Goal: Task Accomplishment & Management: Complete application form

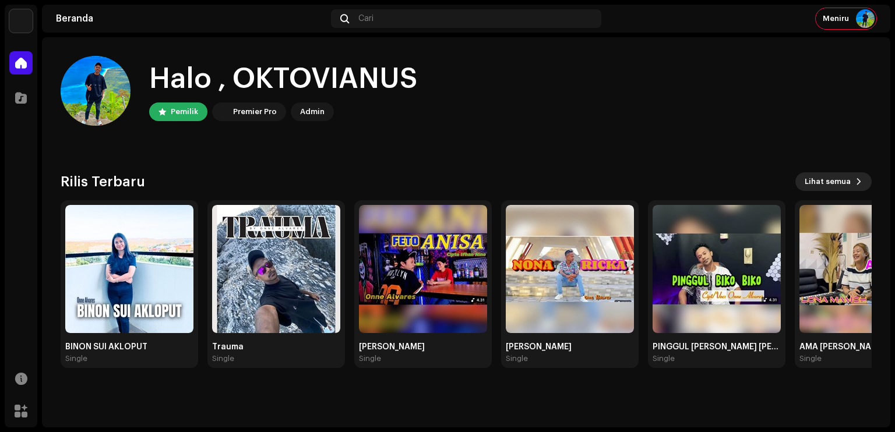
click at [844, 181] on span "Lihat semua" at bounding box center [828, 181] width 46 height 23
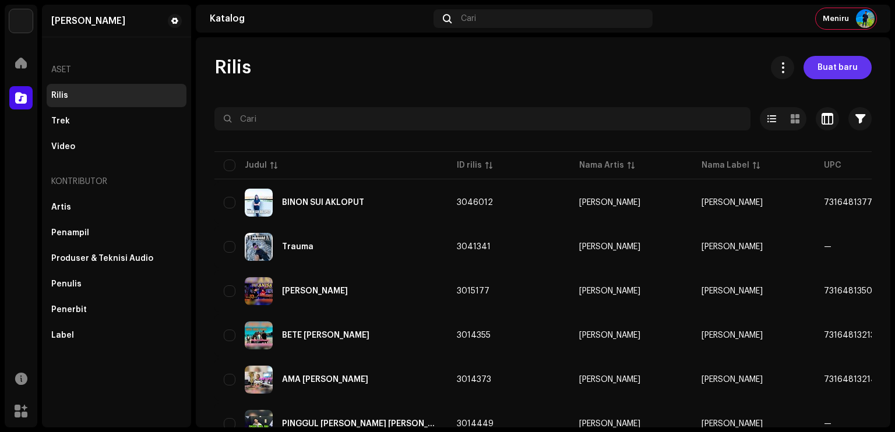
click at [826, 69] on span "Buat baru" at bounding box center [838, 67] width 40 height 23
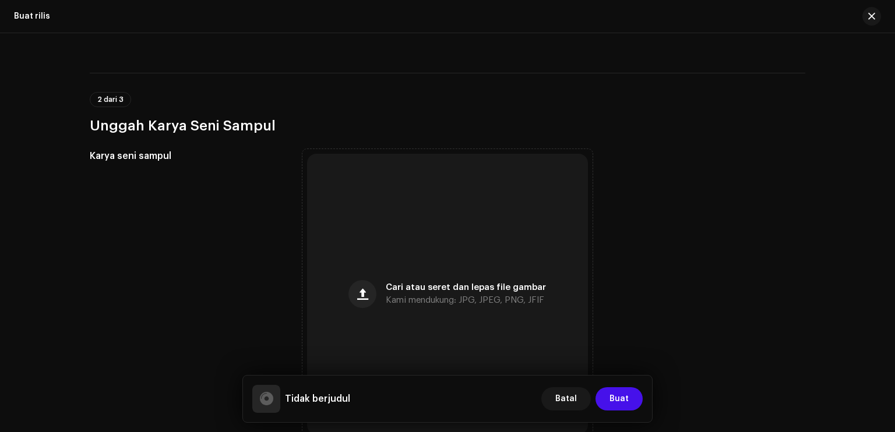
scroll to position [58, 0]
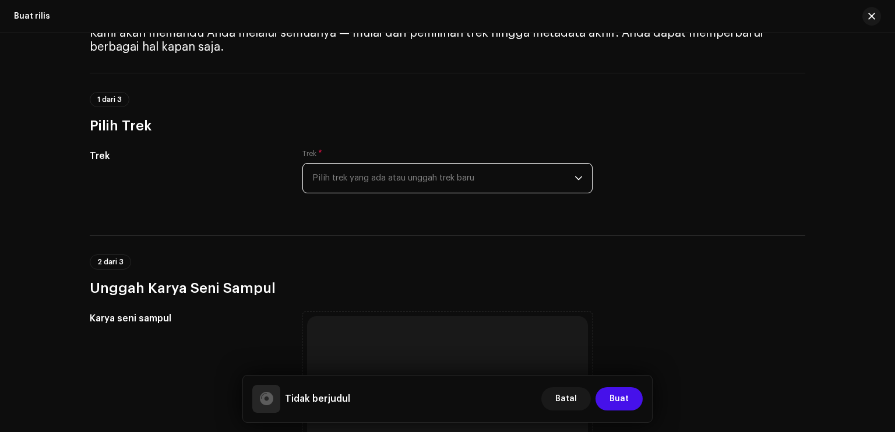
click at [399, 175] on span "Pilih trek yang ada atau unggah trek baru" at bounding box center [443, 178] width 262 height 29
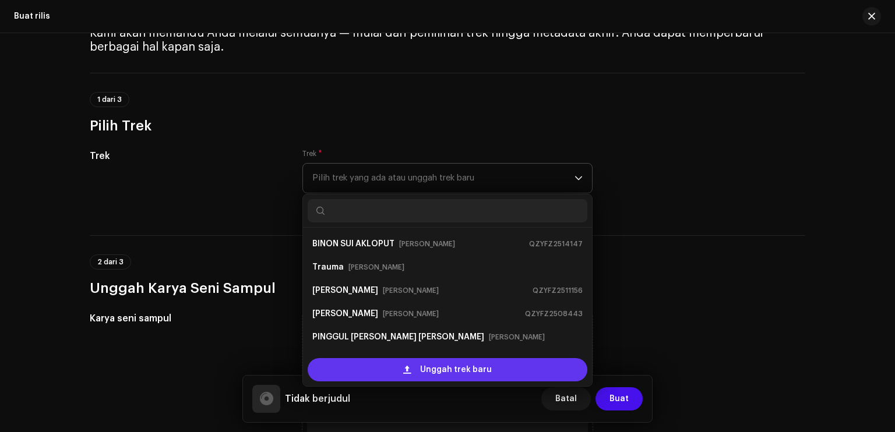
scroll to position [19, 0]
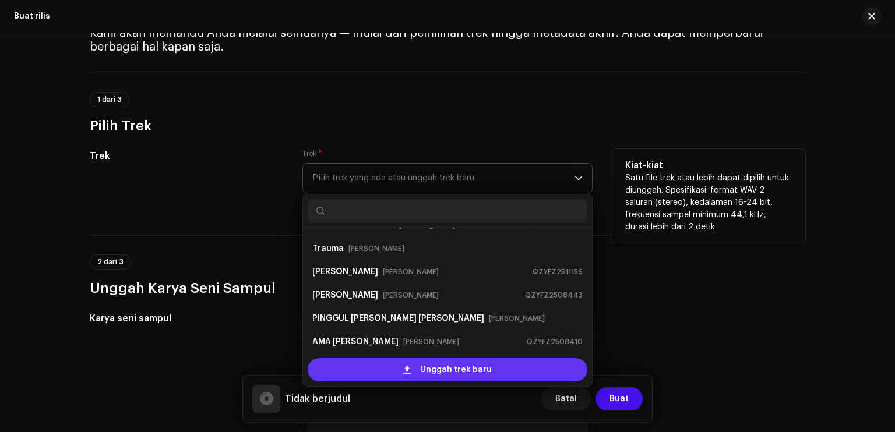
click at [398, 361] on div "Unggah trek baru" at bounding box center [448, 369] width 280 height 23
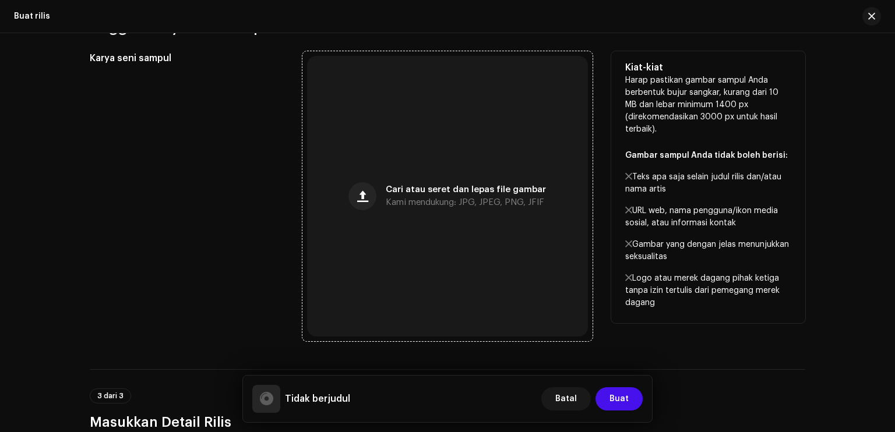
scroll to position [408, 0]
click at [419, 215] on div "Cari atau seret dan lepas file gambar Kami mendukung: JPG, JPEG, PNG, JFIF" at bounding box center [447, 195] width 281 height 281
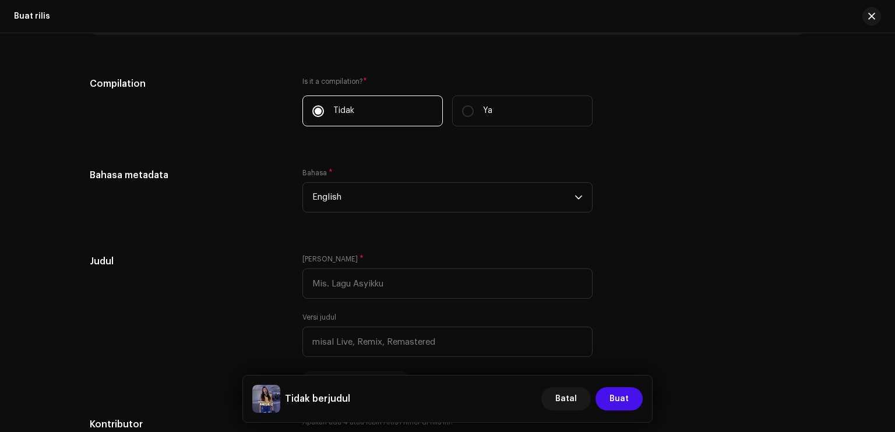
scroll to position [874, 0]
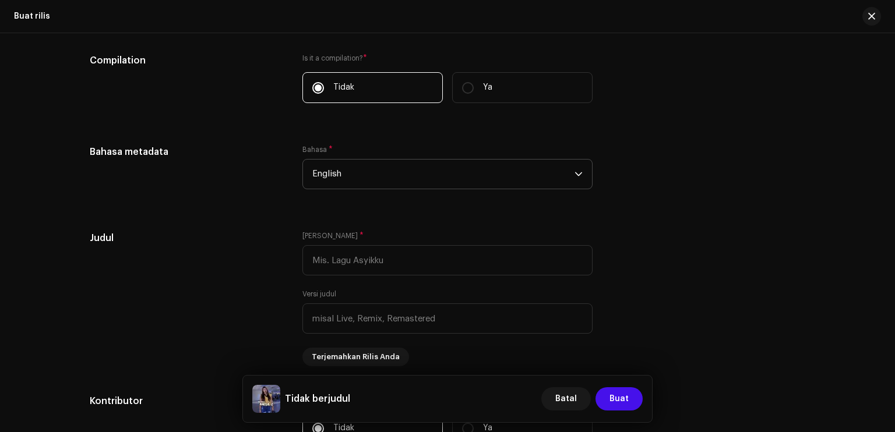
click at [386, 175] on span "English" at bounding box center [443, 174] width 262 height 29
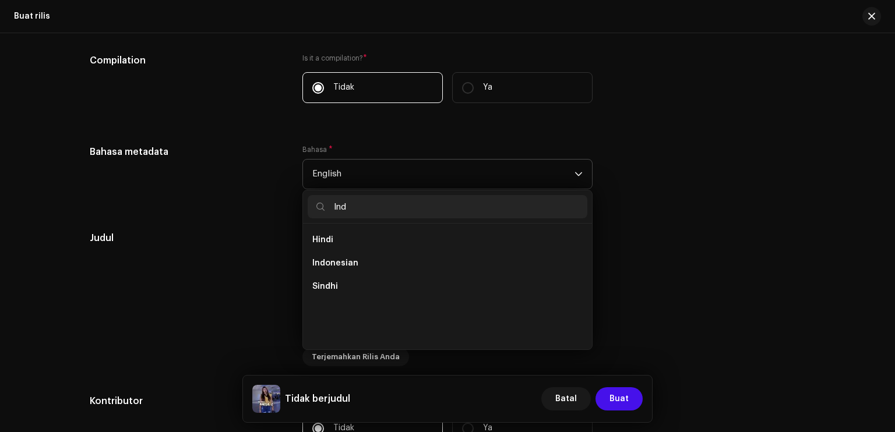
scroll to position [0, 0]
type input "Ind"
click at [398, 255] on li "Indonesian" at bounding box center [448, 263] width 280 height 23
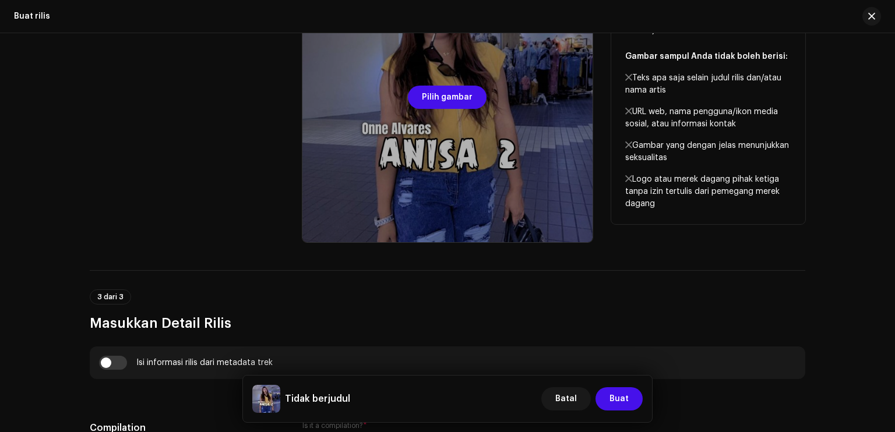
scroll to position [455, 0]
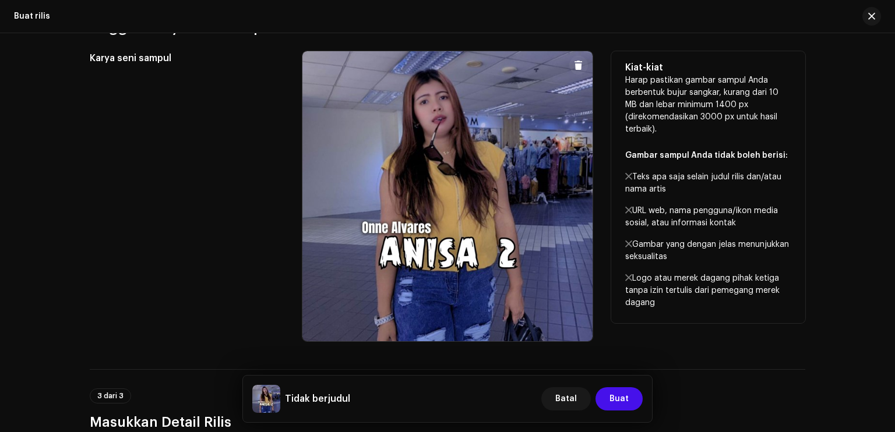
click at [574, 61] on span at bounding box center [578, 65] width 9 height 9
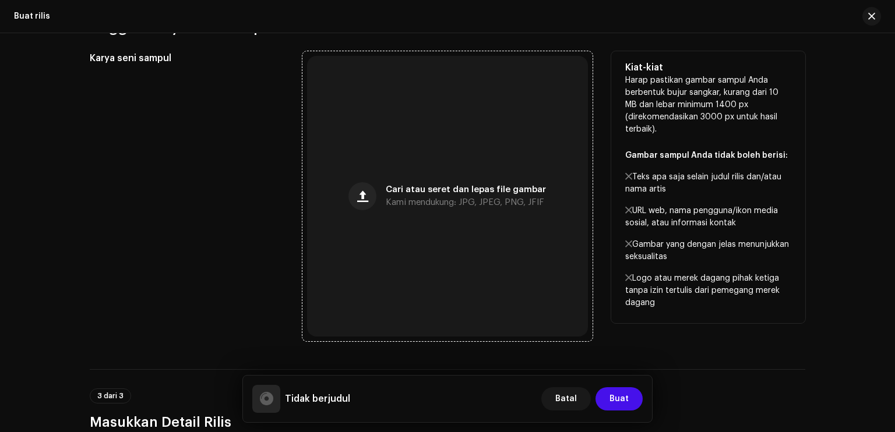
click at [486, 174] on div "Cari atau seret dan lepas file gambar Kami mendukung: JPG, JPEG, PNG, JFIF" at bounding box center [447, 196] width 281 height 281
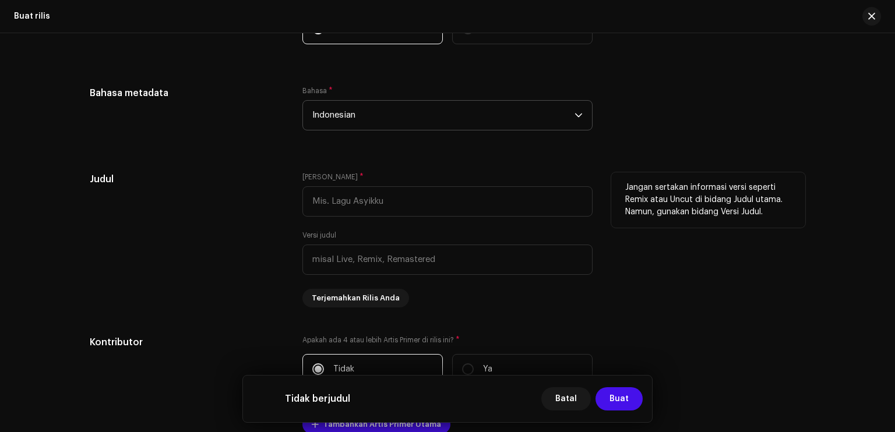
scroll to position [979, 0]
click at [371, 209] on input "text" at bounding box center [448, 203] width 290 height 30
paste input "[PERSON_NAME] 2"
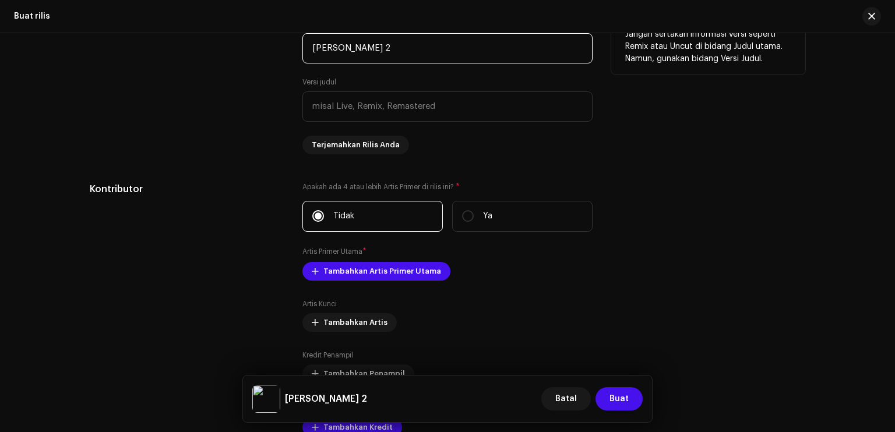
scroll to position [1154, 0]
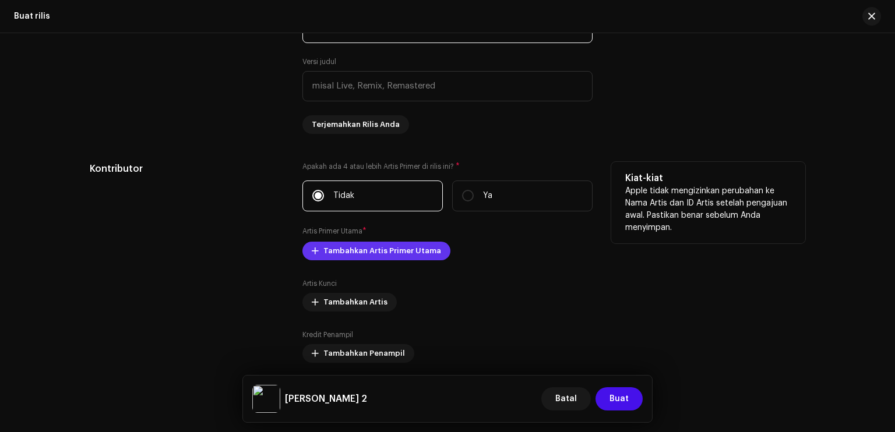
type input "[PERSON_NAME] 2"
click at [370, 256] on span "Tambahkan Artis Primer Utama" at bounding box center [383, 251] width 118 height 23
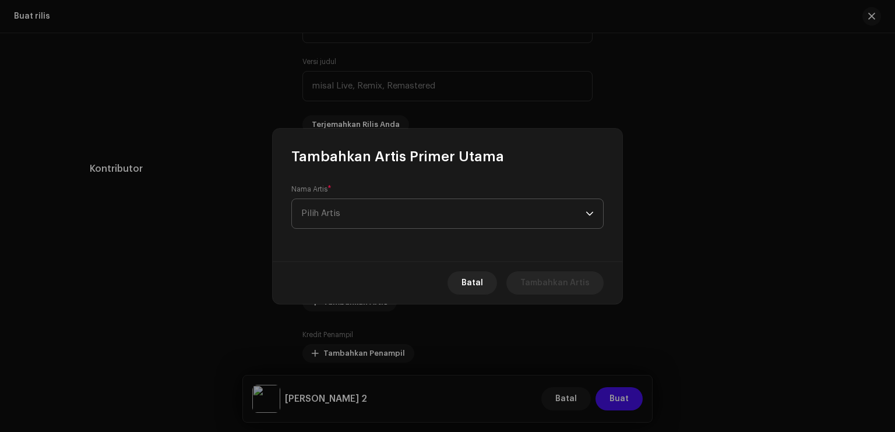
click at [383, 218] on span "Pilih Artis" at bounding box center [443, 213] width 284 height 29
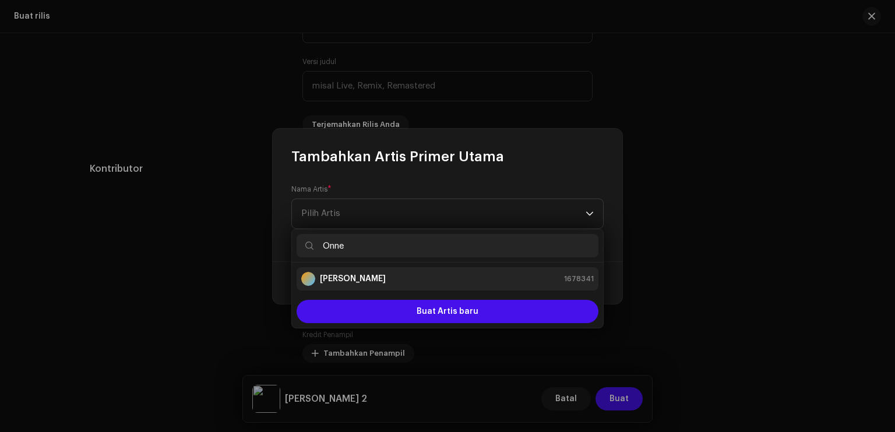
type input "Onne"
click at [387, 280] on div "[PERSON_NAME] 1678341" at bounding box center [447, 279] width 293 height 14
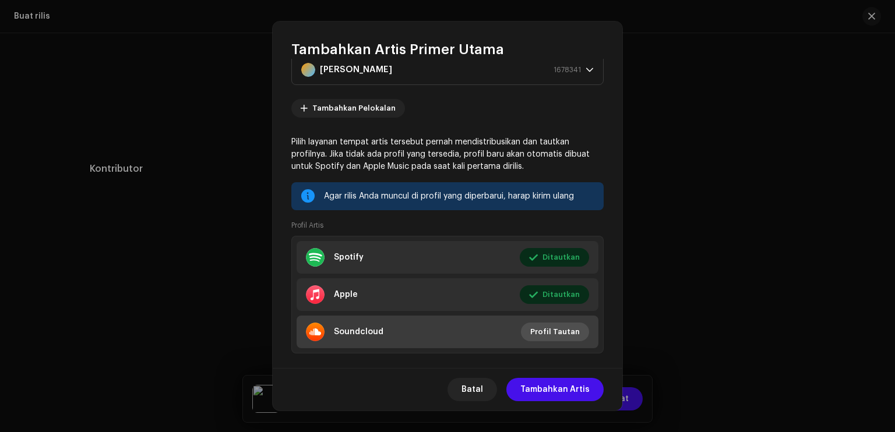
scroll to position [54, 0]
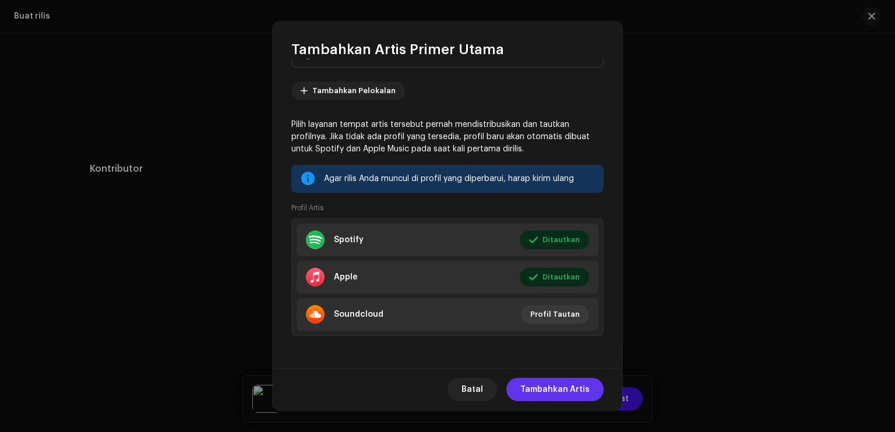
click at [569, 386] on span "Tambahkan Artis" at bounding box center [555, 389] width 69 height 23
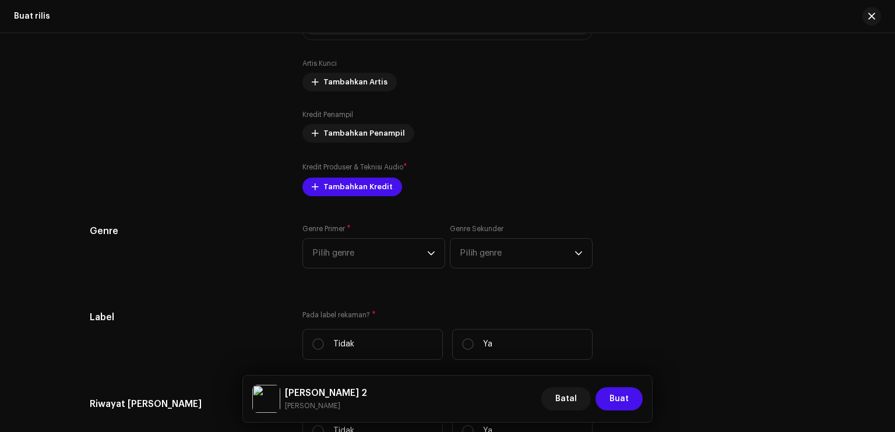
scroll to position [1387, 0]
click at [366, 186] on span "Tambahkan Kredit" at bounding box center [358, 186] width 69 height 23
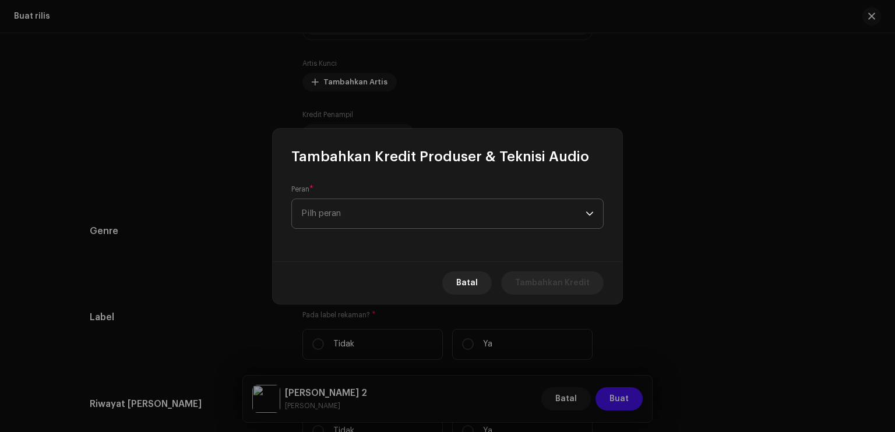
click at [385, 211] on span "Pilh peran" at bounding box center [443, 213] width 284 height 29
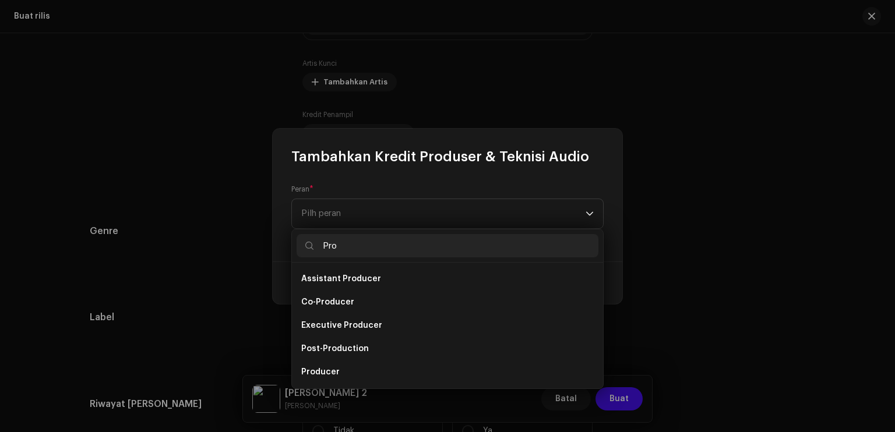
scroll to position [19, 0]
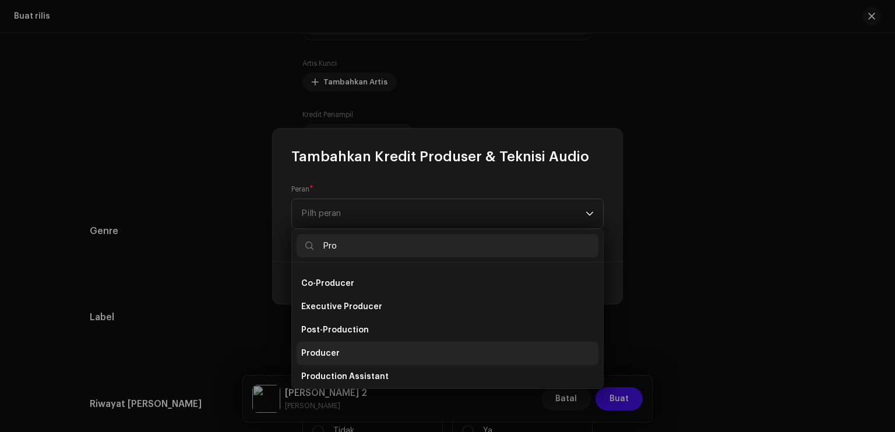
type input "Pro"
click at [356, 353] on li "Producer" at bounding box center [448, 353] width 302 height 23
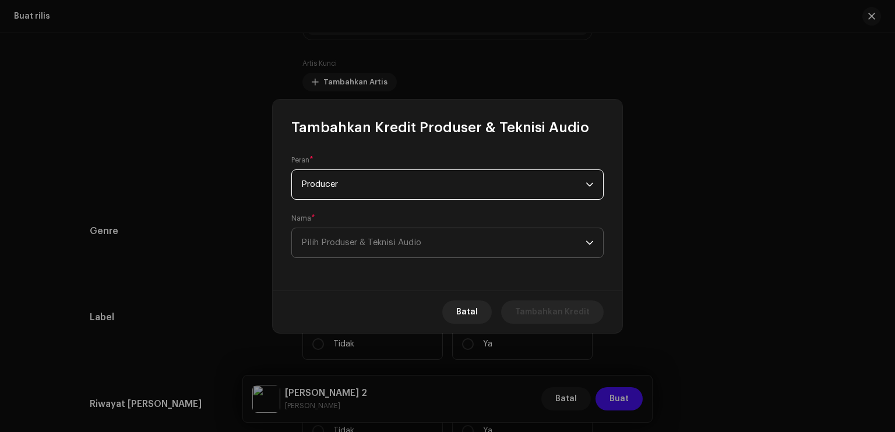
click at [359, 239] on span "Pilih Produser & Teknisi Audio" at bounding box center [361, 242] width 120 height 9
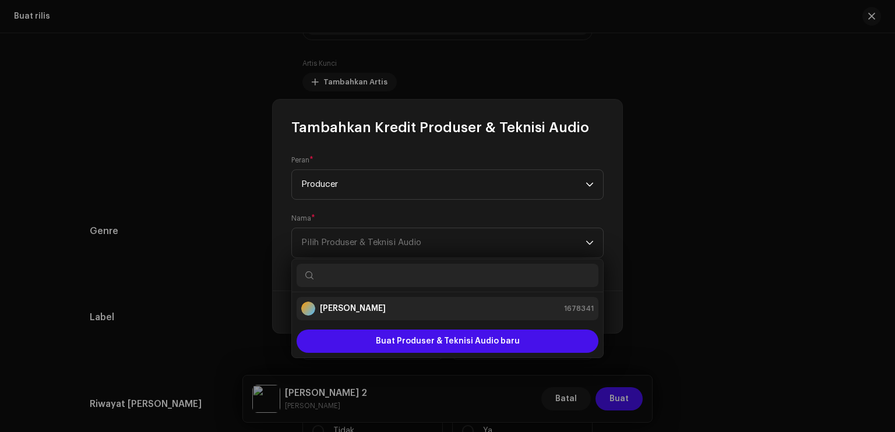
click at [375, 304] on div "[PERSON_NAME] 1678341" at bounding box center [447, 309] width 293 height 14
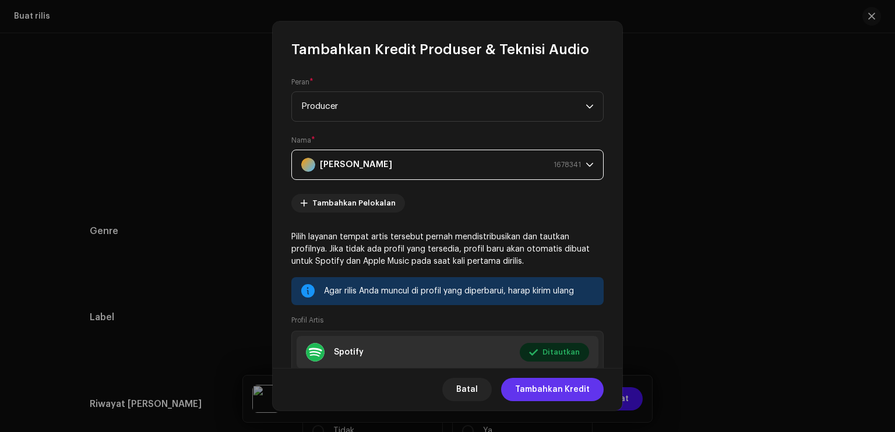
scroll to position [113, 0]
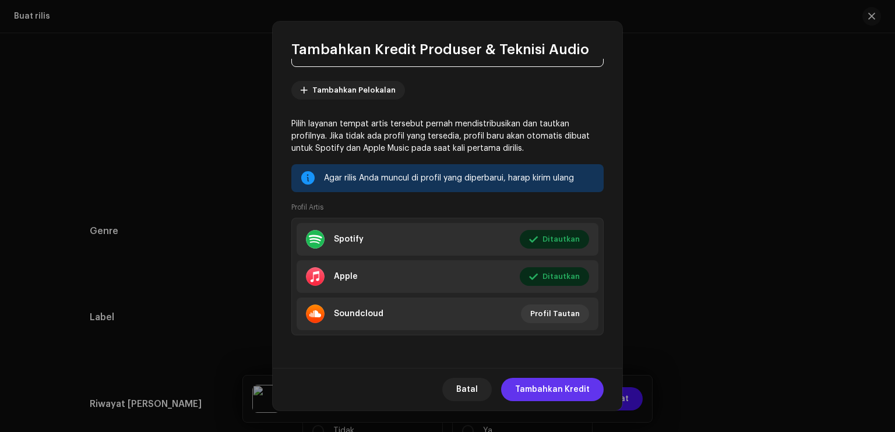
click at [563, 386] on span "Tambahkan Kredit" at bounding box center [552, 389] width 75 height 23
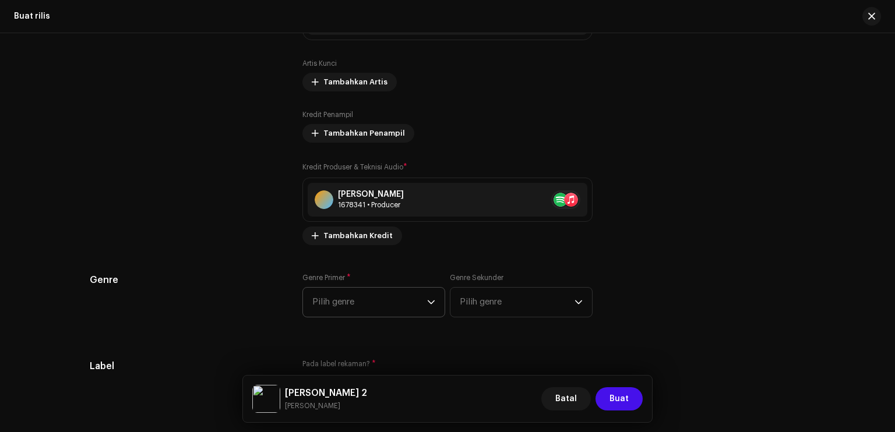
click at [421, 298] on span "Pilih genre" at bounding box center [369, 302] width 115 height 29
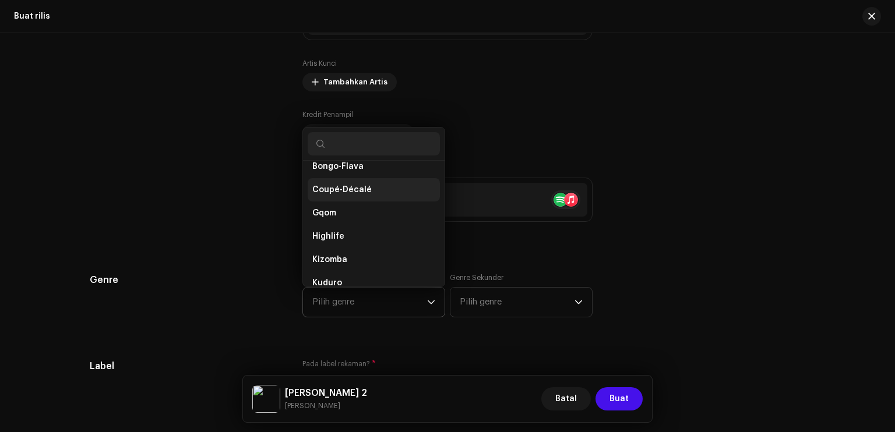
scroll to position [310, 0]
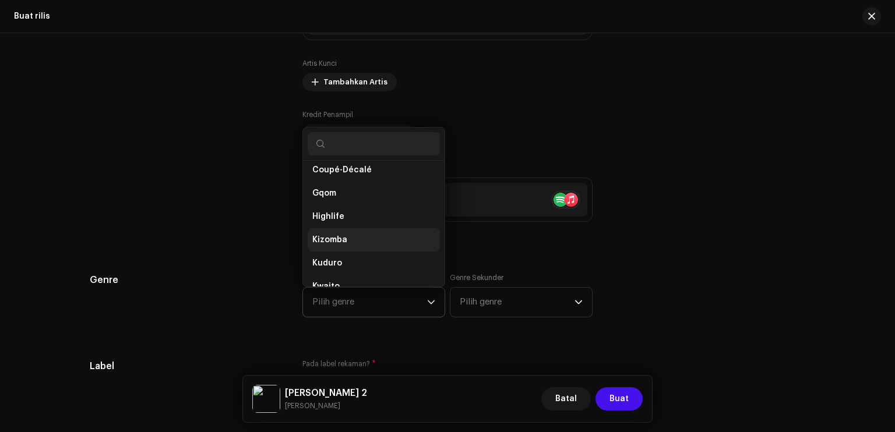
click at [354, 235] on li "Kizomba" at bounding box center [374, 239] width 132 height 23
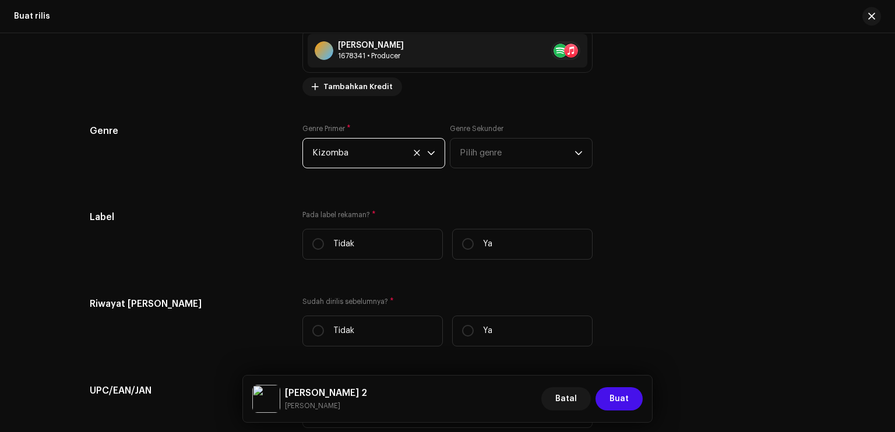
scroll to position [1562, 0]
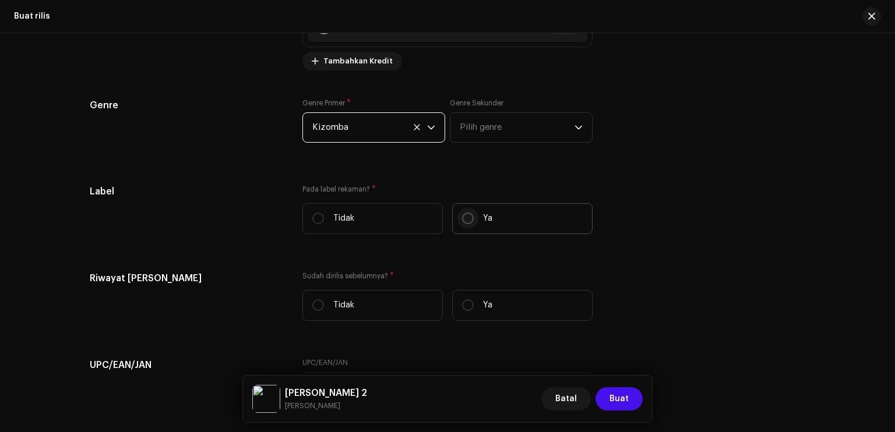
click at [464, 221] on input "Ya" at bounding box center [468, 219] width 12 height 12
radio input "true"
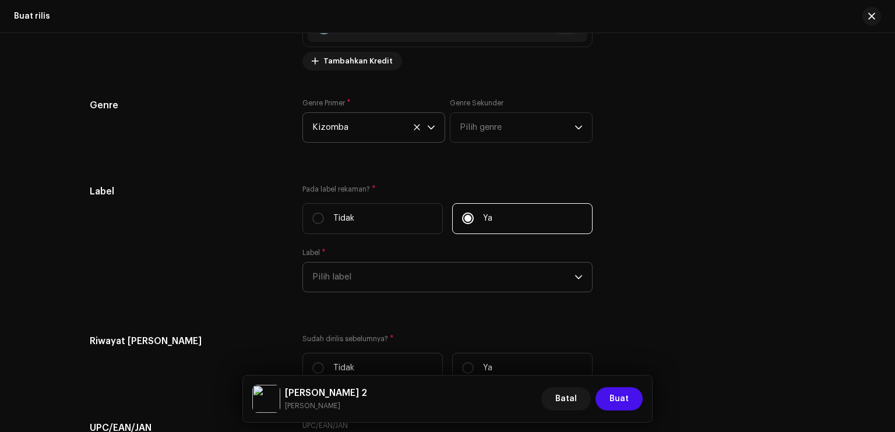
click at [403, 276] on span "Pilih label" at bounding box center [443, 277] width 262 height 29
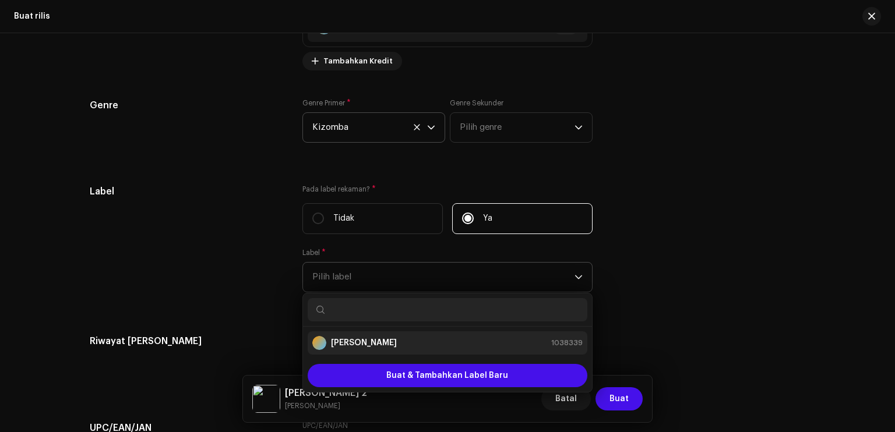
click at [394, 343] on div "[PERSON_NAME] 1038339" at bounding box center [447, 343] width 270 height 14
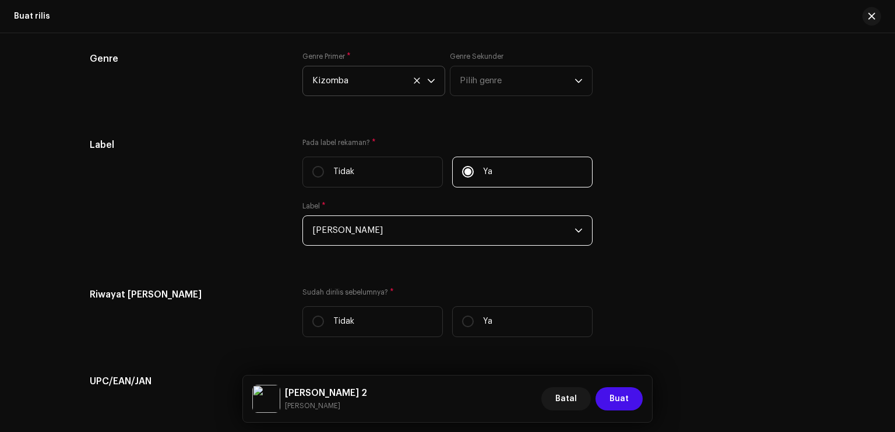
scroll to position [1679, 0]
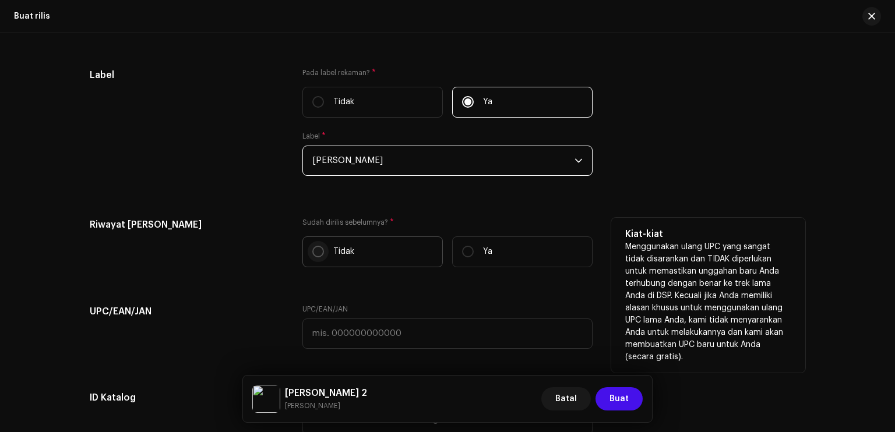
click at [312, 251] on input "Tidak" at bounding box center [318, 252] width 12 height 12
radio input "true"
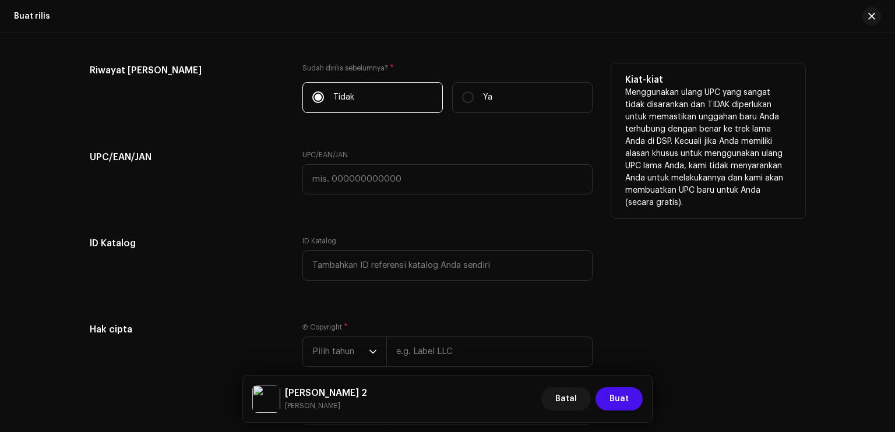
scroll to position [1912, 0]
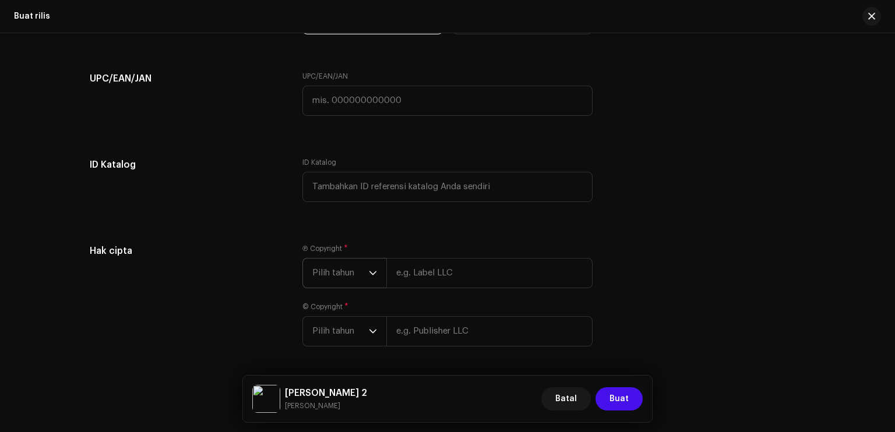
click at [353, 276] on span "Pilih tahun" at bounding box center [340, 273] width 57 height 29
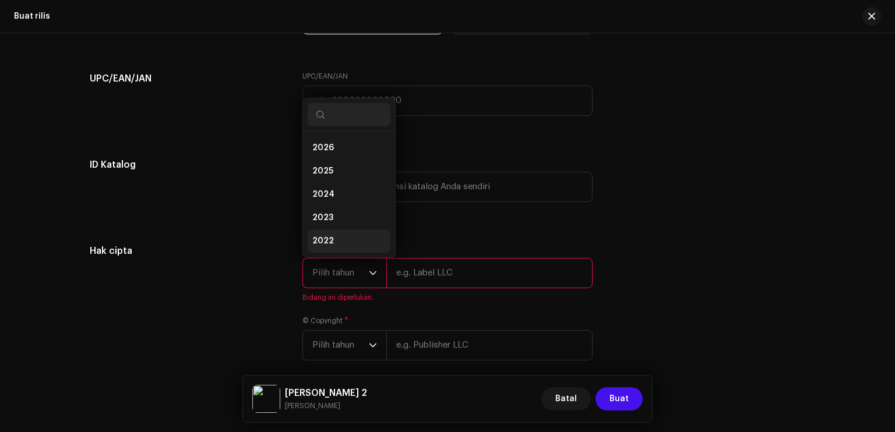
scroll to position [19, 0]
click at [322, 159] on span "2025" at bounding box center [322, 153] width 21 height 12
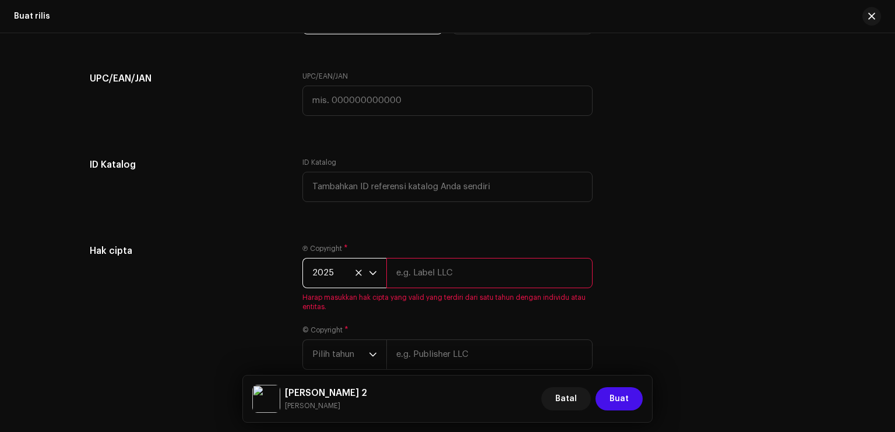
click at [427, 278] on input "text" at bounding box center [489, 273] width 206 height 30
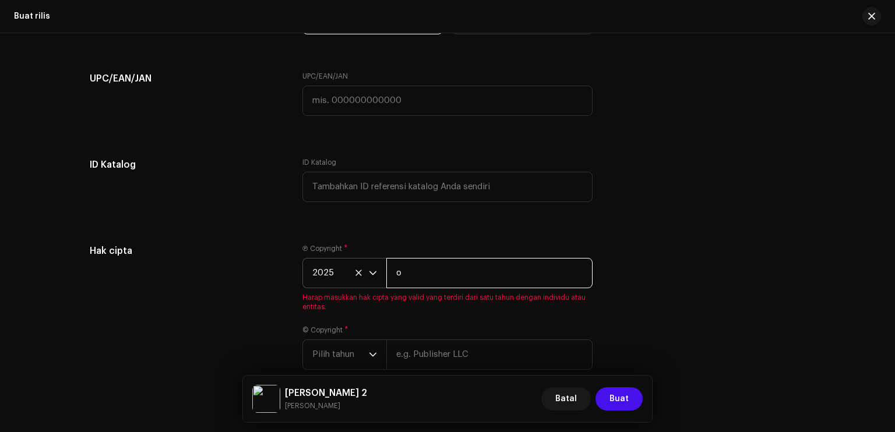
type input "[PERSON_NAME]"
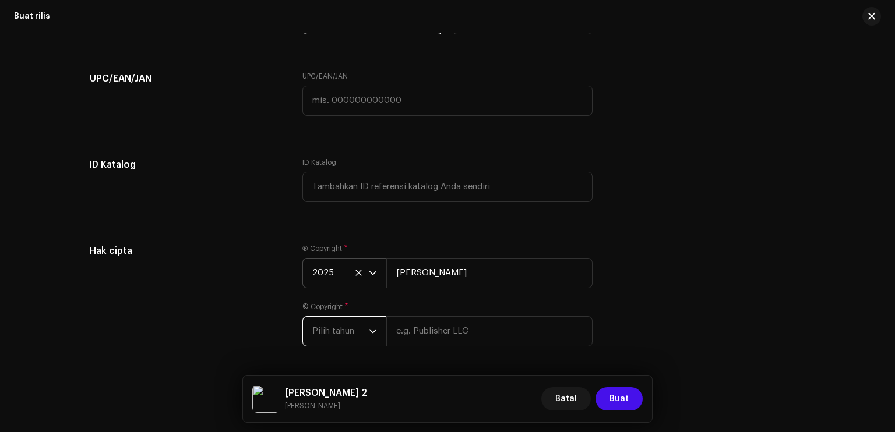
click at [330, 336] on span "Pilih tahun" at bounding box center [340, 331] width 57 height 29
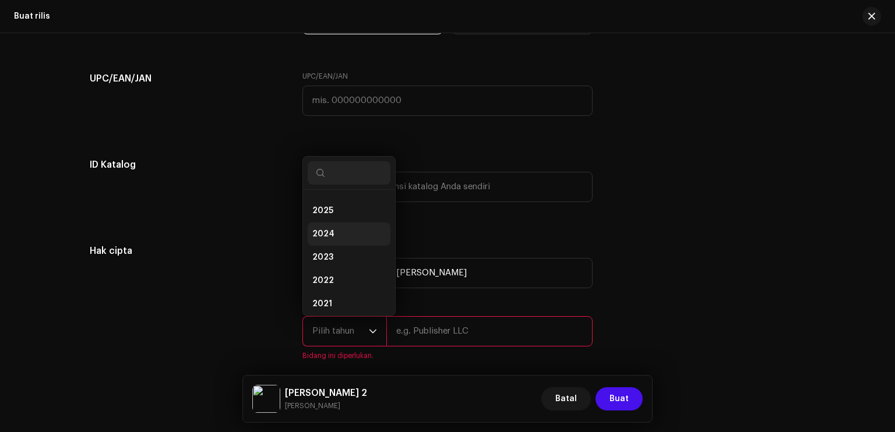
click at [326, 226] on li "2024" at bounding box center [349, 234] width 83 height 23
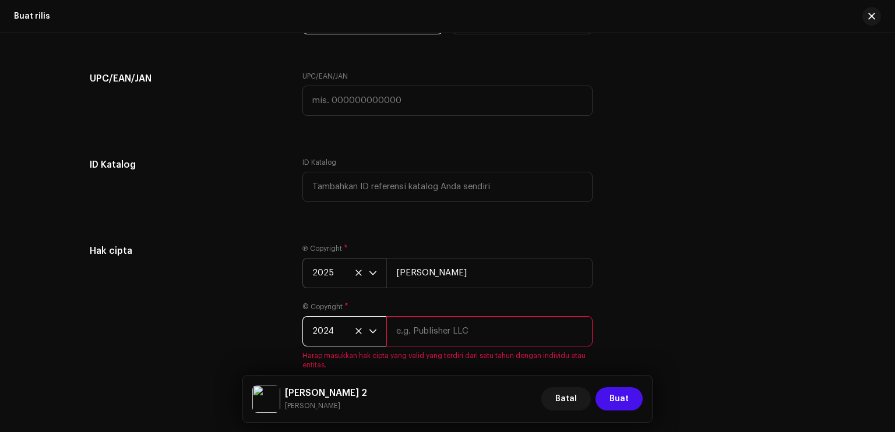
click at [335, 331] on span "2024" at bounding box center [340, 331] width 57 height 29
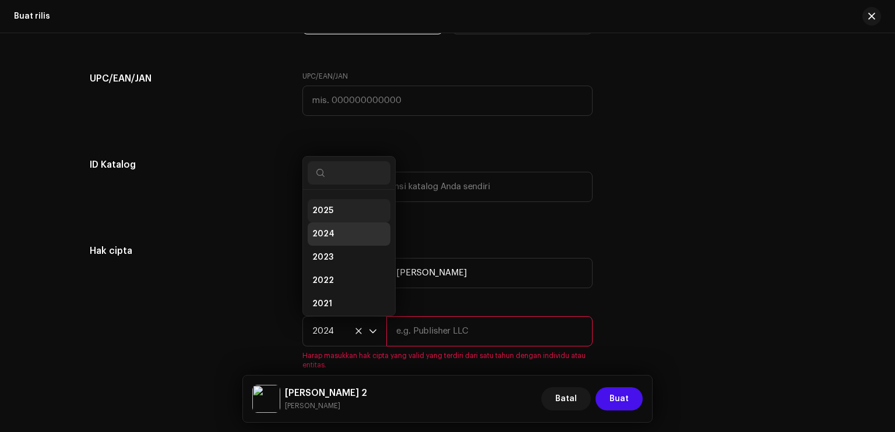
click at [332, 209] on li "2025" at bounding box center [349, 210] width 83 height 23
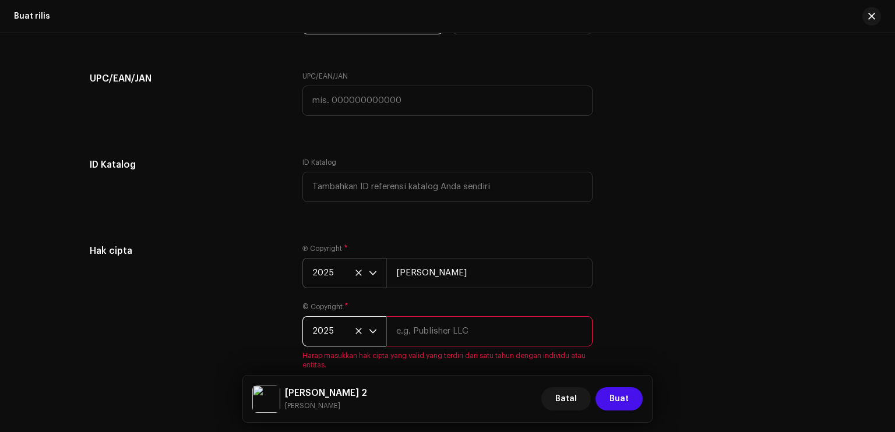
click at [441, 343] on input "text" at bounding box center [489, 332] width 206 height 30
type input "[PERSON_NAME]"
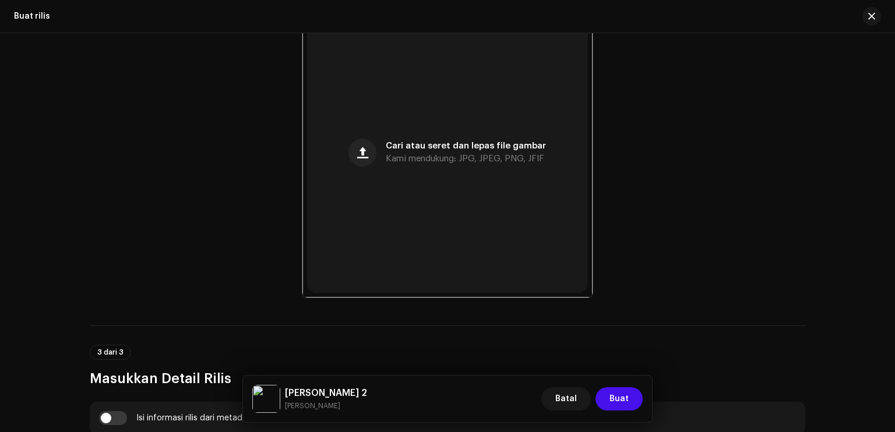
scroll to position [207, 0]
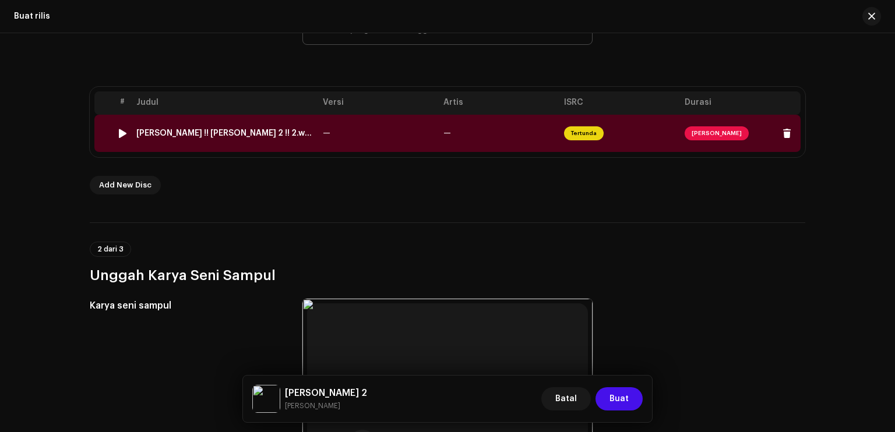
click at [407, 144] on td "—" at bounding box center [378, 133] width 121 height 37
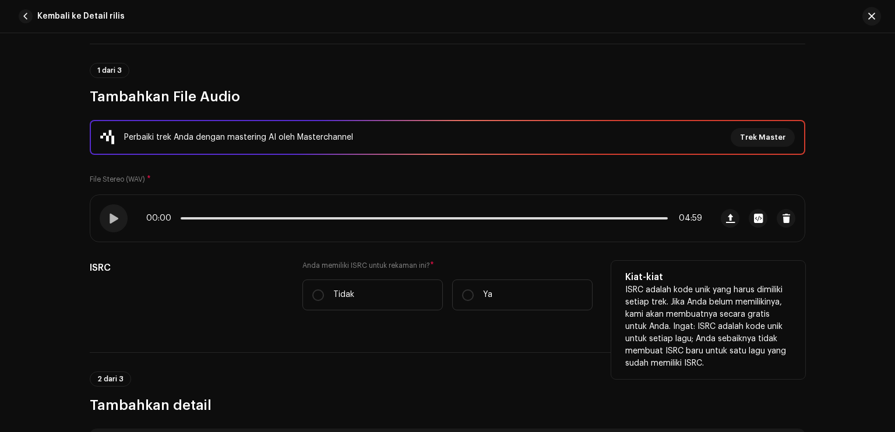
scroll to position [291, 0]
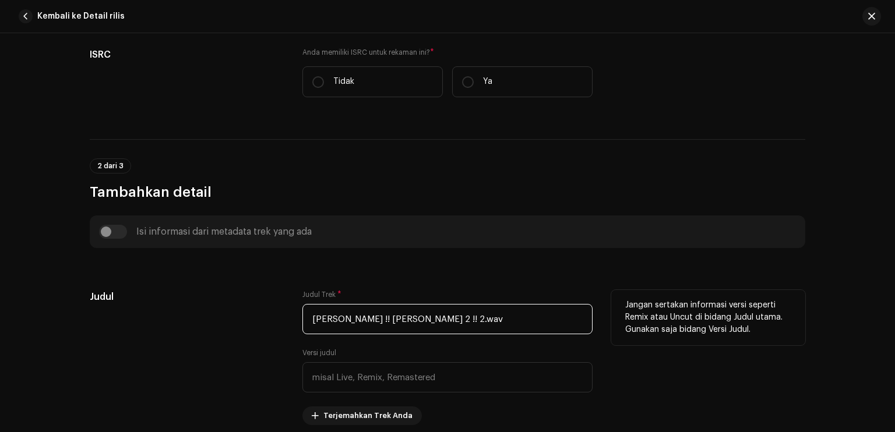
click at [445, 322] on input "[PERSON_NAME] !! [PERSON_NAME] 2 !! 2.wav" at bounding box center [448, 319] width 290 height 30
paste input "[PERSON_NAME] 2"
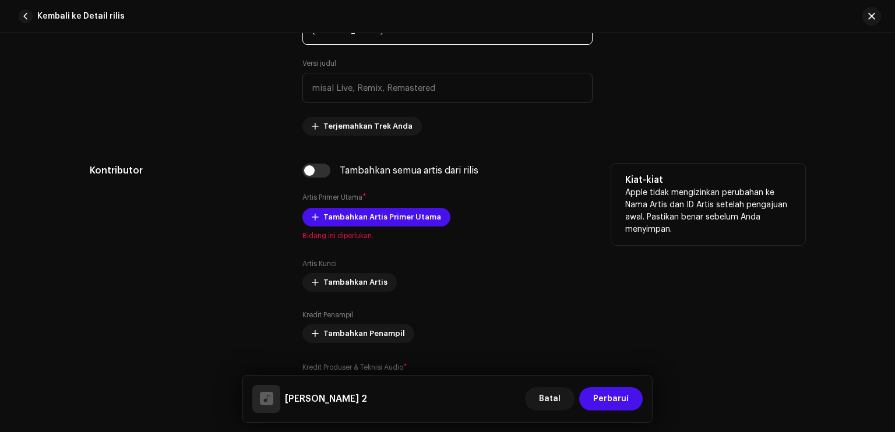
scroll to position [583, 0]
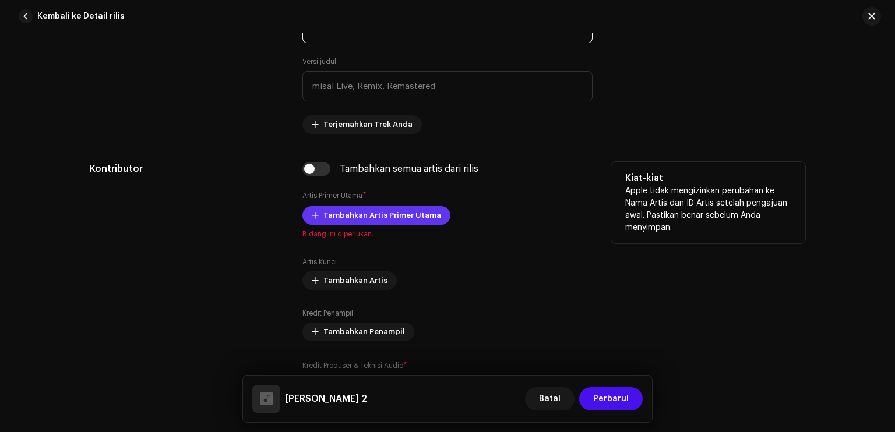
type input "[PERSON_NAME] 2"
click at [382, 215] on span "Tambahkan Artis Primer Utama" at bounding box center [383, 215] width 118 height 23
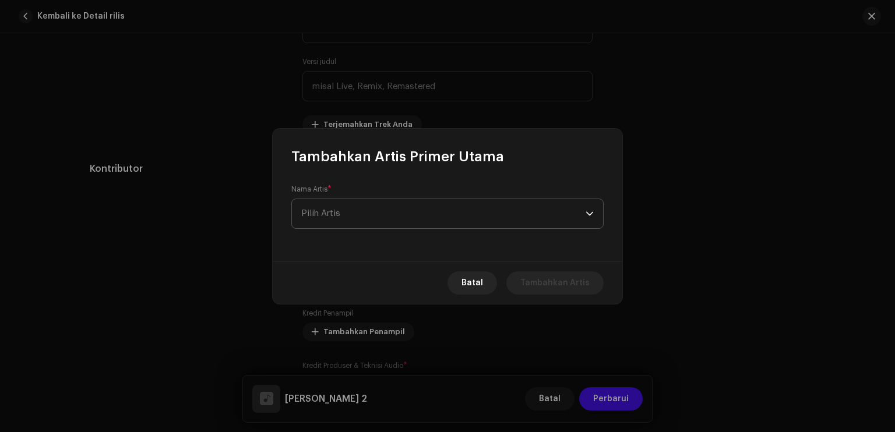
click at [361, 215] on span "Pilih Artis" at bounding box center [443, 213] width 284 height 29
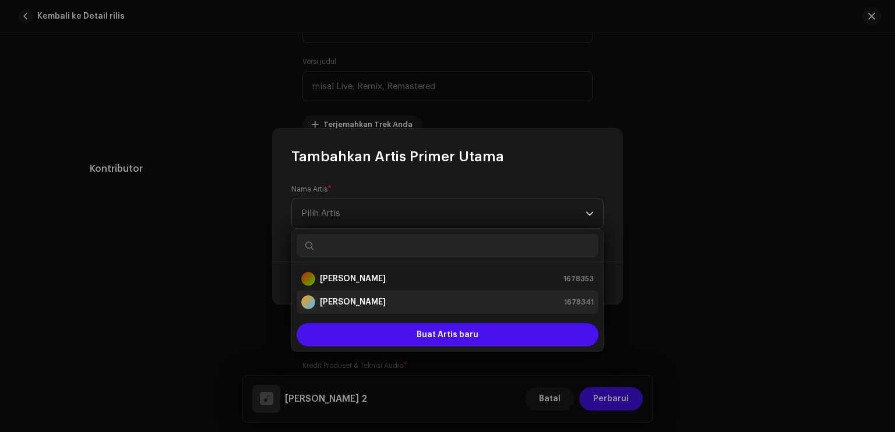
click at [364, 297] on strong "[PERSON_NAME]" at bounding box center [353, 303] width 66 height 12
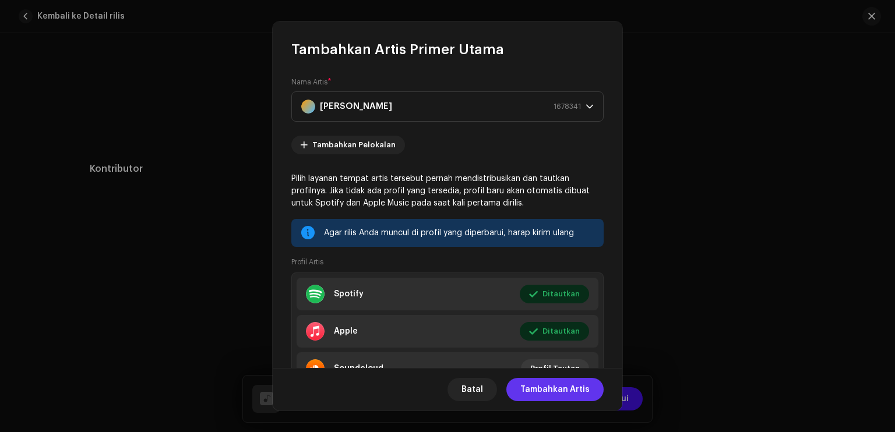
click at [561, 391] on span "Tambahkan Artis" at bounding box center [555, 389] width 69 height 23
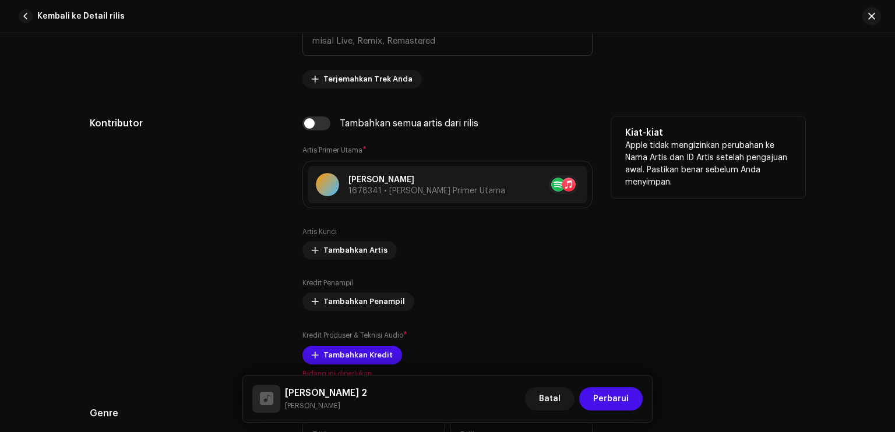
scroll to position [699, 0]
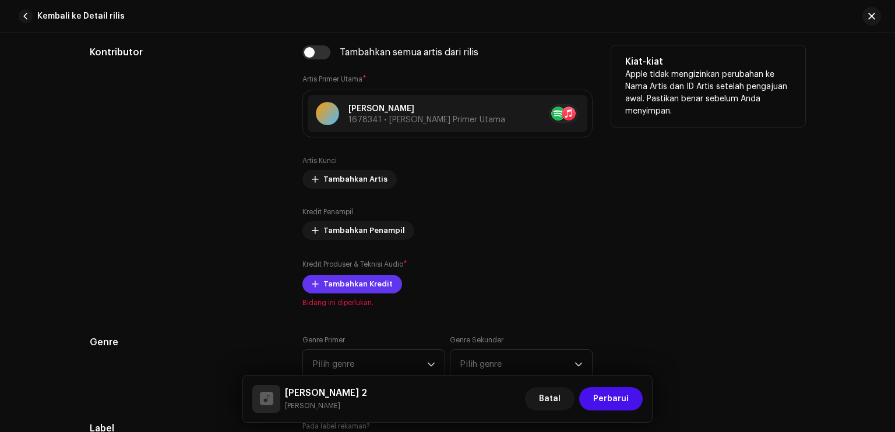
click at [351, 286] on span "Tambahkan Kredit" at bounding box center [358, 284] width 69 height 23
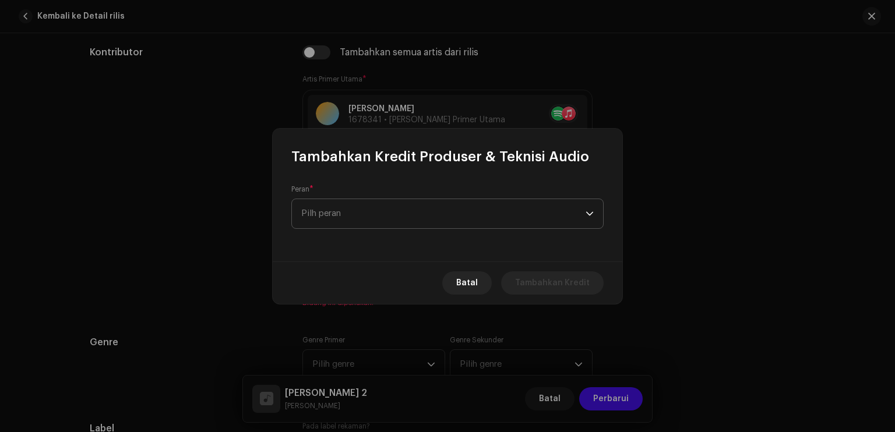
click at [348, 213] on span "Pilh peran" at bounding box center [443, 213] width 284 height 29
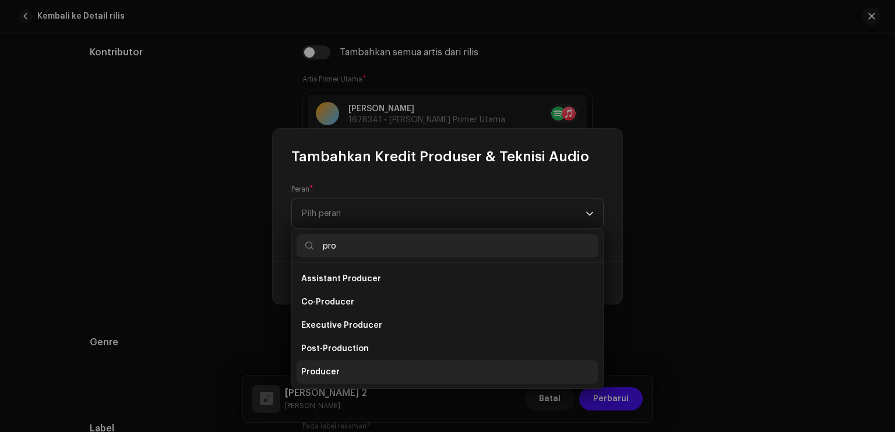
type input "pro"
click at [339, 363] on li "Producer" at bounding box center [448, 372] width 302 height 23
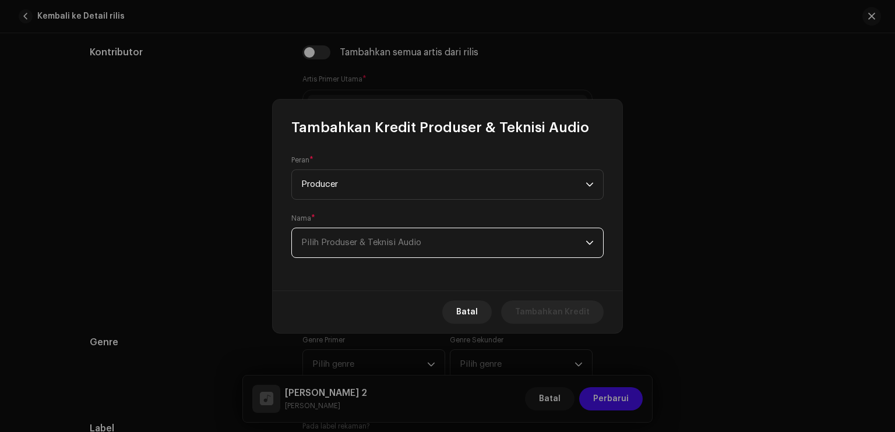
click at [346, 251] on span "Pilih Produser & Teknisi Audio" at bounding box center [443, 242] width 284 height 29
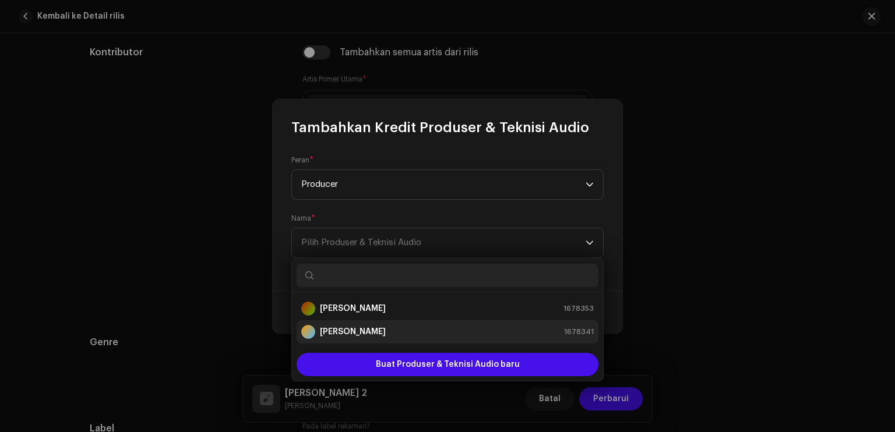
click at [352, 332] on strong "[PERSON_NAME]" at bounding box center [353, 332] width 66 height 12
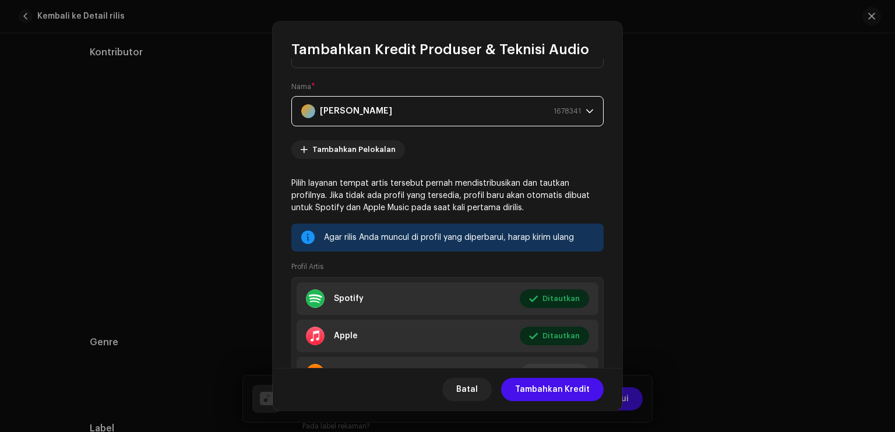
scroll to position [113, 0]
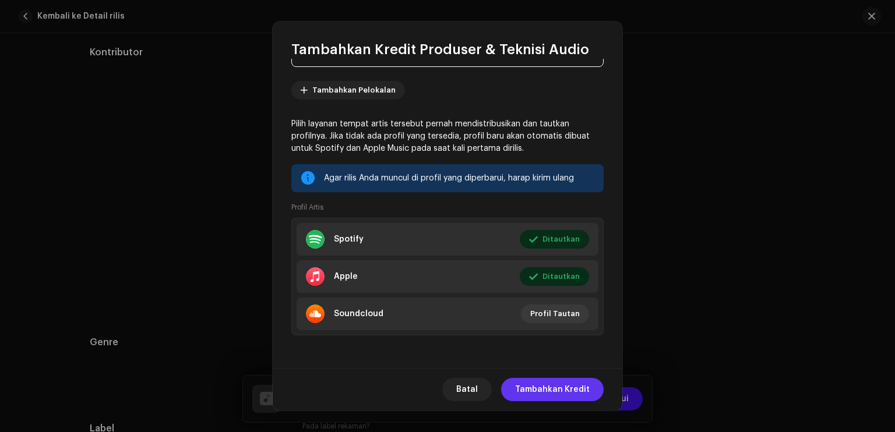
click at [539, 382] on span "Tambahkan Kredit" at bounding box center [552, 389] width 75 height 23
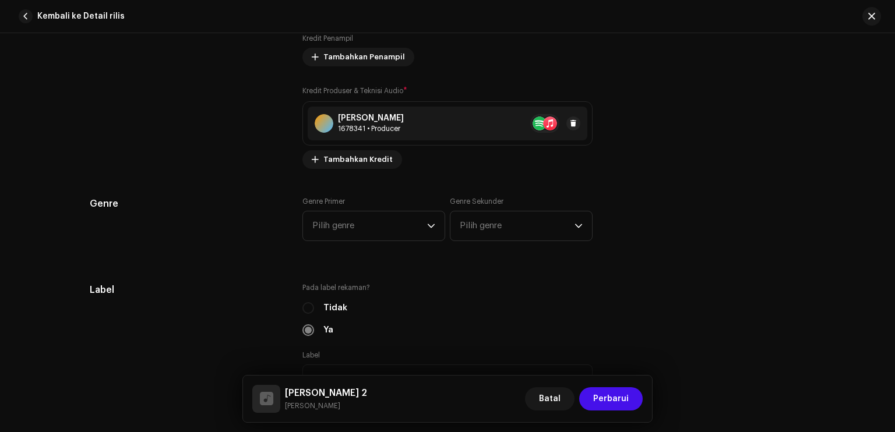
scroll to position [874, 0]
click at [375, 219] on span "Pilih genre" at bounding box center [369, 224] width 115 height 29
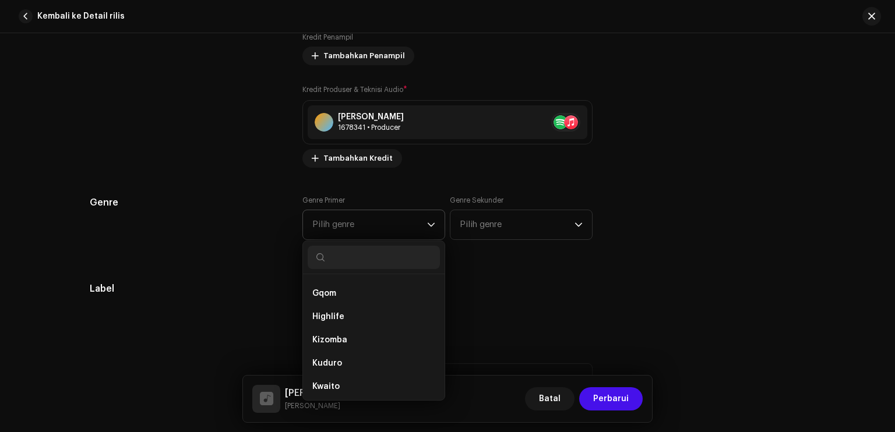
scroll to position [350, 0]
click at [351, 311] on li "Kizomba" at bounding box center [374, 314] width 132 height 23
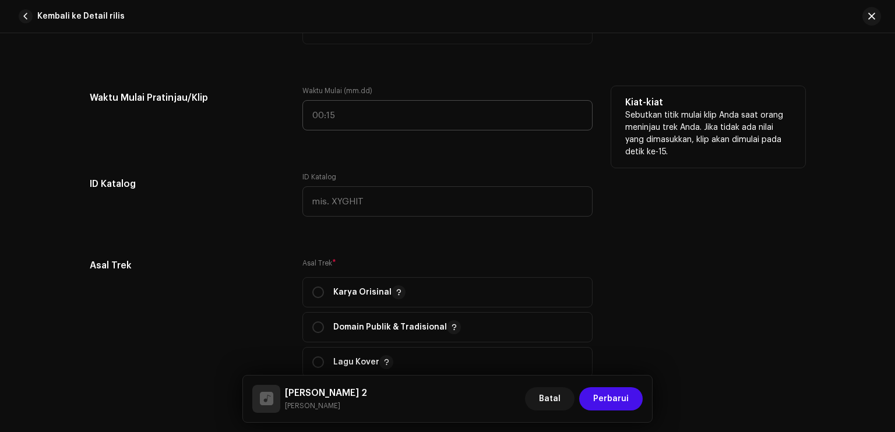
scroll to position [1282, 0]
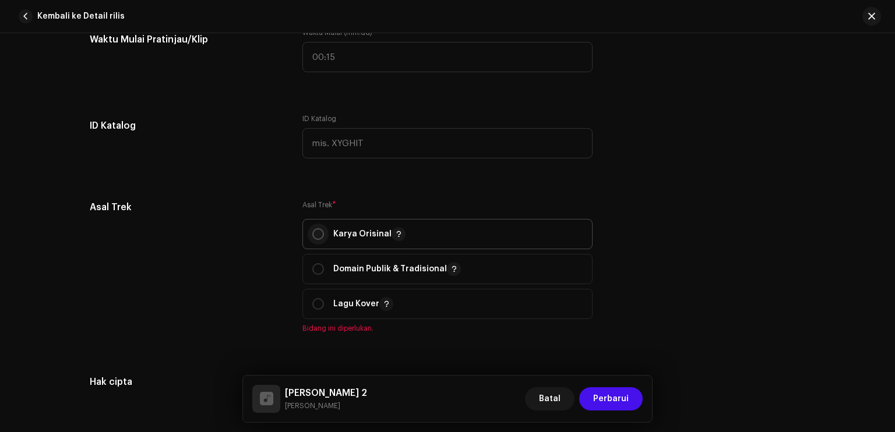
click at [316, 234] on input "radio" at bounding box center [318, 234] width 12 height 12
radio input "true"
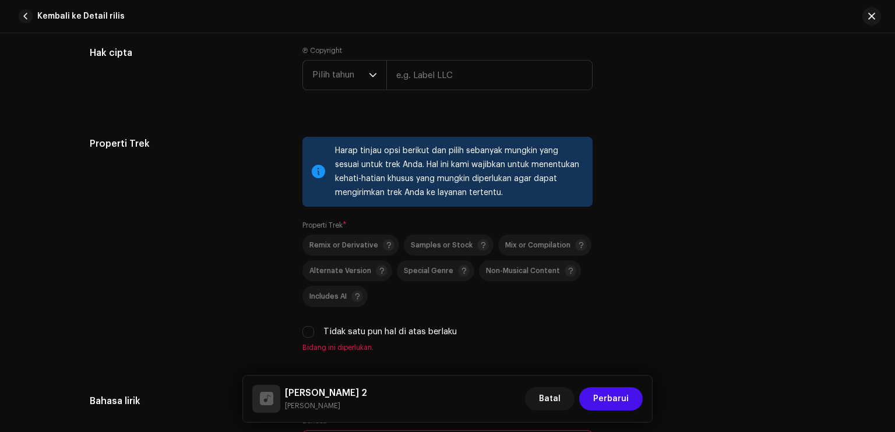
scroll to position [1515, 0]
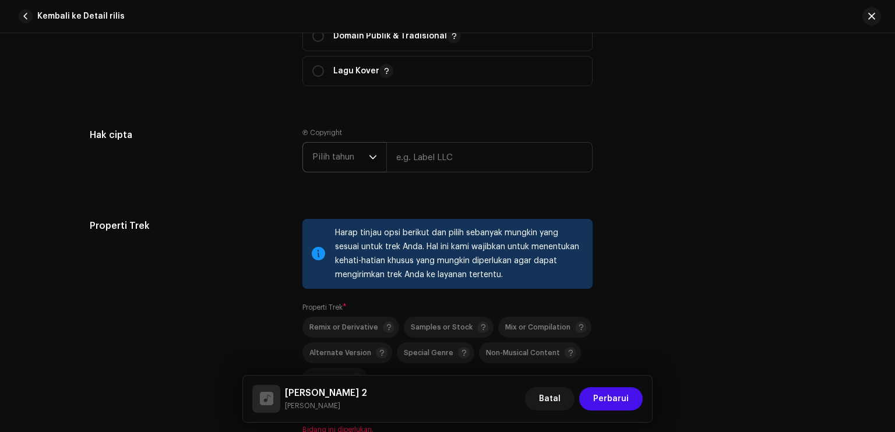
click at [343, 158] on span "Pilih tahun" at bounding box center [340, 157] width 57 height 29
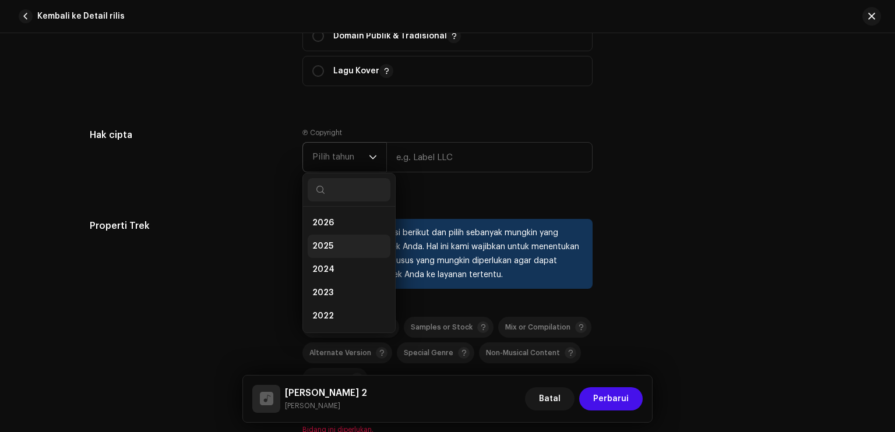
click at [341, 244] on li "2025" at bounding box center [349, 246] width 83 height 23
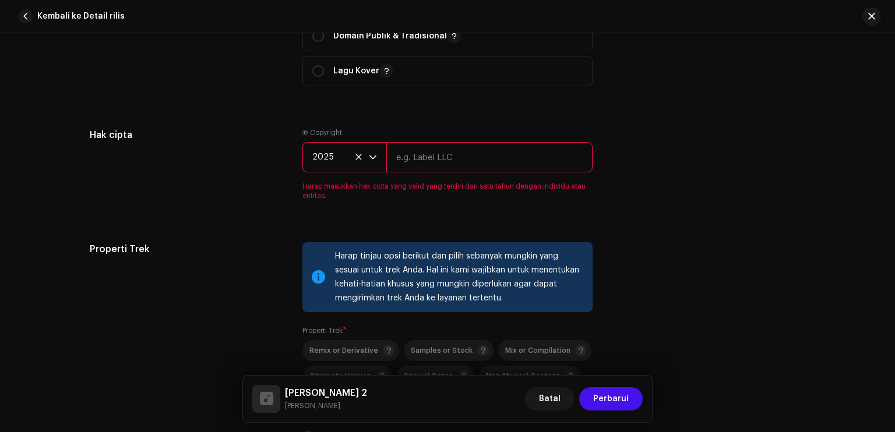
click at [432, 139] on div "Ⓟ Copyright 2025 Harap masukkan hak cipta yang valid yang terdiri dari satu tah…" at bounding box center [448, 164] width 290 height 72
click at [434, 149] on input "text" at bounding box center [489, 157] width 206 height 30
type input "[PERSON_NAME]"
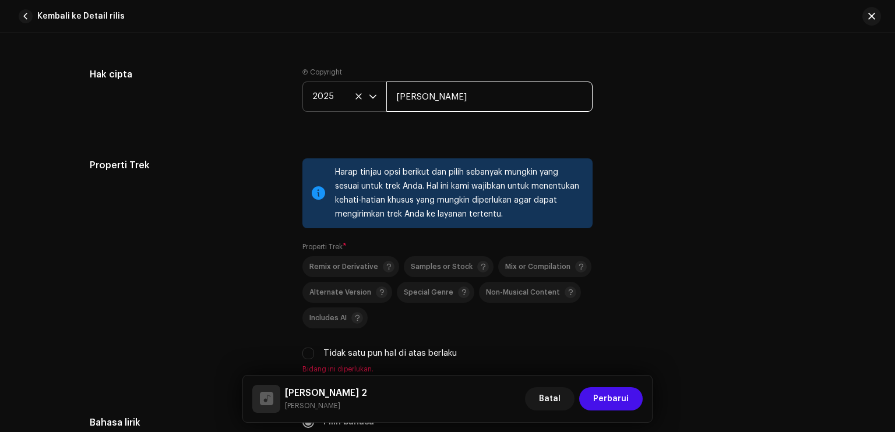
scroll to position [1690, 0]
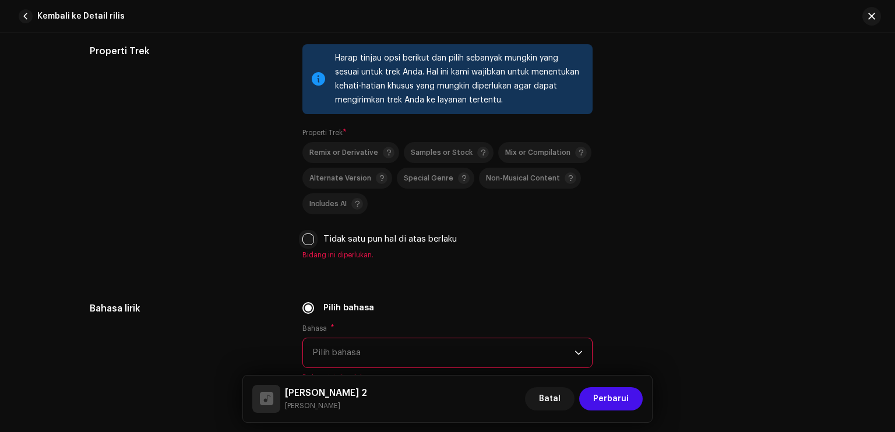
click at [305, 236] on input "Tidak satu pun hal di atas berlaku" at bounding box center [309, 240] width 12 height 12
checkbox input "true"
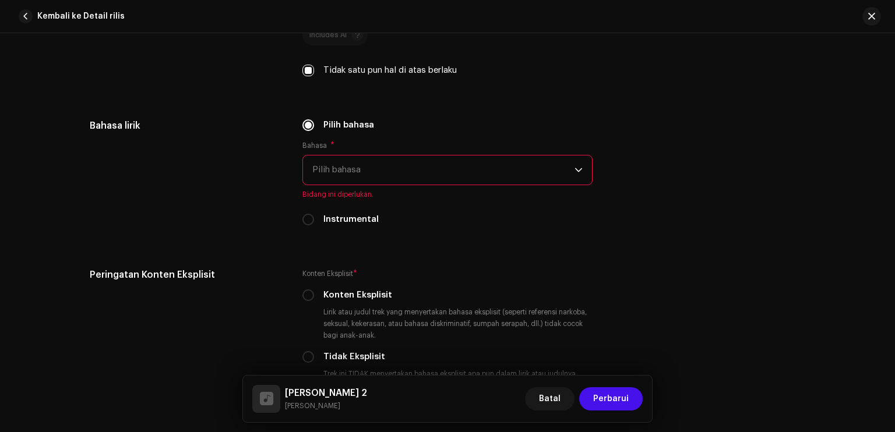
scroll to position [1865, 0]
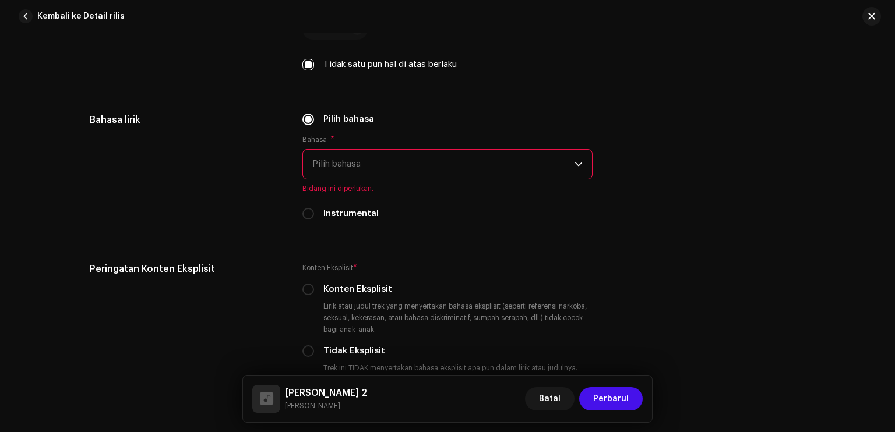
click at [347, 170] on span "Pilih bahasa" at bounding box center [443, 164] width 262 height 29
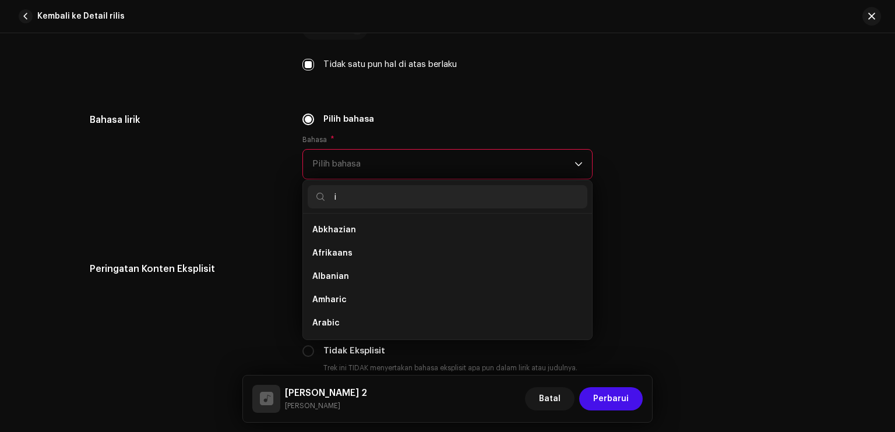
scroll to position [5, 0]
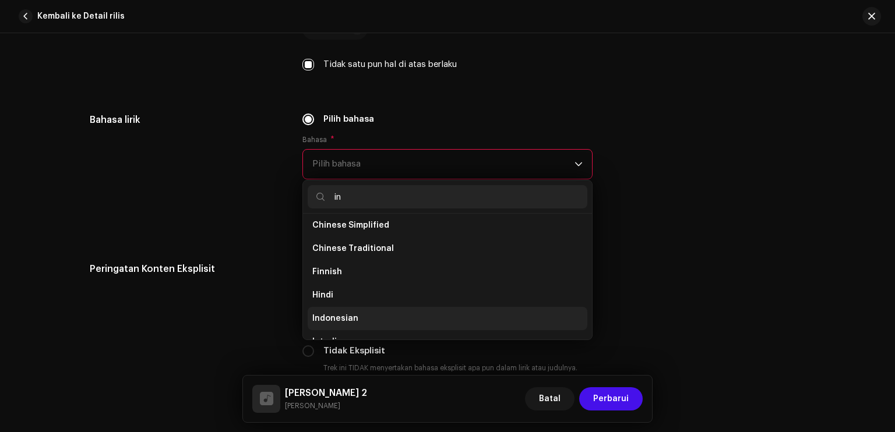
type input "in"
click at [358, 311] on li "Indonesian" at bounding box center [448, 318] width 280 height 23
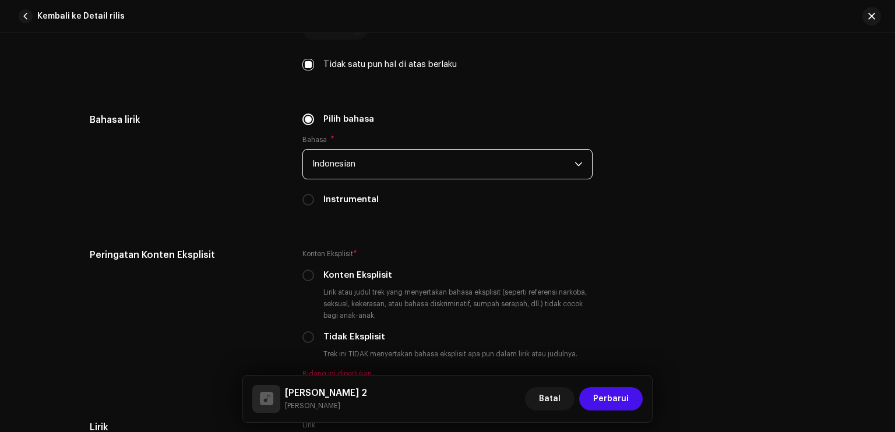
scroll to position [1982, 0]
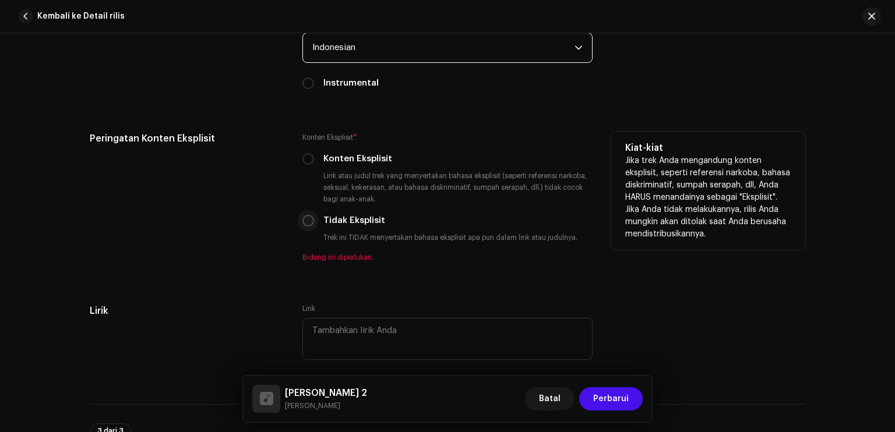
click at [307, 221] on input "Tidak Eksplisit" at bounding box center [309, 221] width 12 height 12
radio input "true"
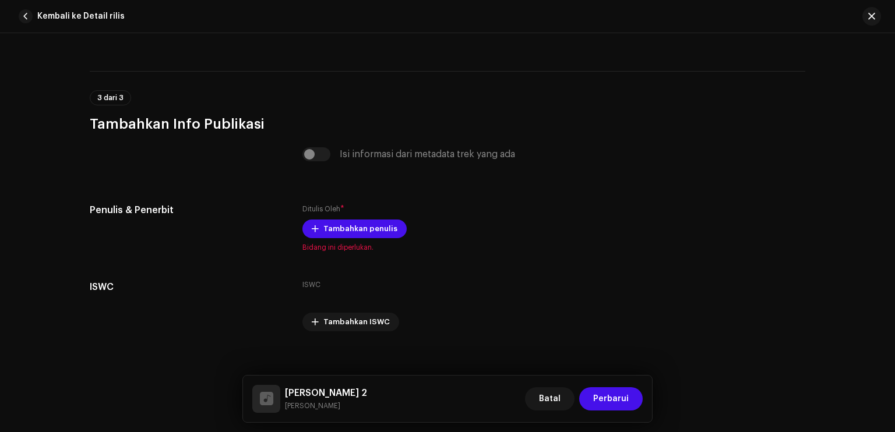
scroll to position [2315, 0]
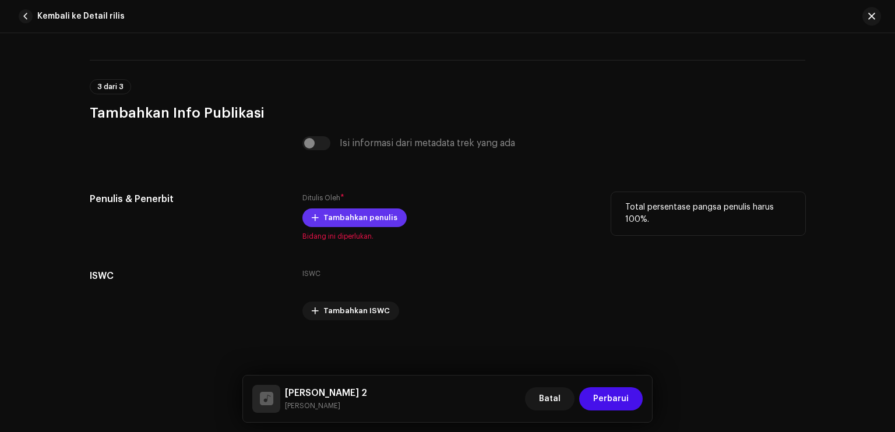
click at [343, 217] on span "Tambahkan penulis" at bounding box center [361, 217] width 74 height 23
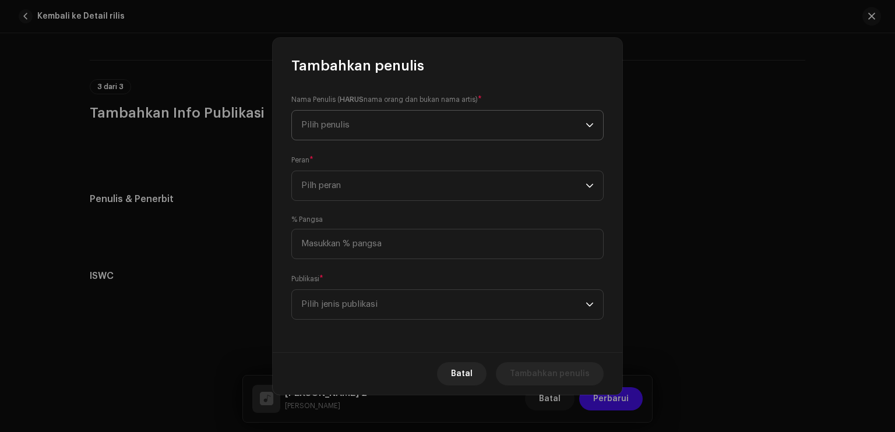
click at [358, 120] on span "Pilih penulis" at bounding box center [443, 125] width 284 height 29
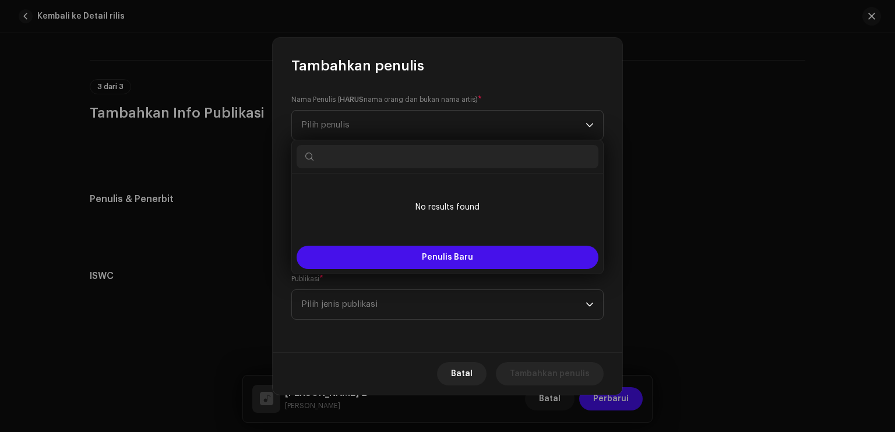
paste input "𝙄𝙛𝙝𝙖𝙣 [PERSON_NAME]"
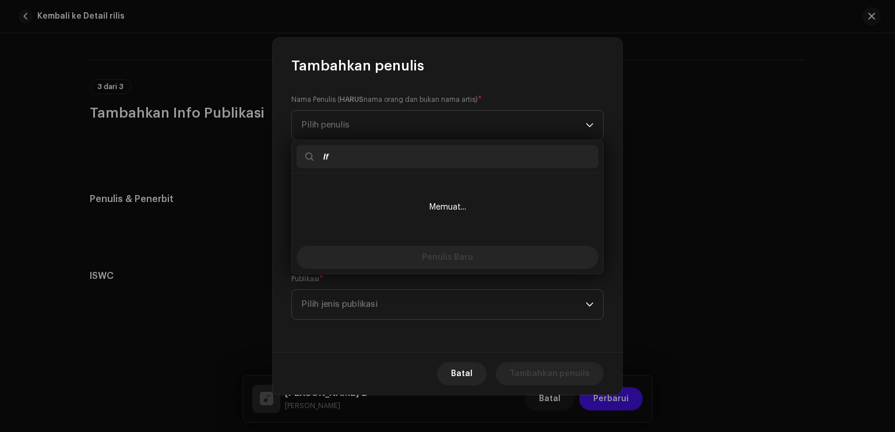
type input "𝙄"
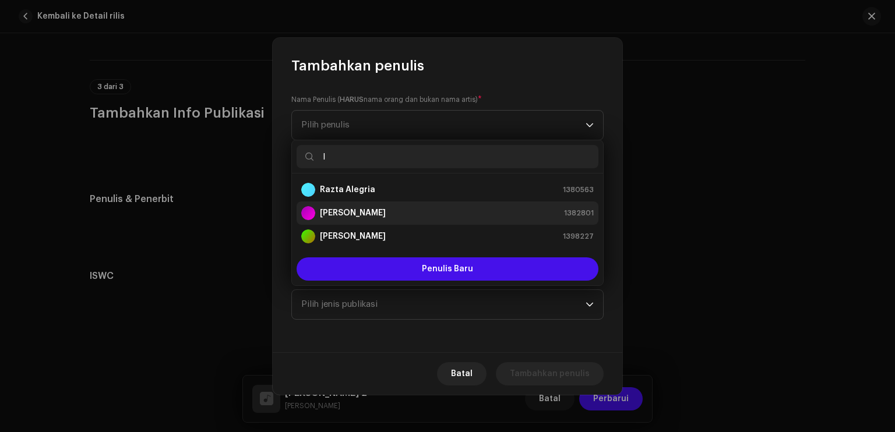
type input "I"
click at [354, 215] on strong "[PERSON_NAME]" at bounding box center [353, 214] width 66 height 12
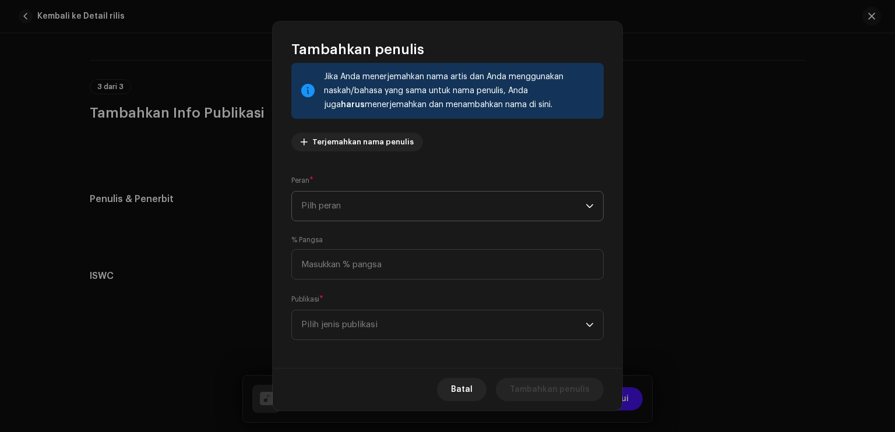
scroll to position [75, 0]
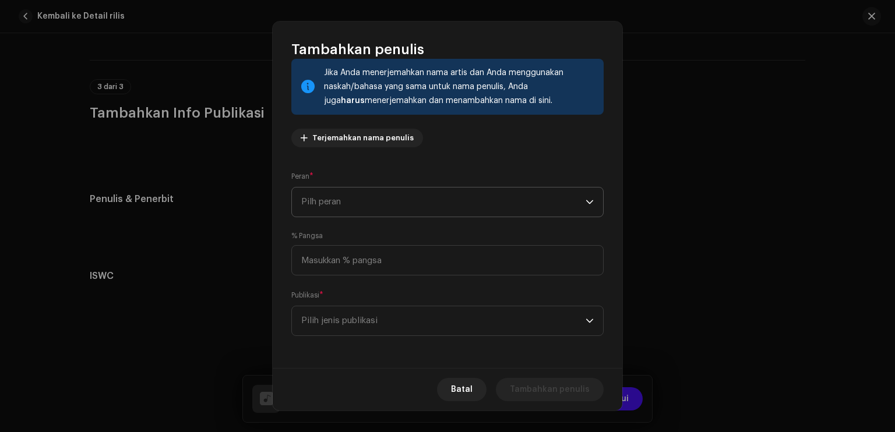
click at [399, 189] on span "Pilh peran" at bounding box center [443, 202] width 284 height 29
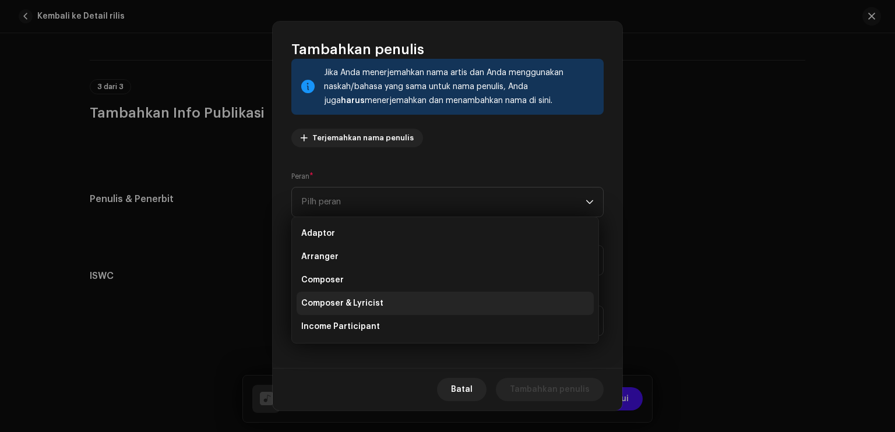
click at [378, 301] on span "Composer & Lyricist" at bounding box center [342, 304] width 82 height 12
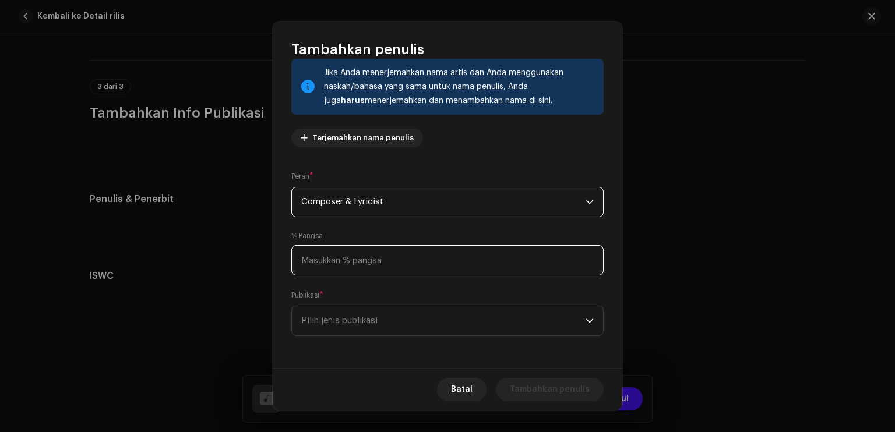
click at [375, 267] on input at bounding box center [447, 260] width 312 height 30
type input "100,00"
click at [372, 328] on span "Pilih jenis publikasi" at bounding box center [443, 321] width 284 height 29
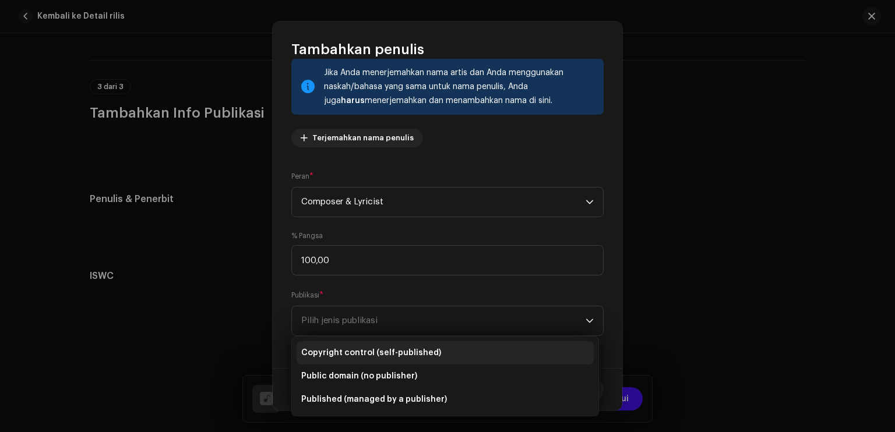
click at [380, 358] on span "Copyright control (self-published)" at bounding box center [371, 353] width 140 height 12
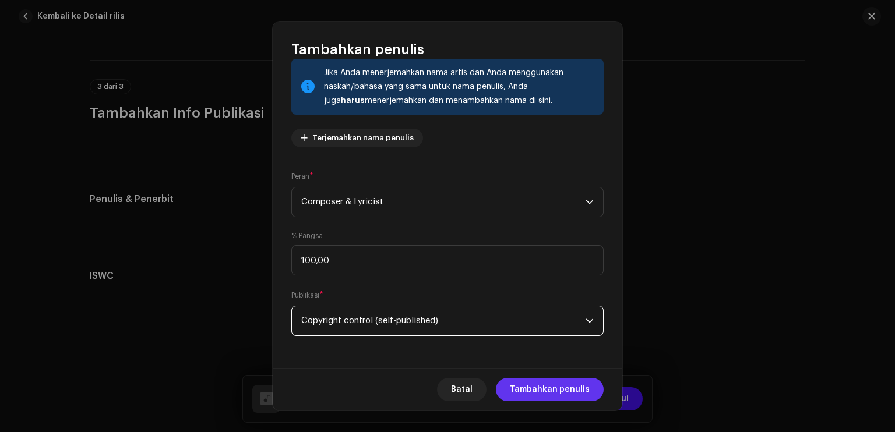
click at [532, 395] on span "Tambahkan penulis" at bounding box center [550, 389] width 80 height 23
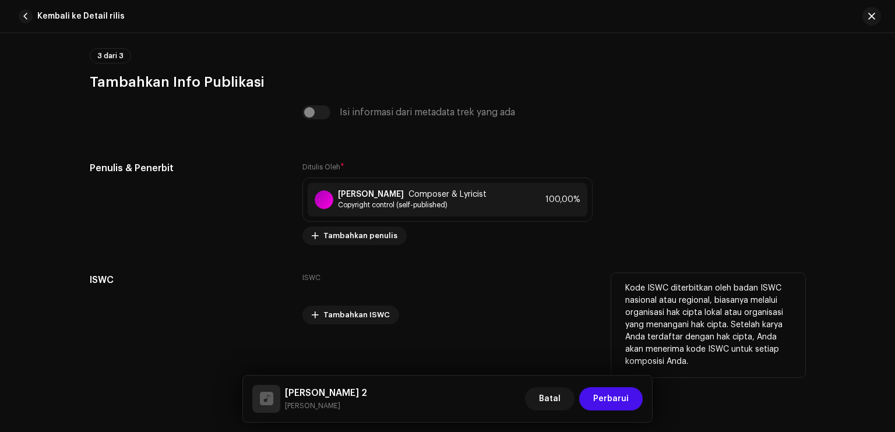
scroll to position [2350, 0]
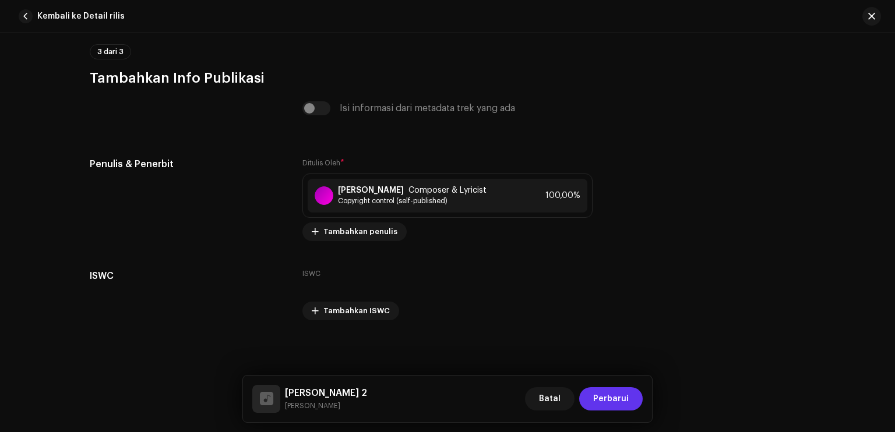
click at [630, 399] on button "Perbarui" at bounding box center [611, 399] width 64 height 23
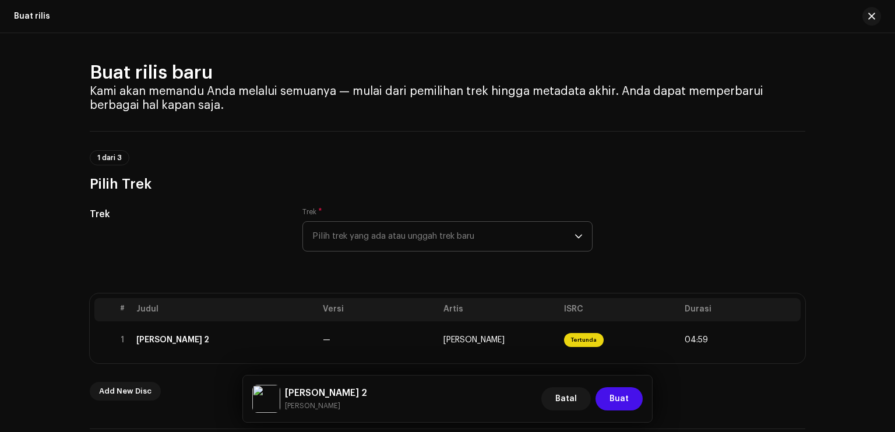
scroll to position [350, 0]
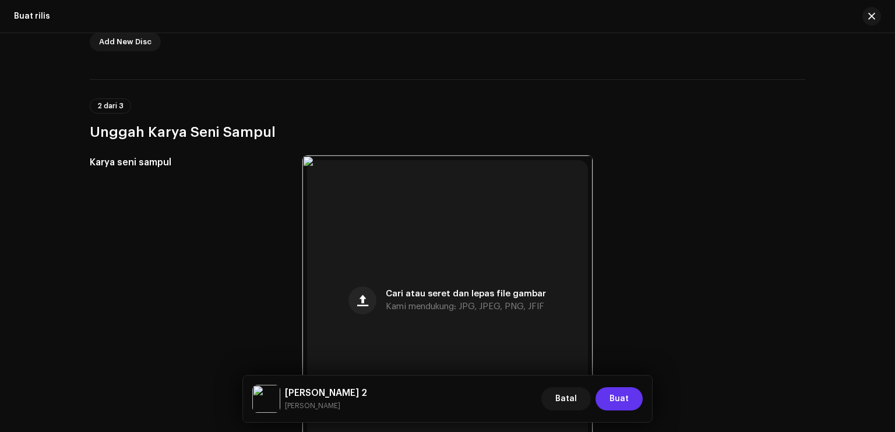
click at [625, 405] on span "Buat" at bounding box center [619, 399] width 19 height 23
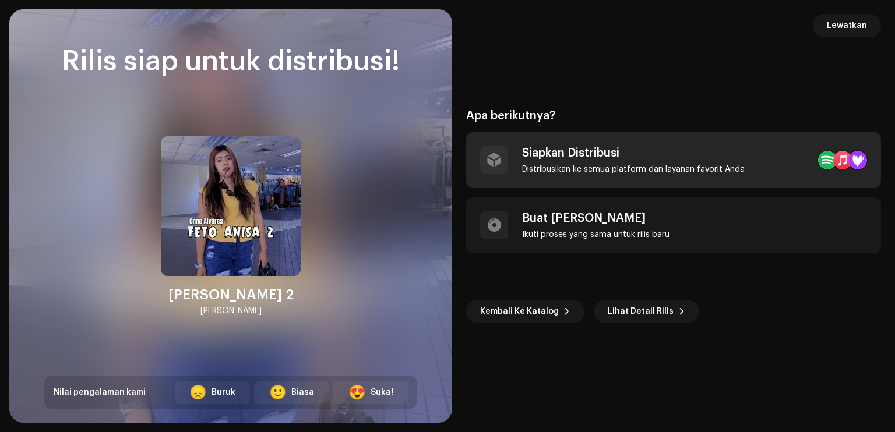
click at [623, 161] on div "Siapkan Distribusi Distribusikan ke semua platform dan layanan favorit Anda" at bounding box center [633, 160] width 223 height 28
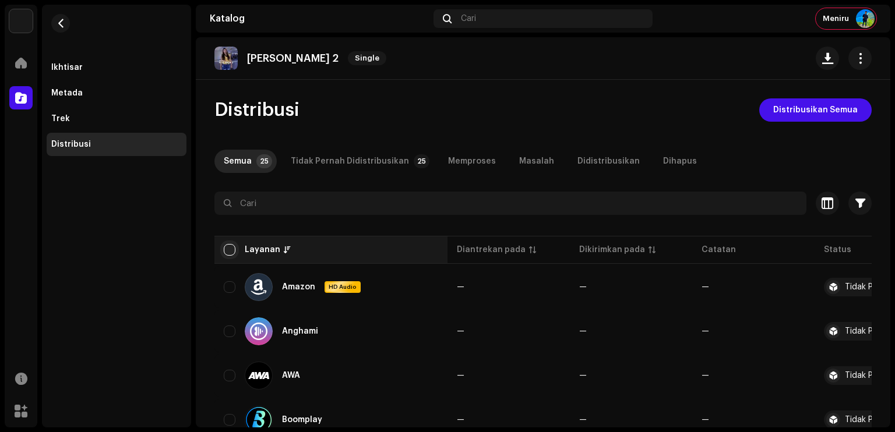
click at [230, 252] on input "checkbox" at bounding box center [230, 250] width 12 height 12
checkbox input "true"
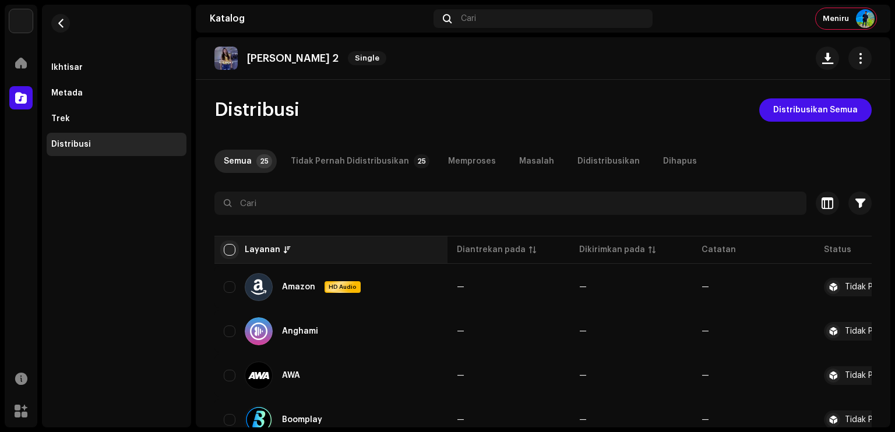
checkbox input "true"
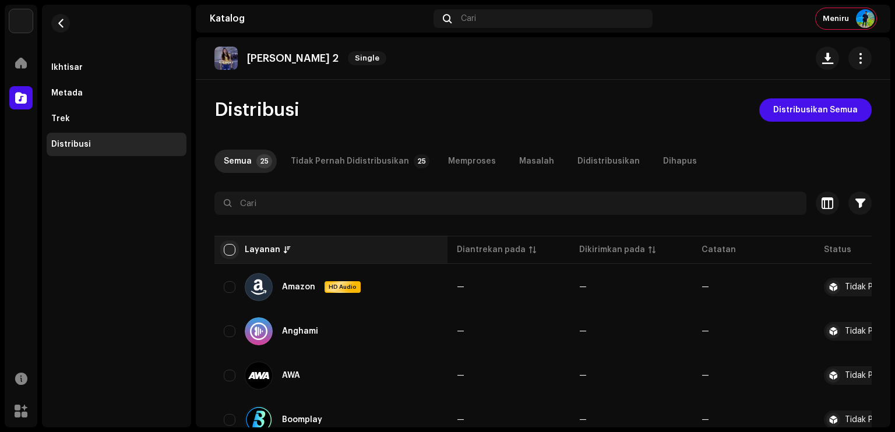
checkbox input "true"
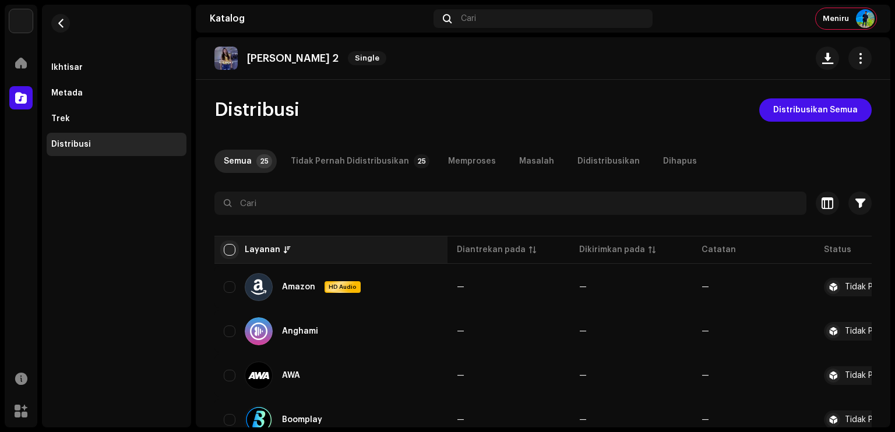
checkbox input "true"
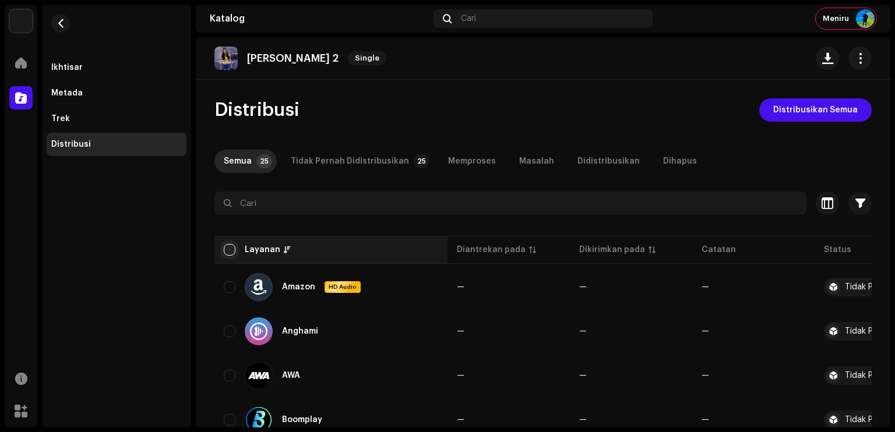
checkbox input "true"
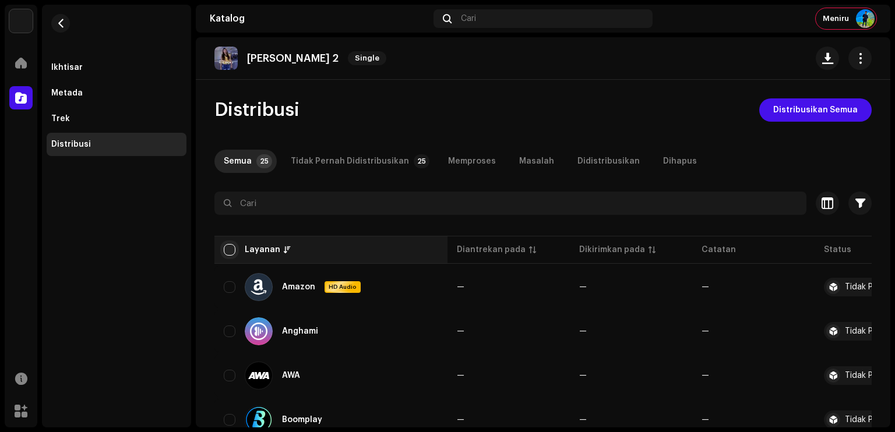
checkbox input "true"
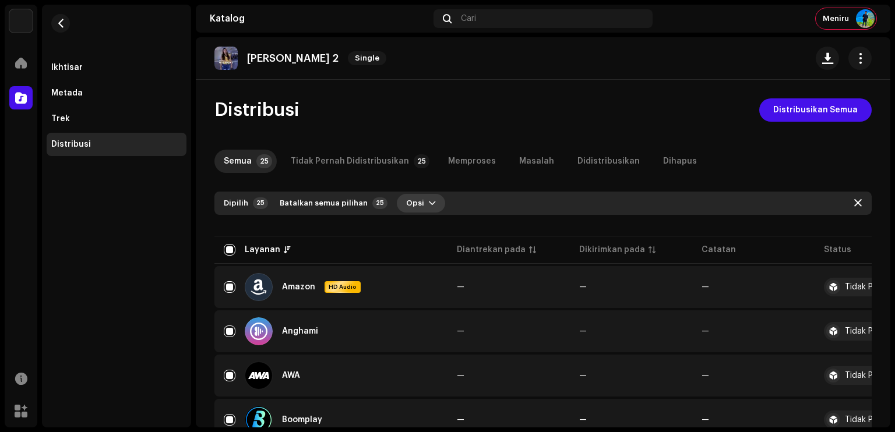
click at [409, 208] on span "Opsi" at bounding box center [415, 203] width 18 height 23
click at [416, 226] on span "Distribusikan" at bounding box center [426, 229] width 55 height 9
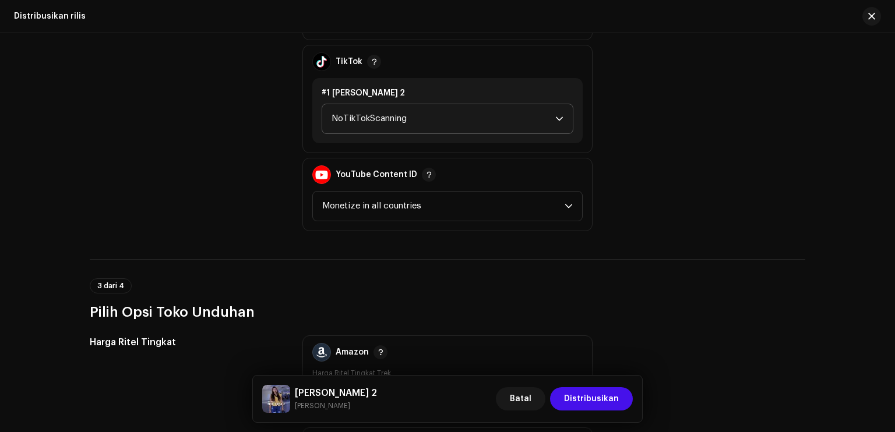
scroll to position [1166, 0]
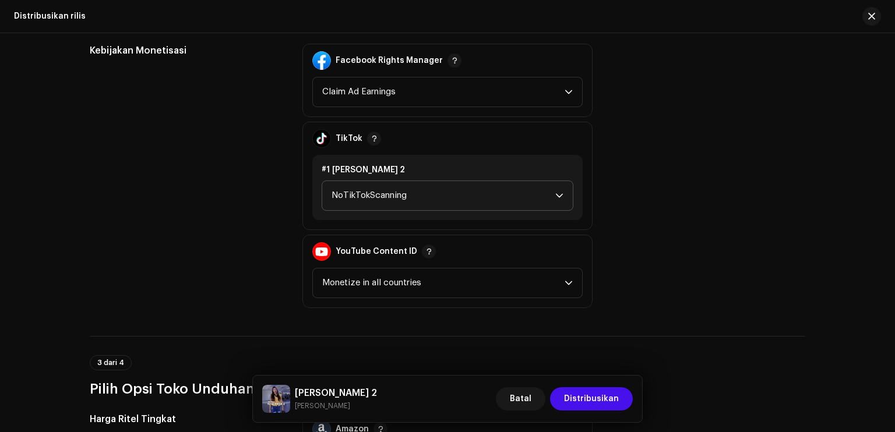
click at [445, 187] on span "NoTikTokScanning" at bounding box center [444, 195] width 224 height 29
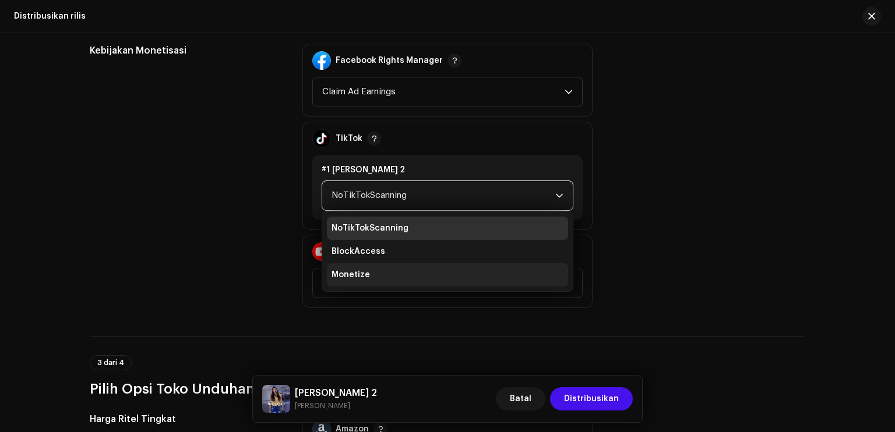
click at [414, 268] on li "Monetize" at bounding box center [447, 274] width 241 height 23
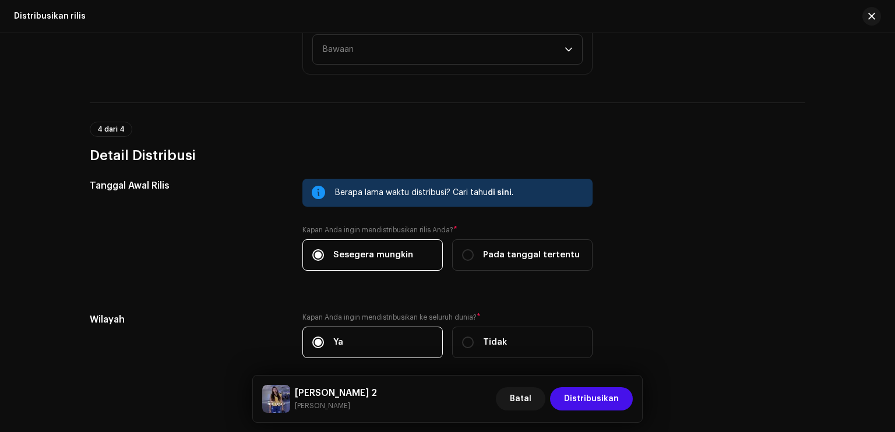
scroll to position [1734, 0]
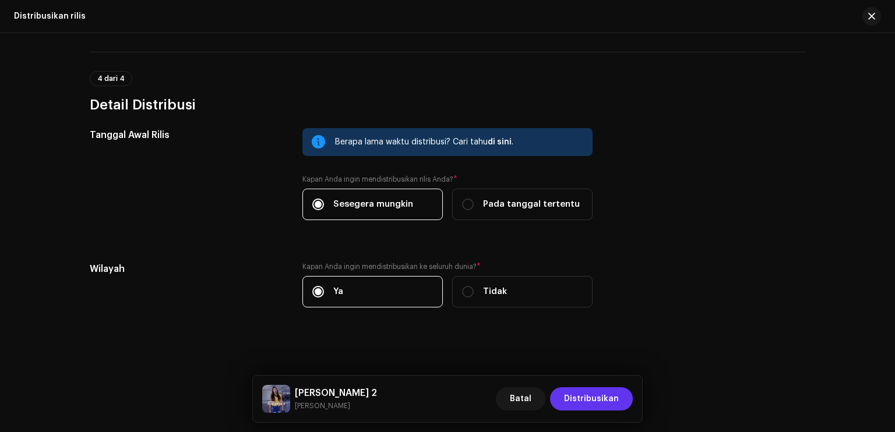
click at [595, 400] on span "Distribusikan" at bounding box center [591, 399] width 55 height 23
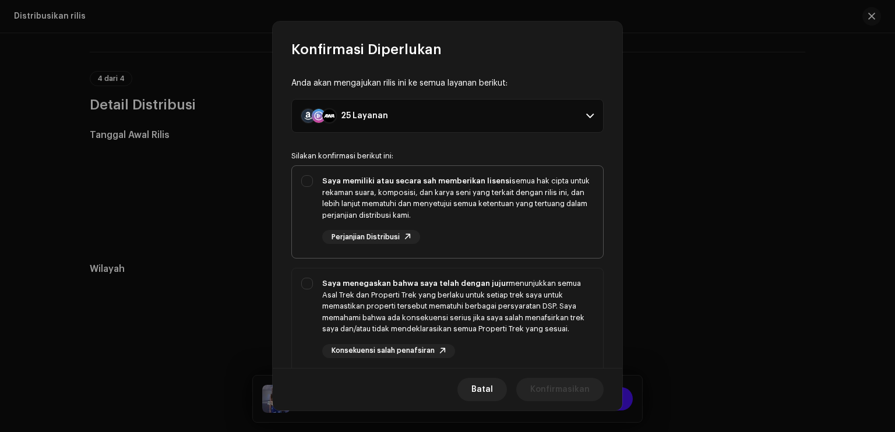
click at [302, 180] on div "Saya memiliki atau secara sah memberikan lisensi semua hak cipta untuk rekaman …" at bounding box center [447, 209] width 311 height 87
checkbox input "true"
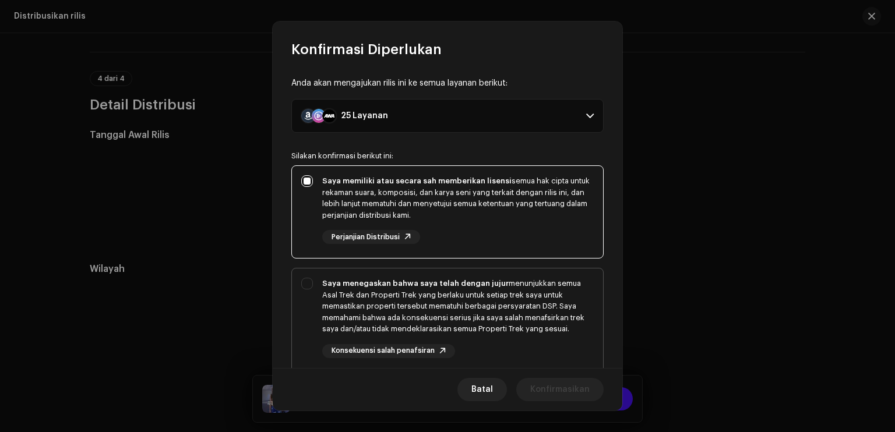
click at [308, 274] on div "Saya menegaskan bahwa saya telah dengan jujur menunjukkan semua Asal Trek dan P…" at bounding box center [447, 318] width 311 height 99
checkbox input "true"
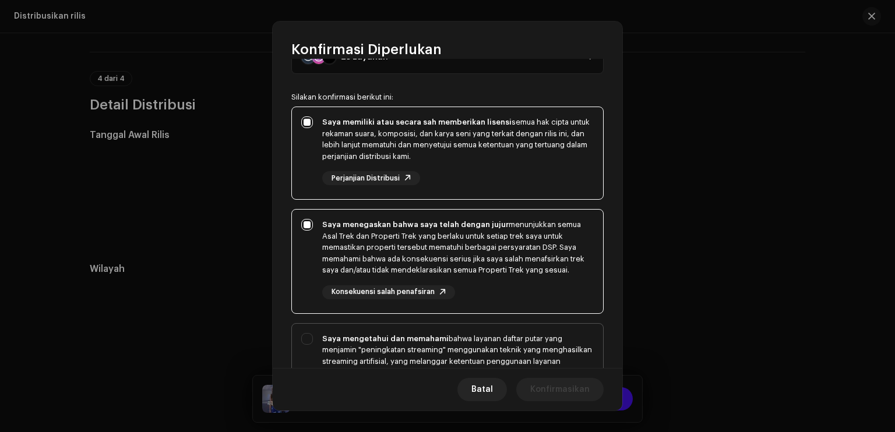
scroll to position [199, 0]
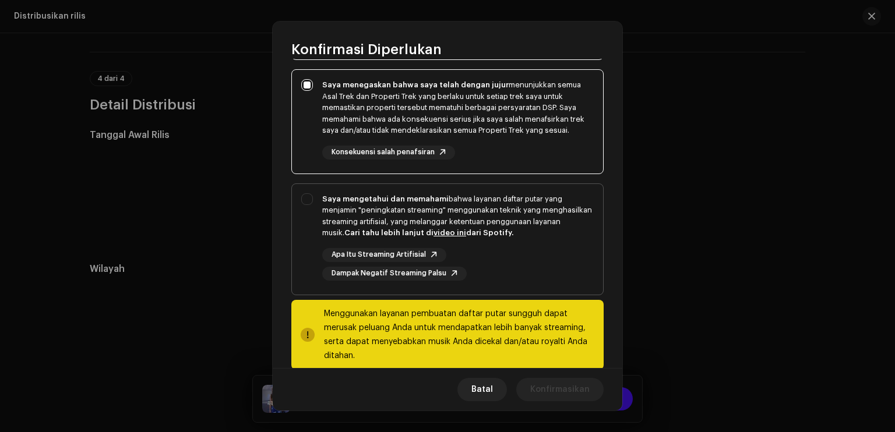
click at [313, 209] on div "Saya mengetahui dan memahami bahwa layanan daftar putar yang menjamin "peningka…" at bounding box center [447, 237] width 311 height 106
checkbox input "true"
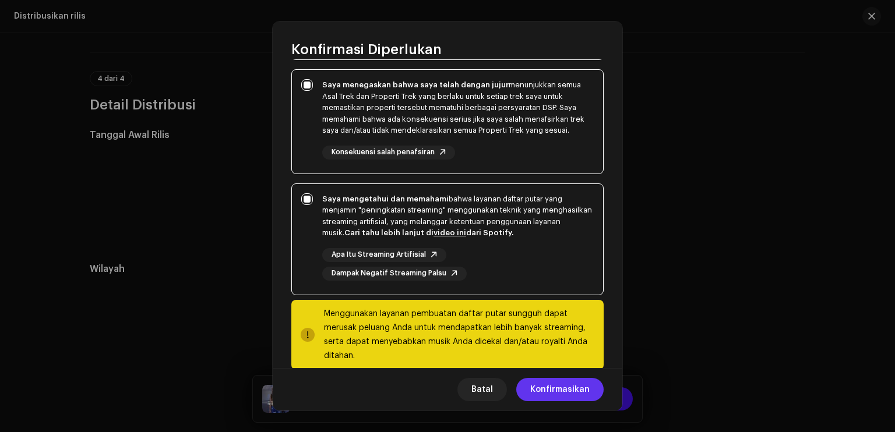
click at [589, 386] on span "Konfirmasikan" at bounding box center [559, 389] width 59 height 23
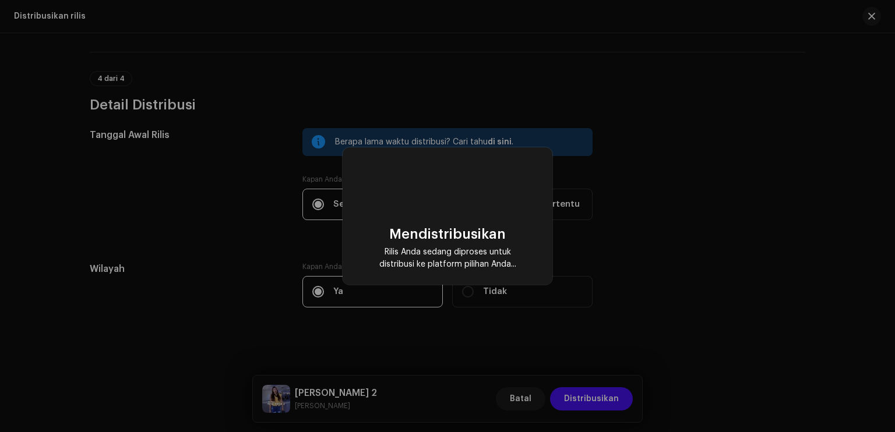
checkbox input "false"
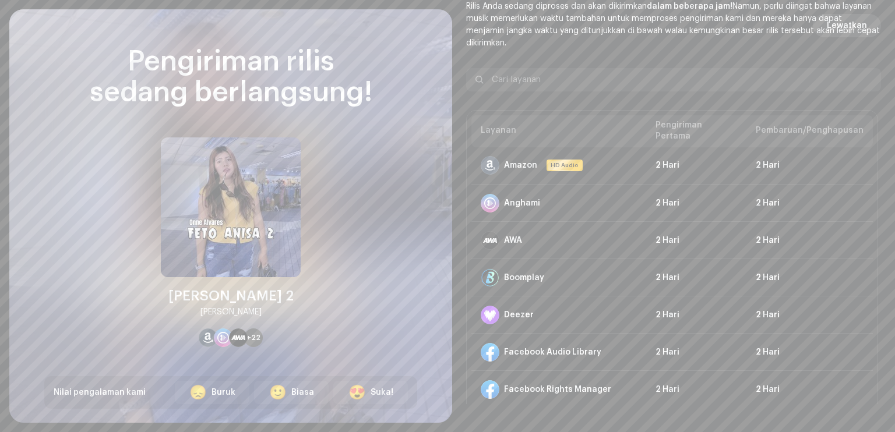
click at [869, 25] on button "Lewatkan" at bounding box center [847, 25] width 68 height 23
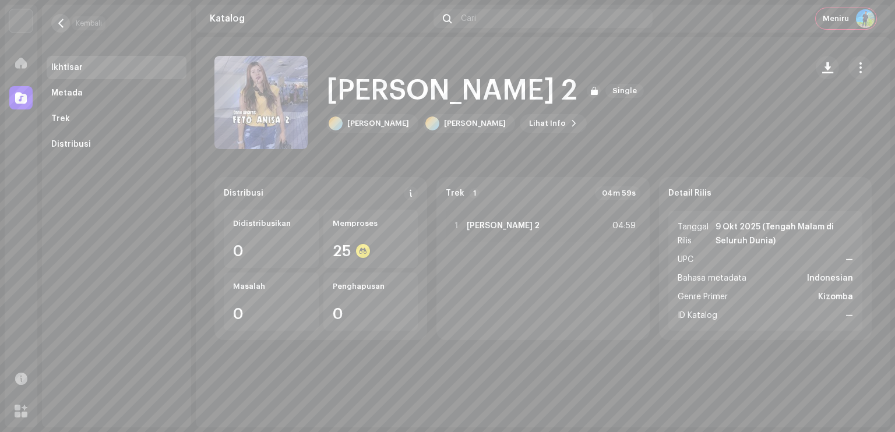
click at [65, 20] on span "button" at bounding box center [61, 23] width 9 height 9
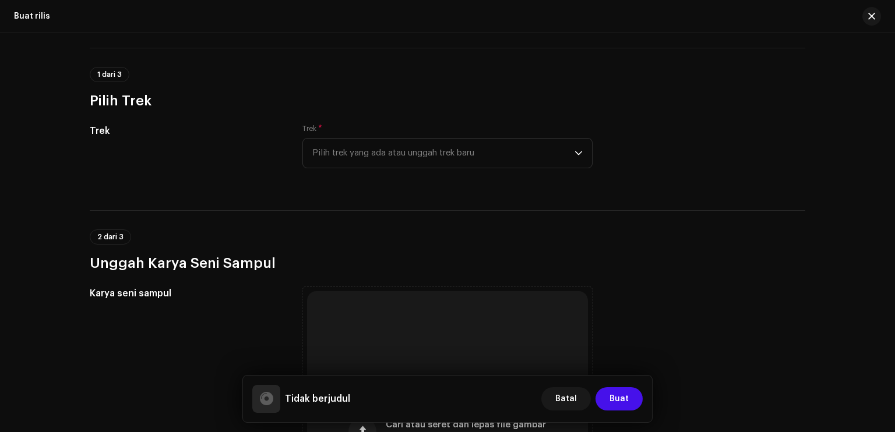
scroll to position [175, 0]
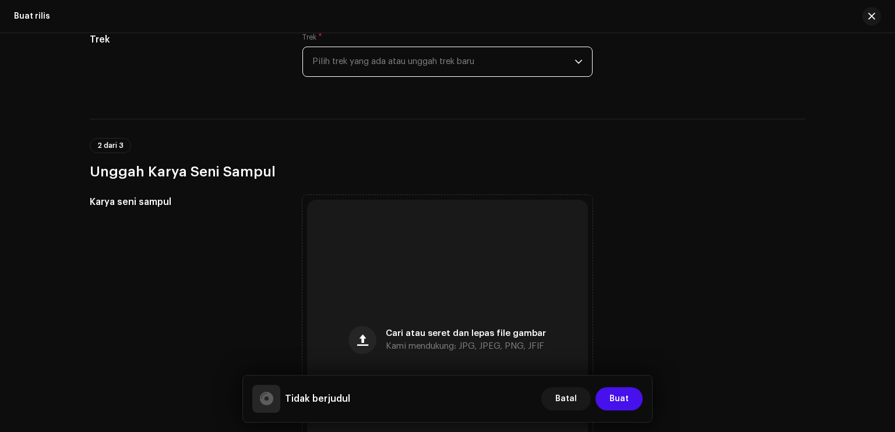
click at [415, 64] on span "Pilih trek yang ada atau unggah trek baru" at bounding box center [443, 61] width 262 height 29
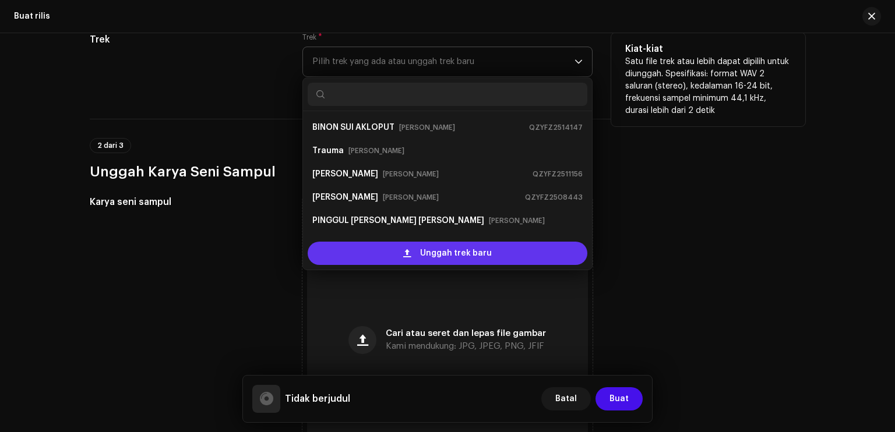
click at [415, 249] on div "Unggah trek baru" at bounding box center [448, 253] width 280 height 23
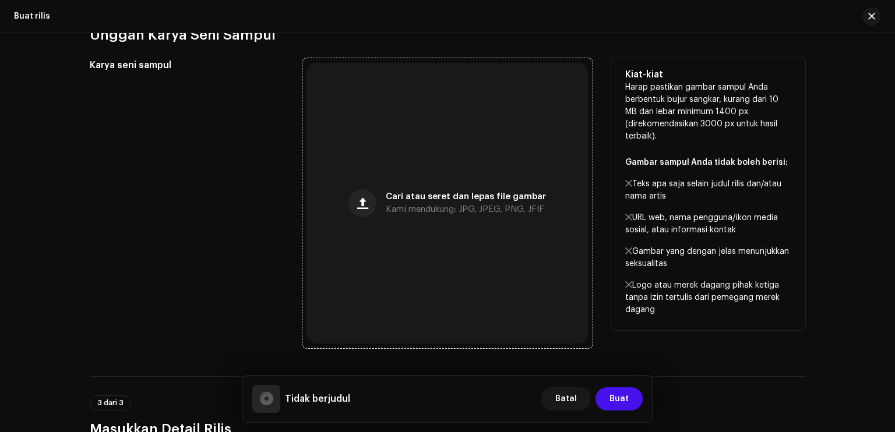
scroll to position [408, 0]
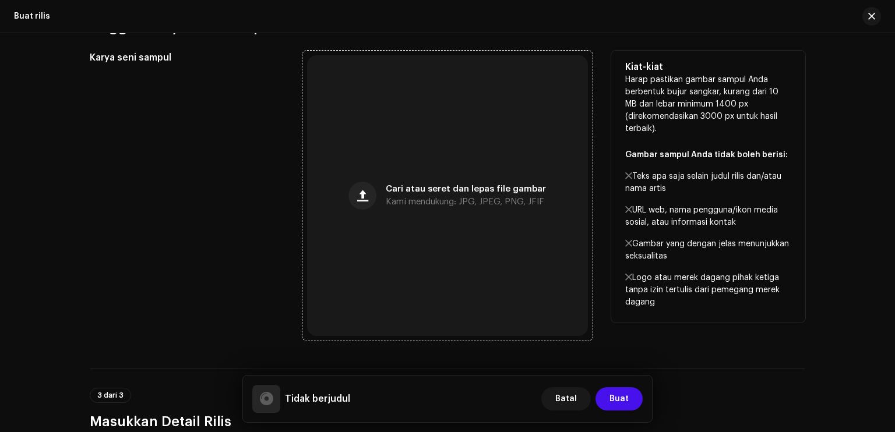
click at [449, 213] on div "Cari atau seret dan lepas file gambar Kami mendukung: JPG, JPEG, PNG, JFIF" at bounding box center [447, 195] width 281 height 281
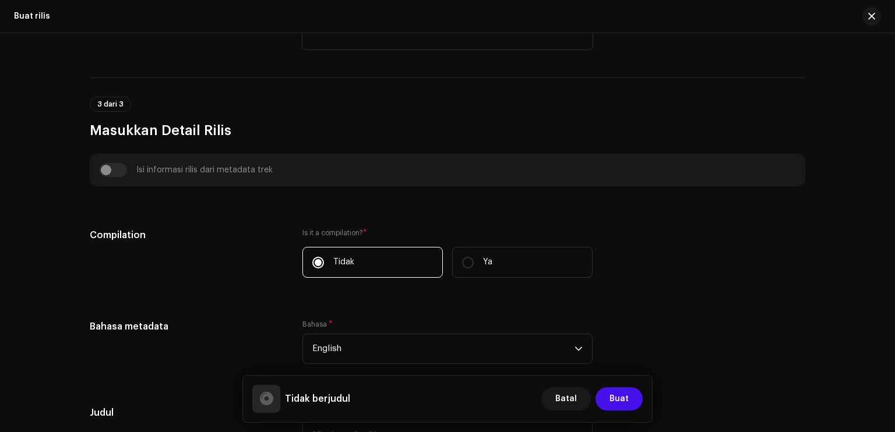
scroll to position [874, 0]
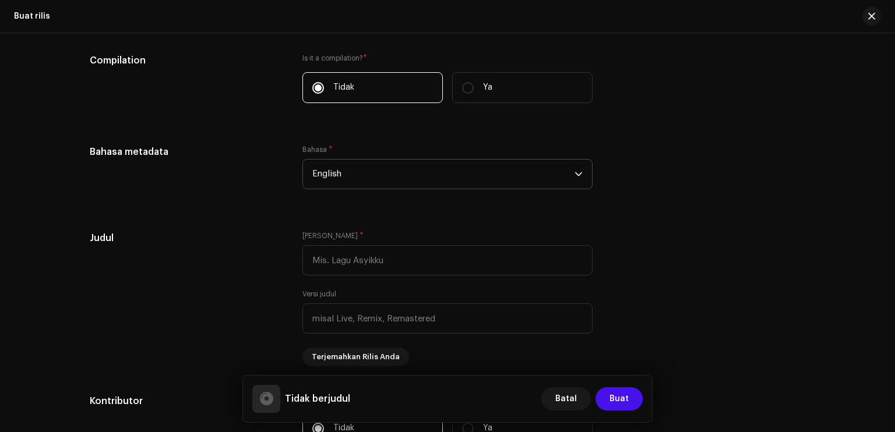
click at [350, 176] on span "English" at bounding box center [443, 174] width 262 height 29
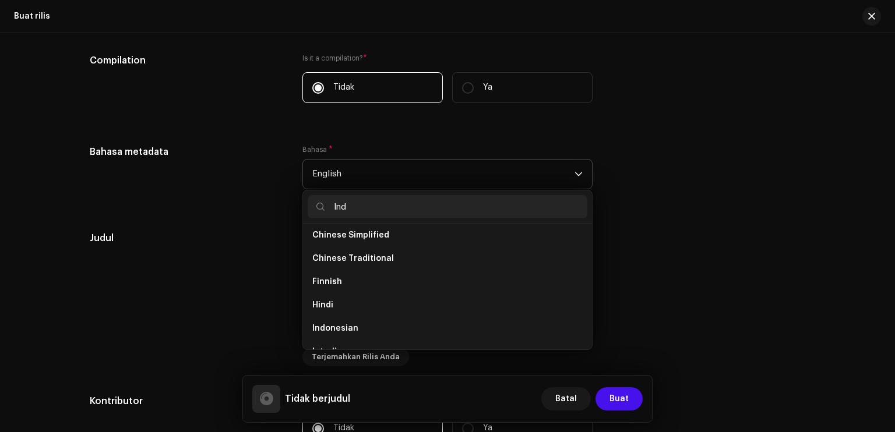
scroll to position [0, 0]
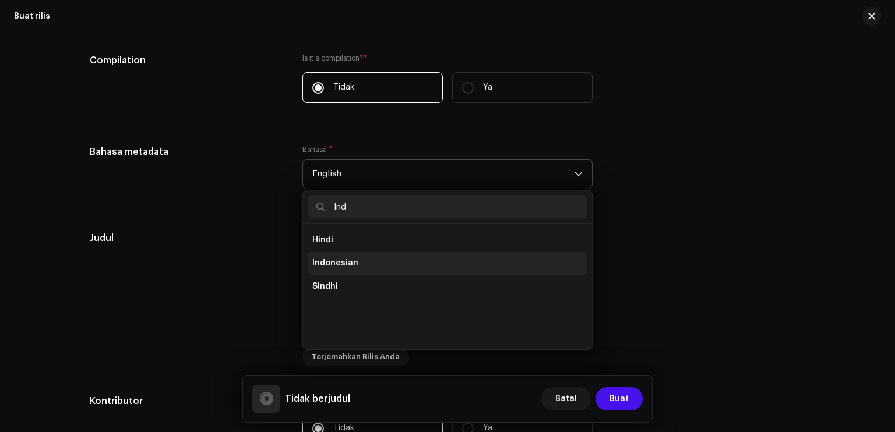
type input "Ind"
click at [353, 261] on li "Indonesian" at bounding box center [448, 263] width 280 height 23
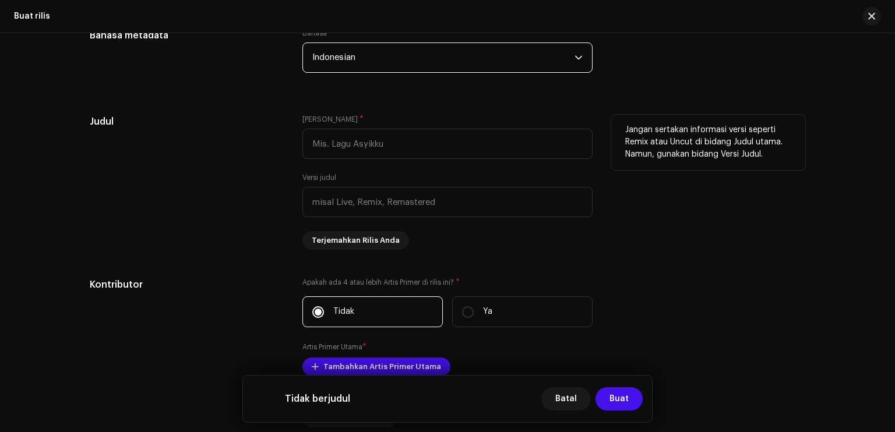
scroll to position [1049, 0]
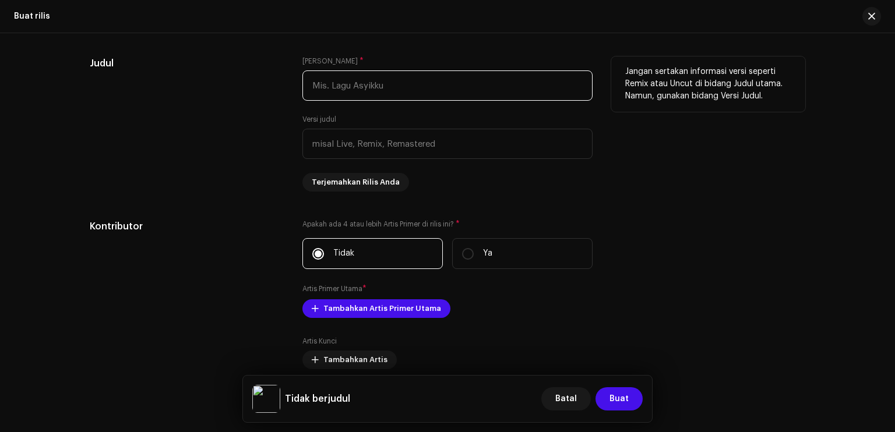
click at [359, 95] on input "text" at bounding box center [448, 86] width 290 height 30
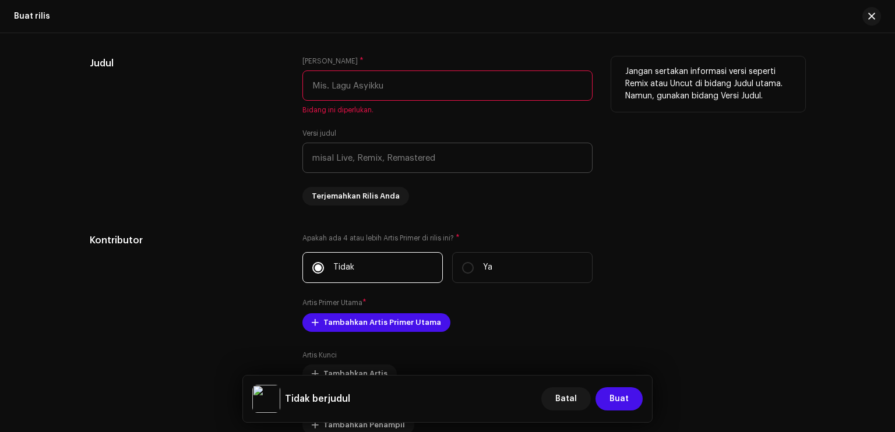
paste input "DOCE MENINA"
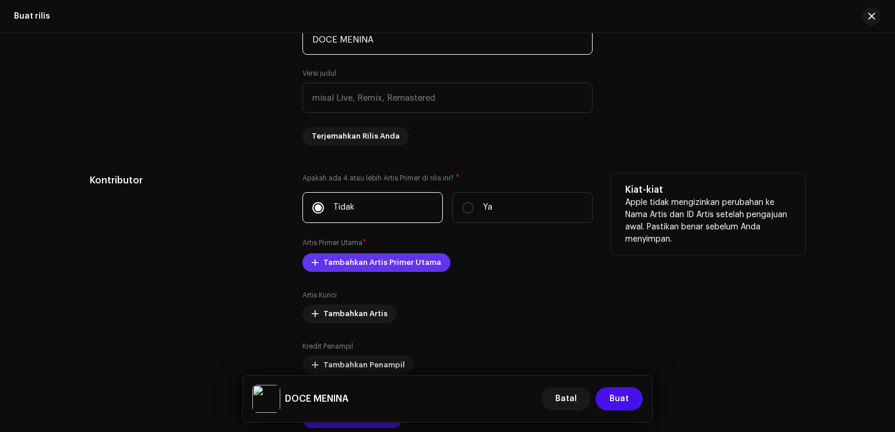
scroll to position [1166, 0]
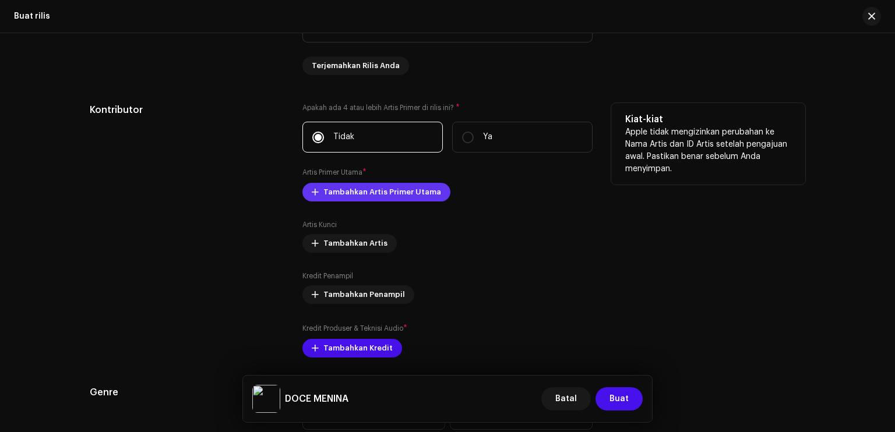
type input "DOCE MENINA"
click at [372, 194] on span "Tambahkan Artis Primer Utama" at bounding box center [383, 192] width 118 height 23
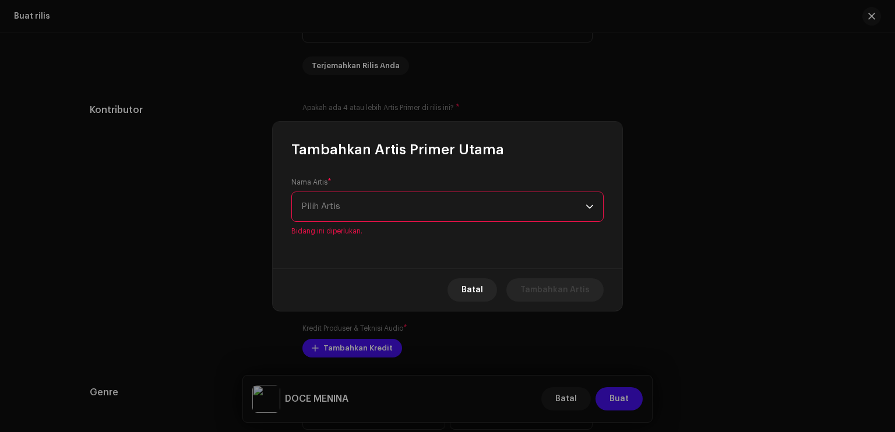
click at [389, 213] on span "Pilih Artis" at bounding box center [443, 206] width 284 height 29
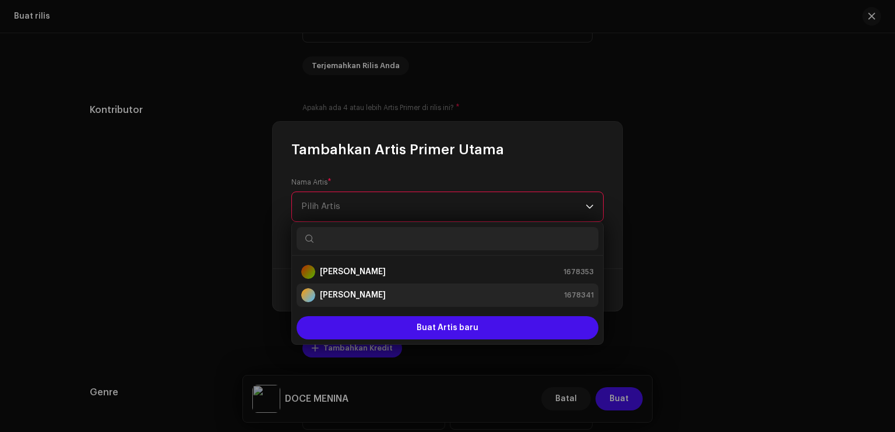
click at [375, 286] on li "[PERSON_NAME] 1678341" at bounding box center [448, 295] width 302 height 23
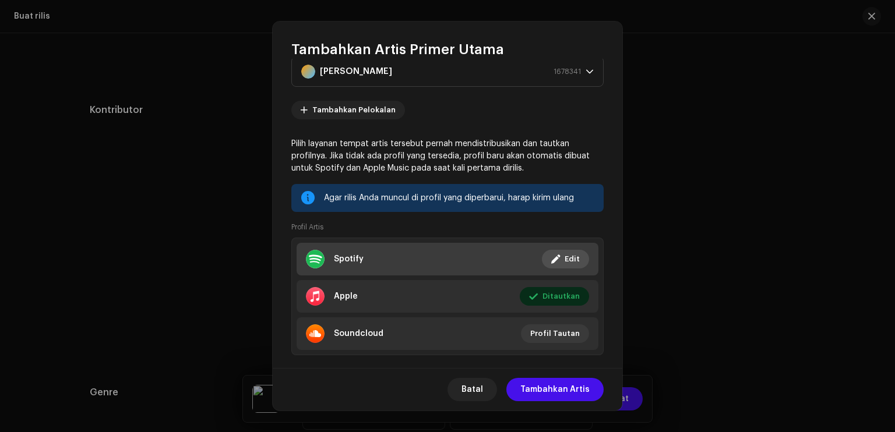
scroll to position [54, 0]
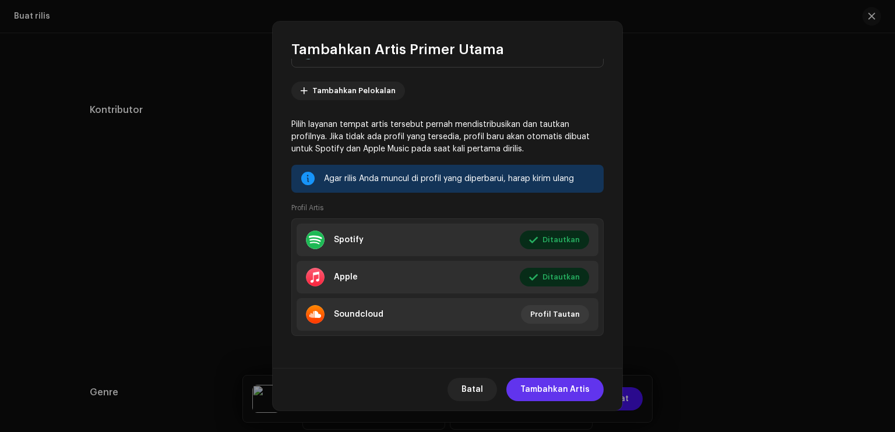
click at [555, 386] on span "Tambahkan Artis" at bounding box center [555, 389] width 69 height 23
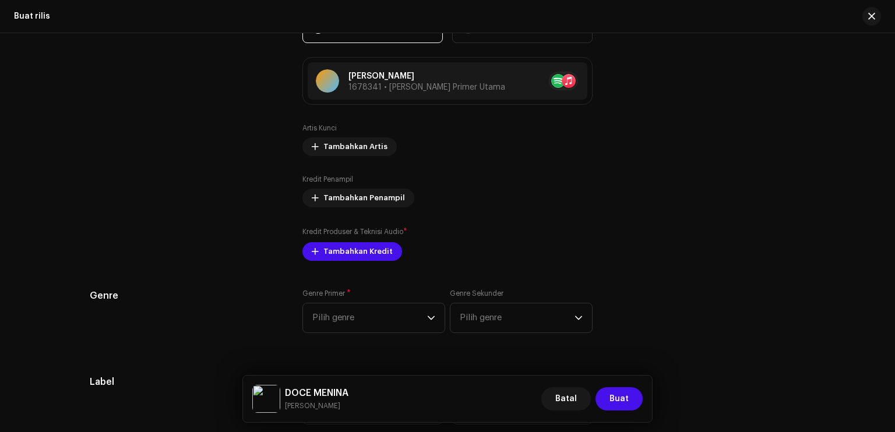
scroll to position [1282, 0]
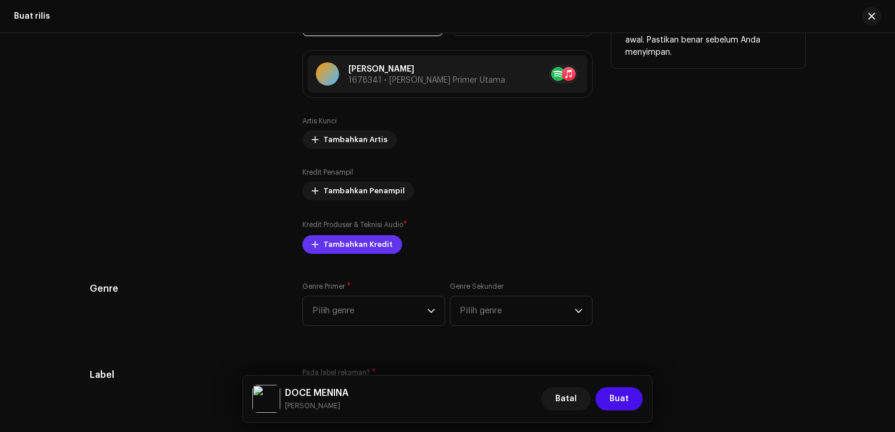
click at [370, 251] on span "Tambahkan Kredit" at bounding box center [358, 244] width 69 height 23
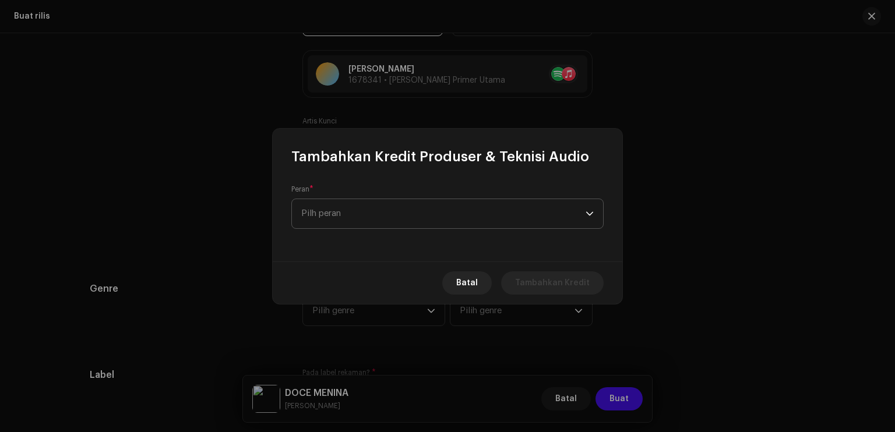
click at [384, 214] on span "Pilh peran" at bounding box center [443, 213] width 284 height 29
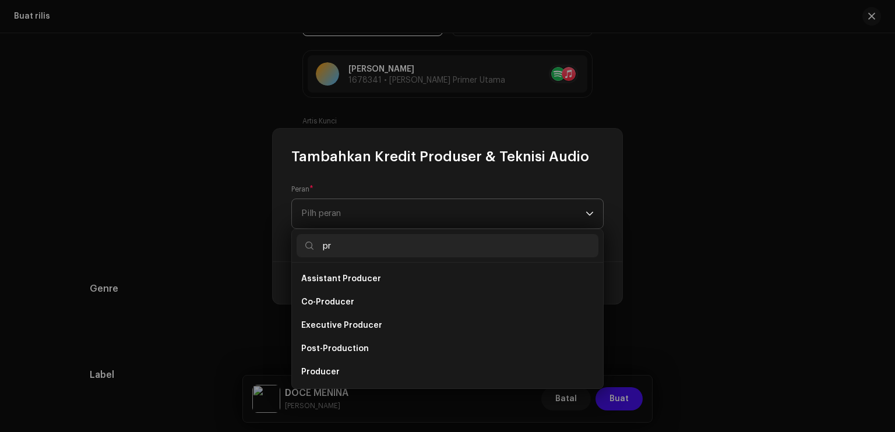
scroll to position [1329, 0]
type input "pro"
click at [343, 364] on li "Producer" at bounding box center [448, 372] width 302 height 23
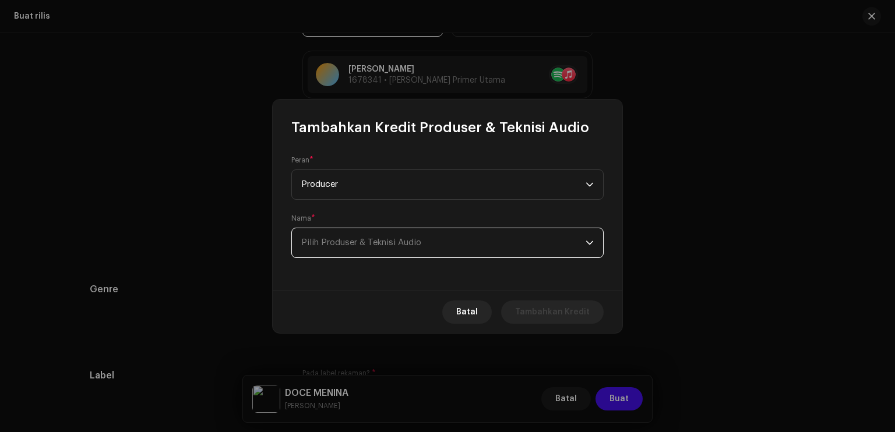
click at [348, 256] on span "Pilih Produser & Teknisi Audio" at bounding box center [443, 242] width 284 height 29
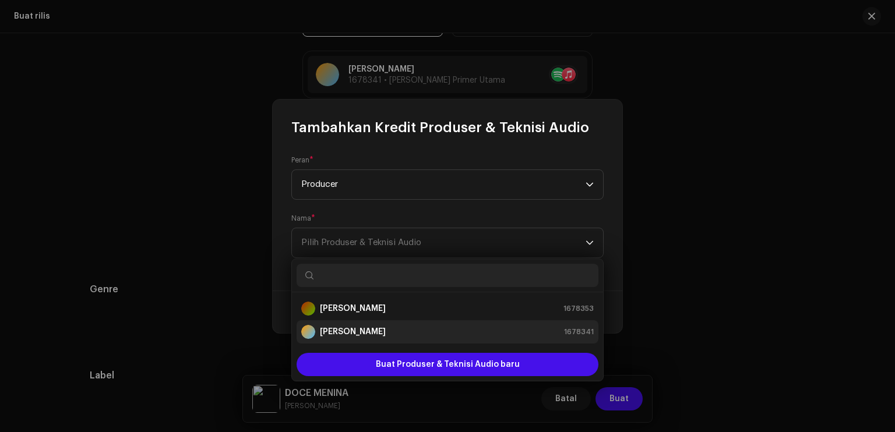
click at [347, 337] on div "[PERSON_NAME]" at bounding box center [343, 332] width 85 height 14
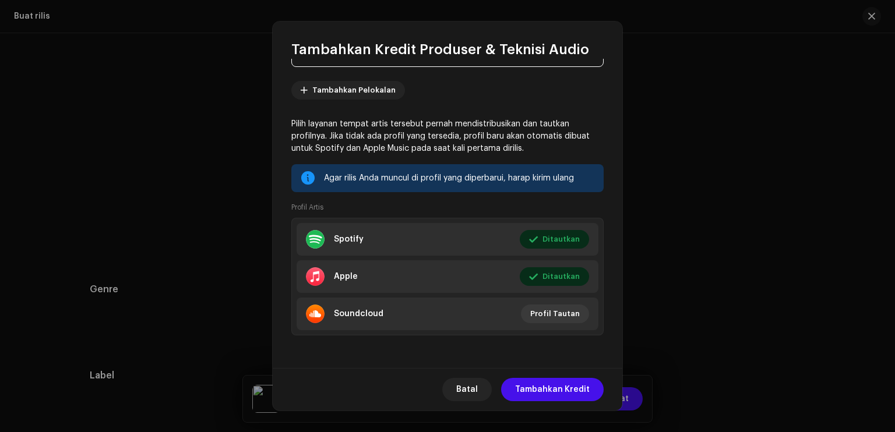
scroll to position [0, 0]
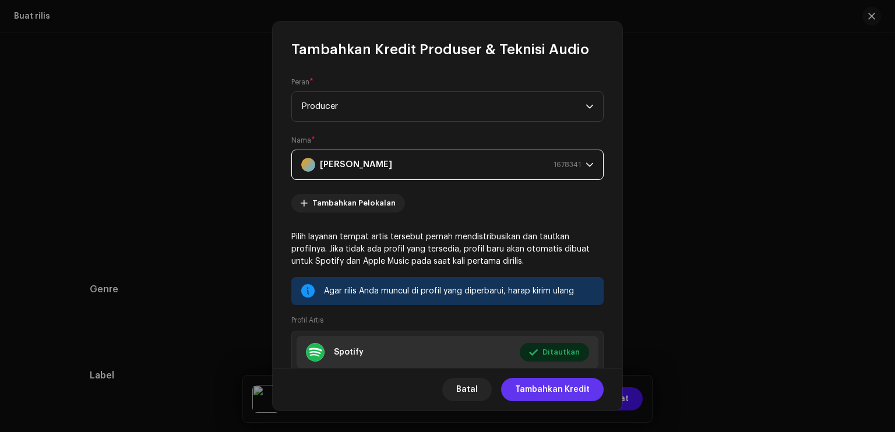
click at [544, 384] on span "Tambahkan Kredit" at bounding box center [552, 389] width 75 height 23
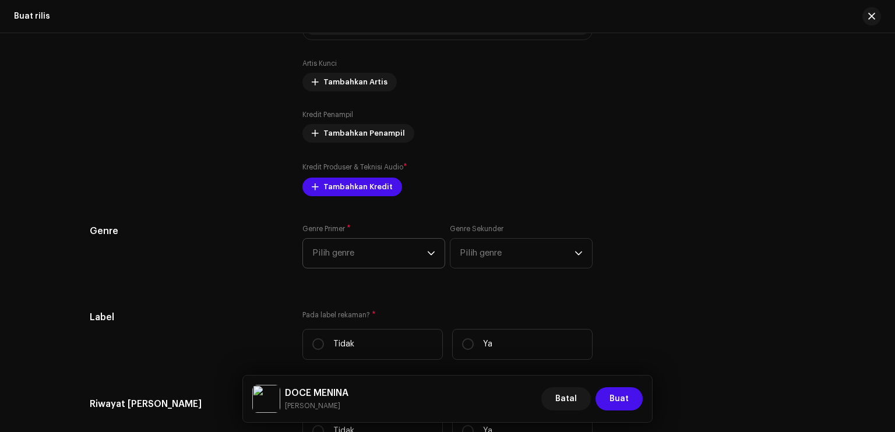
scroll to position [1446, 0]
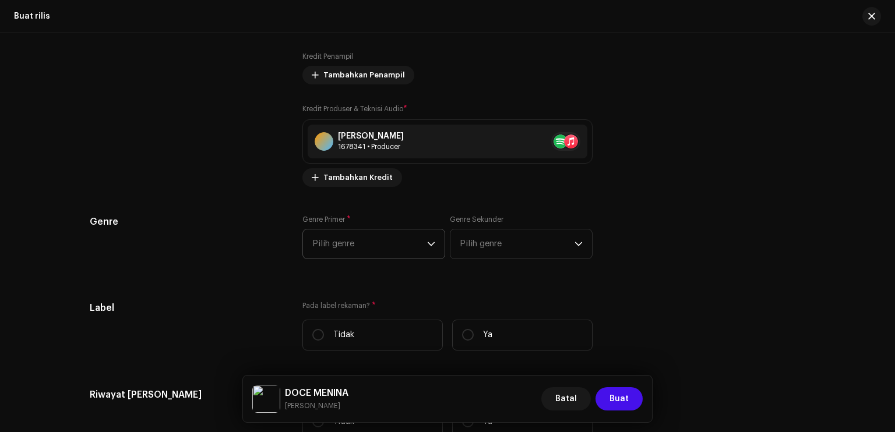
click at [371, 243] on span "Pilih genre" at bounding box center [369, 244] width 115 height 29
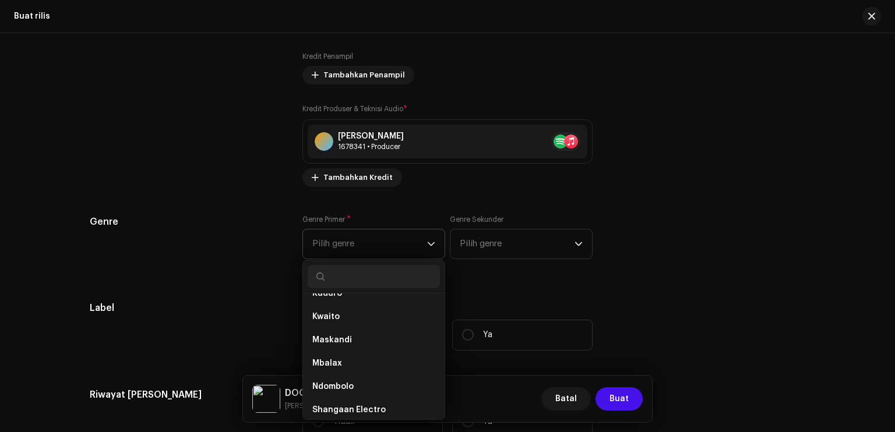
scroll to position [350, 0]
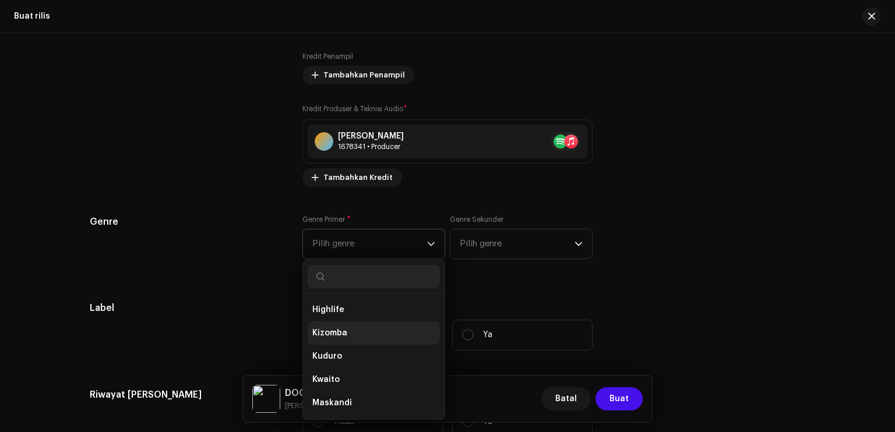
click at [355, 332] on li "Kizomba" at bounding box center [374, 333] width 132 height 23
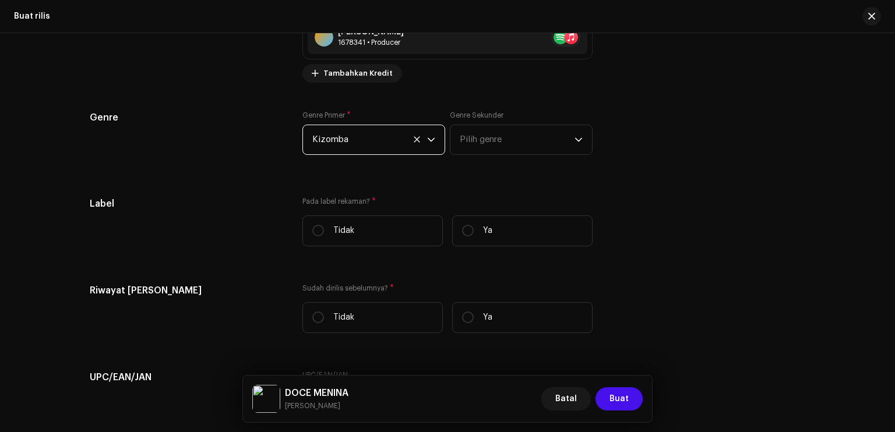
scroll to position [1562, 0]
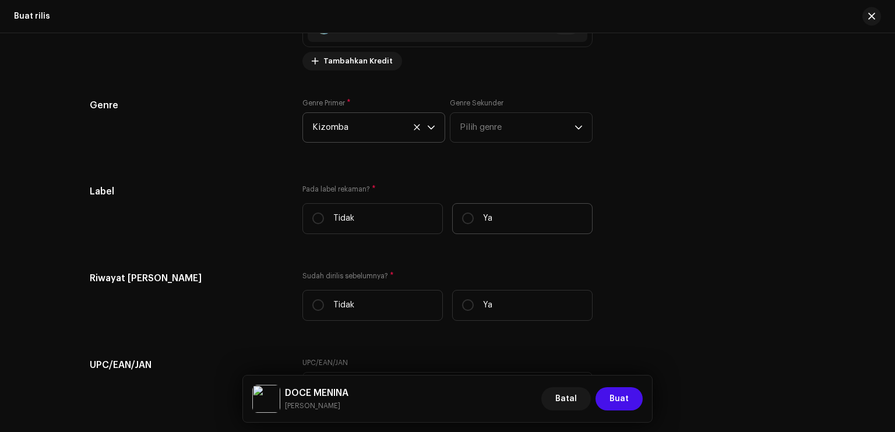
click at [471, 223] on p-radiobutton at bounding box center [468, 219] width 12 height 12
click at [471, 223] on input "Ya" at bounding box center [468, 219] width 12 height 12
radio input "true"
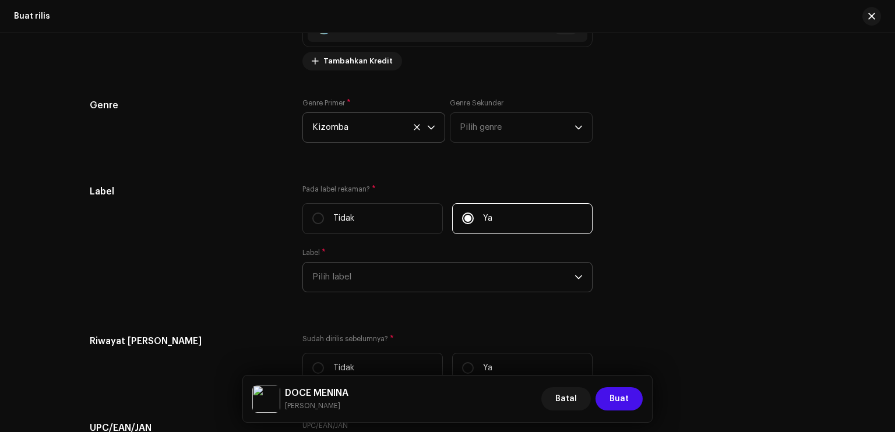
click at [410, 269] on span "Pilih label" at bounding box center [443, 277] width 262 height 29
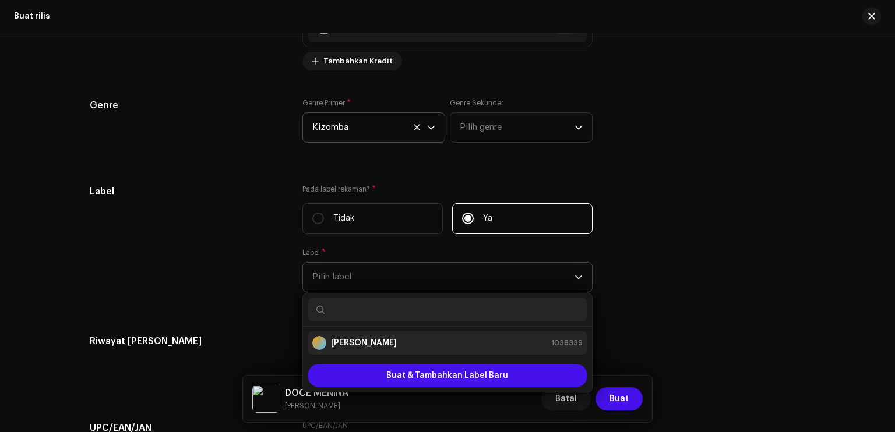
click at [400, 337] on li "[PERSON_NAME] 1038339" at bounding box center [448, 343] width 280 height 23
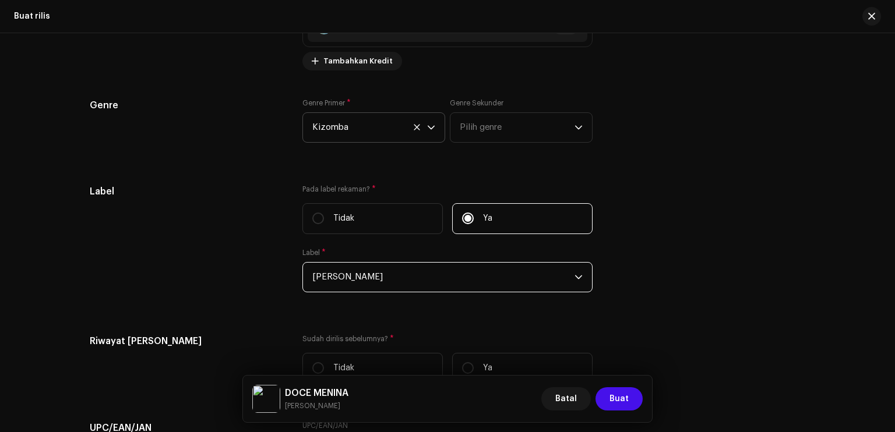
scroll to position [1679, 0]
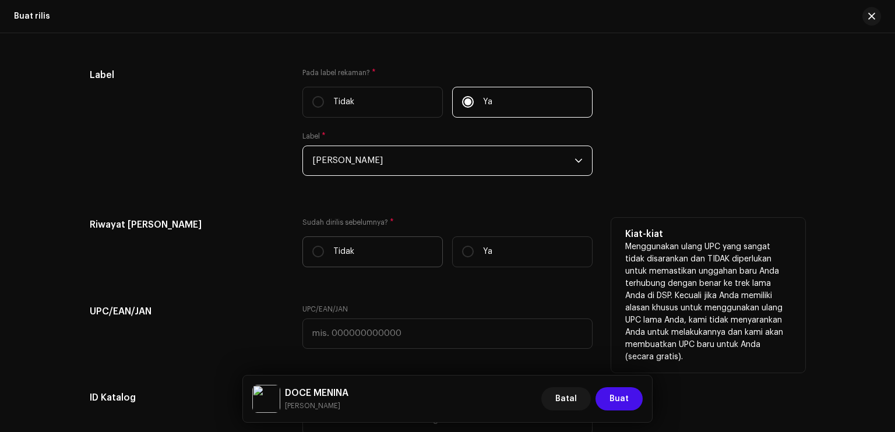
click at [379, 261] on label "Tidak" at bounding box center [373, 252] width 140 height 31
click at [324, 258] on input "Tidak" at bounding box center [318, 252] width 12 height 12
radio input "true"
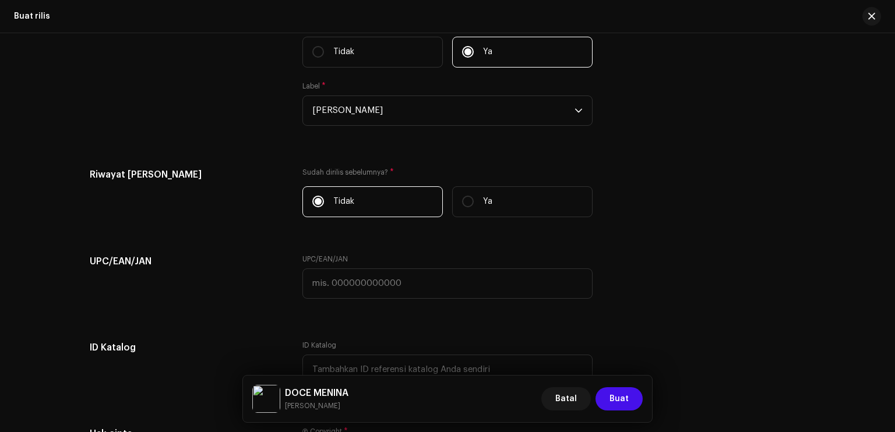
scroll to position [1912, 0]
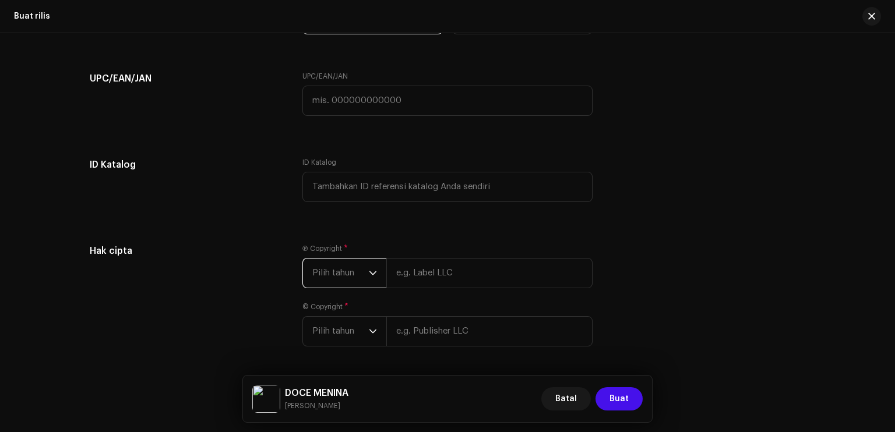
click at [354, 275] on span "Pilih tahun" at bounding box center [340, 273] width 57 height 29
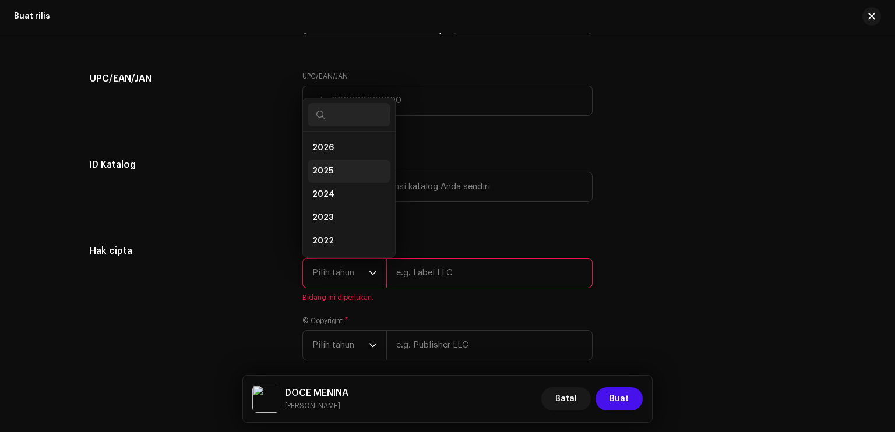
click at [336, 170] on li "2025" at bounding box center [349, 171] width 83 height 23
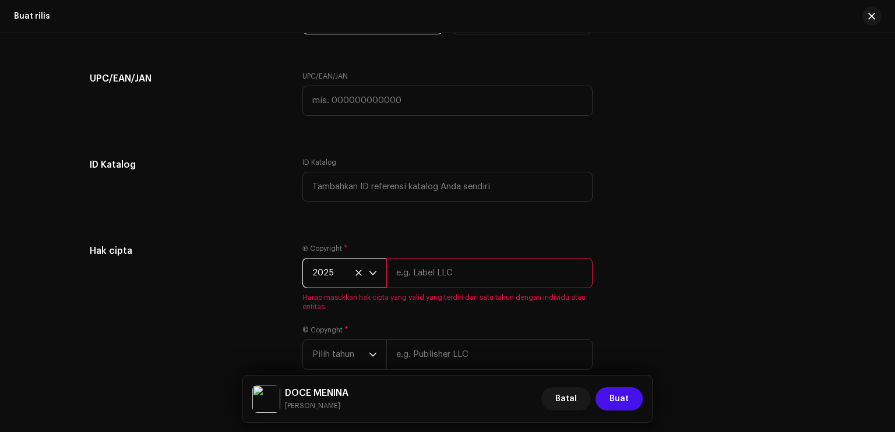
click at [417, 275] on input "text" at bounding box center [489, 273] width 206 height 30
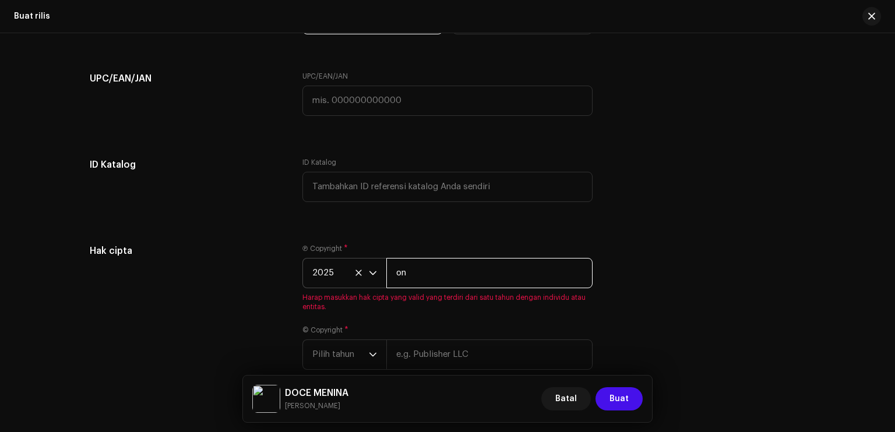
type input "[PERSON_NAME]"
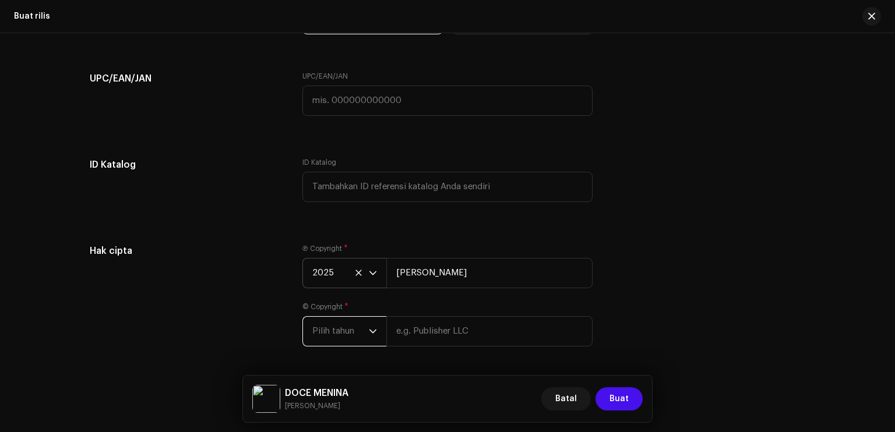
click at [346, 333] on span "Pilih tahun" at bounding box center [340, 331] width 57 height 29
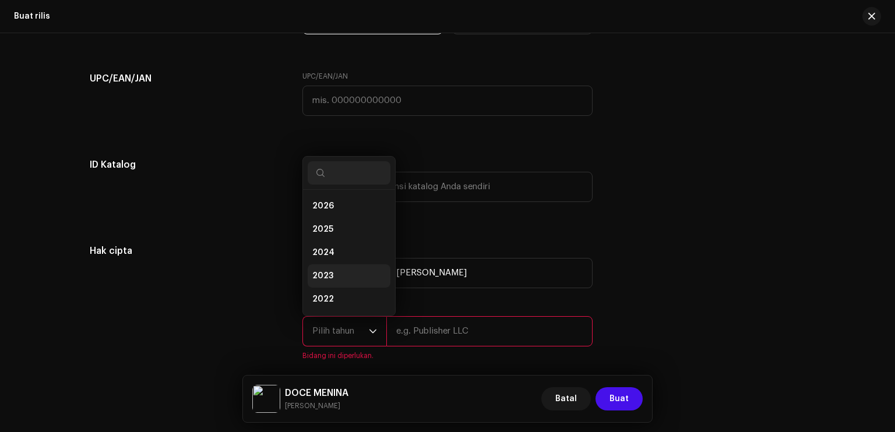
scroll to position [19, 0]
click at [326, 221] on li "2025" at bounding box center [349, 210] width 83 height 23
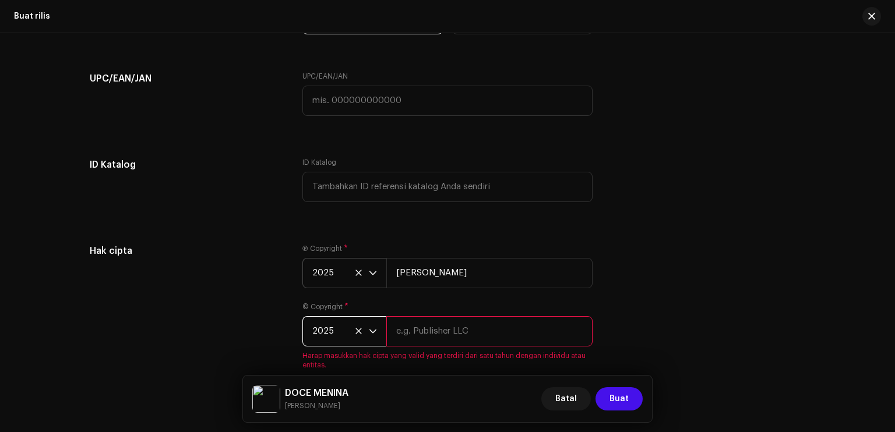
click at [407, 340] on input "text" at bounding box center [489, 332] width 206 height 30
type input "[PERSON_NAME]"
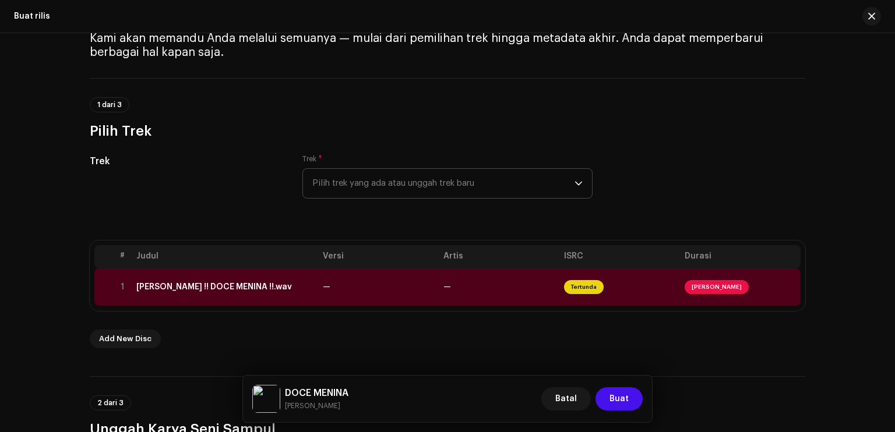
scroll to position [117, 0]
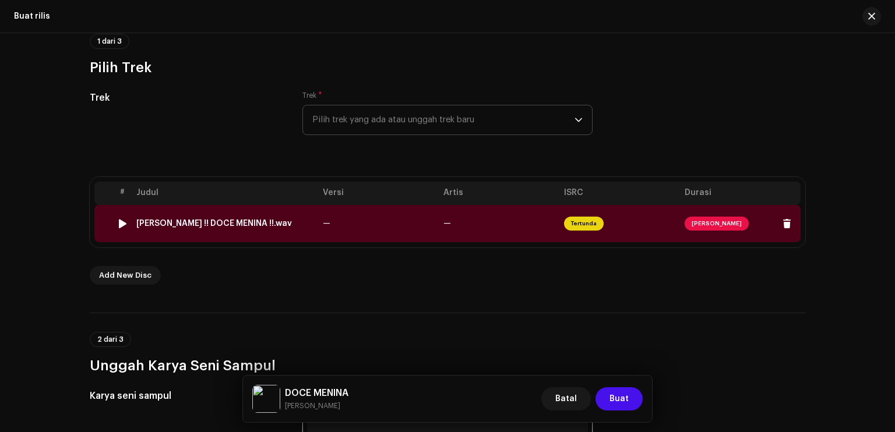
click at [412, 226] on td "—" at bounding box center [378, 223] width 121 height 37
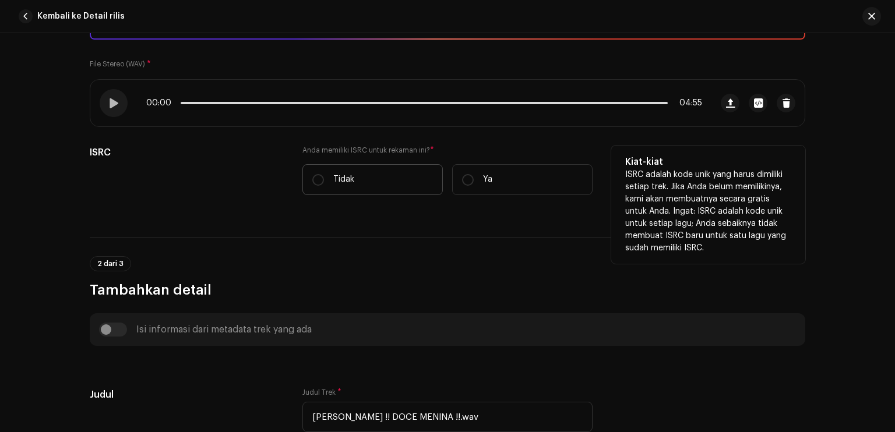
scroll to position [233, 0]
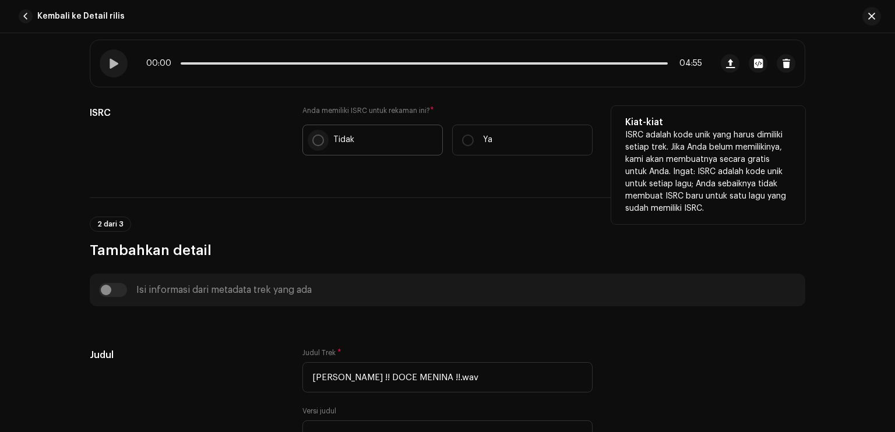
click at [314, 145] on input "Tidak" at bounding box center [318, 141] width 12 height 12
radio input "true"
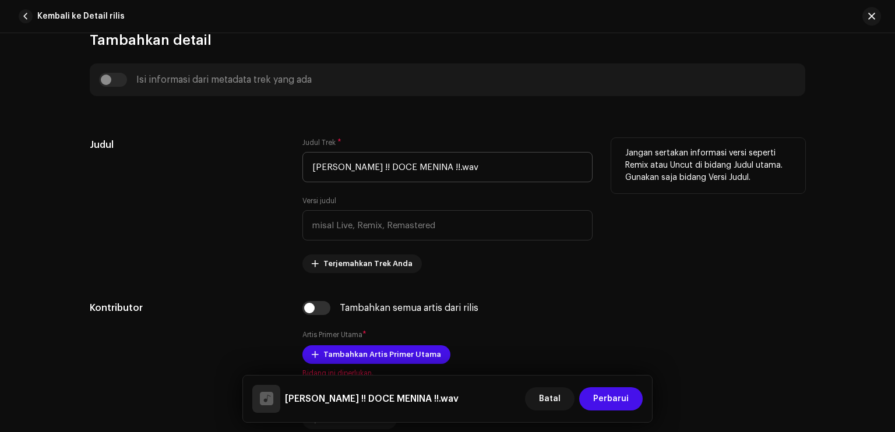
scroll to position [525, 0]
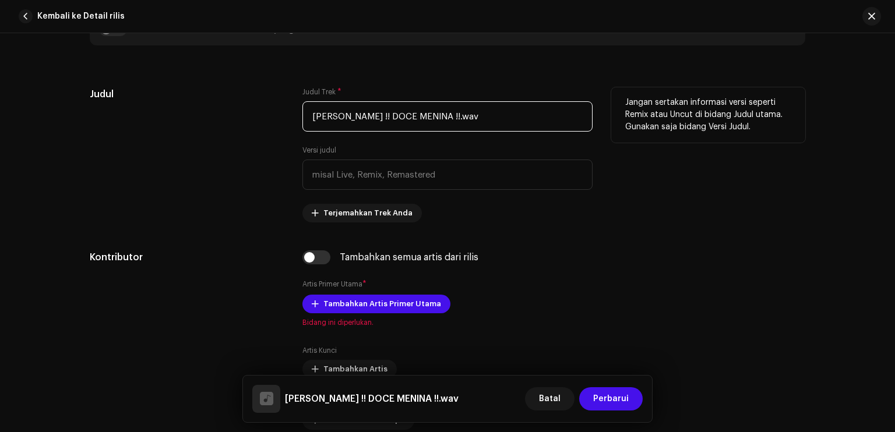
drag, startPoint x: 375, startPoint y: 113, endPoint x: 297, endPoint y: 122, distance: 78.6
click at [297, 122] on div "Judul Judul Trek * [PERSON_NAME] !! DOCE MENINA !!.wav Versi judul Terjemahkan …" at bounding box center [448, 154] width 716 height 135
drag, startPoint x: 405, startPoint y: 114, endPoint x: 369, endPoint y: 116, distance: 36.2
click at [369, 116] on input "DOCE MENINA !!.wav" at bounding box center [448, 116] width 290 height 30
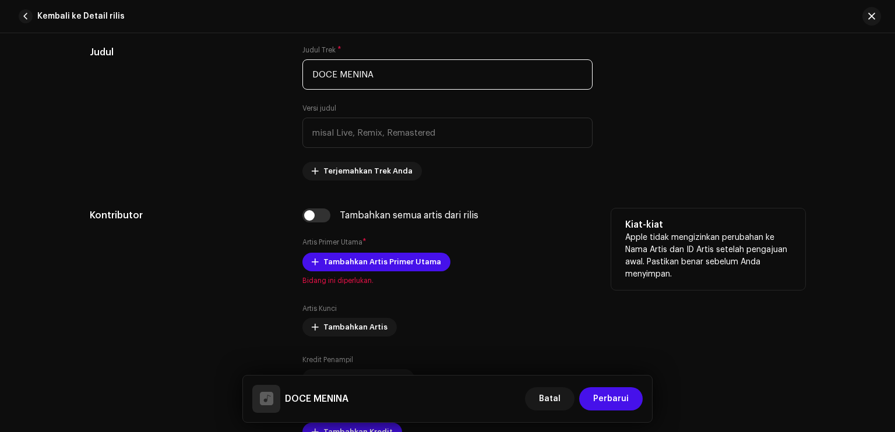
scroll to position [641, 0]
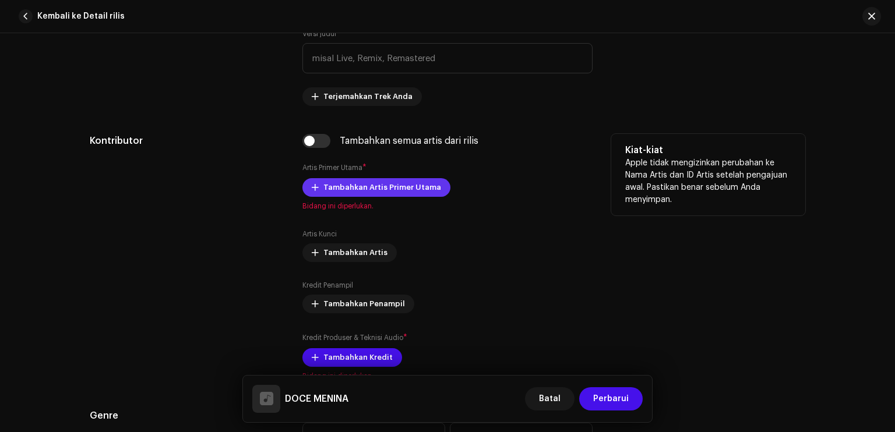
type input "DOCE MENINA"
click at [389, 190] on span "Tambahkan Artis Primer Utama" at bounding box center [383, 187] width 118 height 23
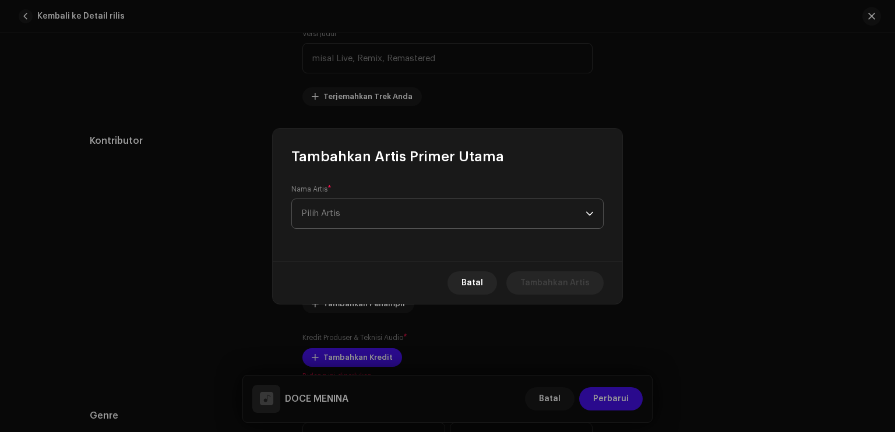
click at [385, 208] on span "Pilih Artis" at bounding box center [443, 213] width 284 height 29
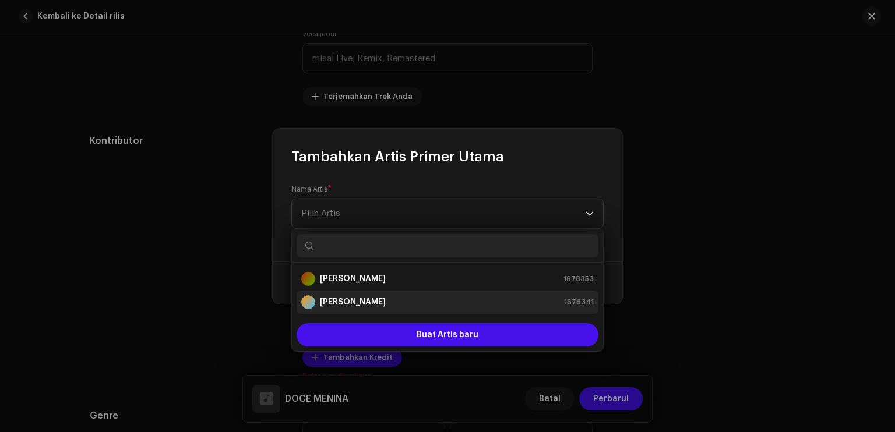
click at [386, 291] on li "[PERSON_NAME] 1678341" at bounding box center [448, 302] width 302 height 23
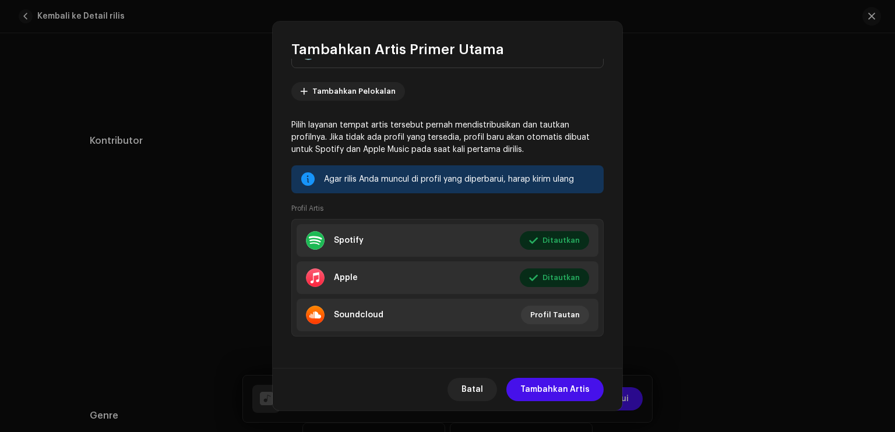
scroll to position [54, 0]
click at [554, 402] on div "Batal Tambahkan [PERSON_NAME]" at bounding box center [448, 389] width 350 height 43
click at [551, 386] on span "Tambahkan Artis" at bounding box center [555, 389] width 69 height 23
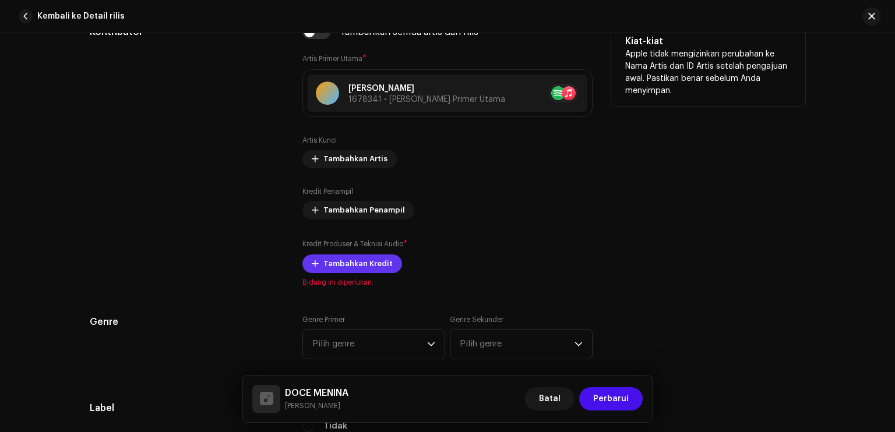
scroll to position [758, 0]
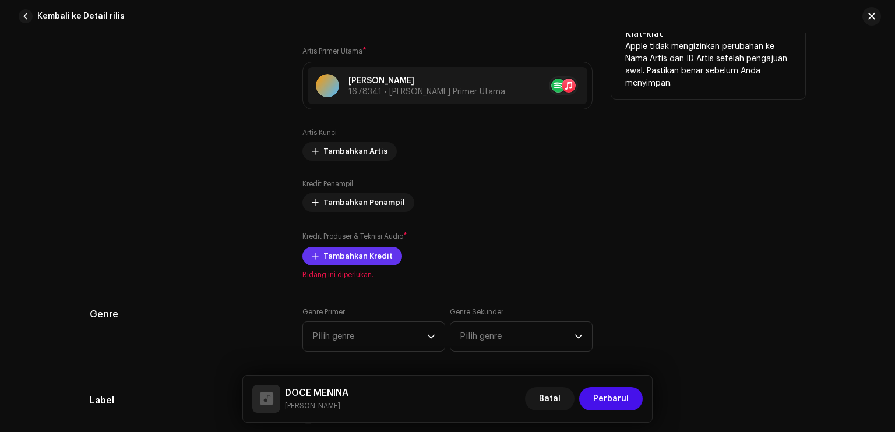
click at [371, 262] on span "Tambahkan Kredit" at bounding box center [358, 256] width 69 height 23
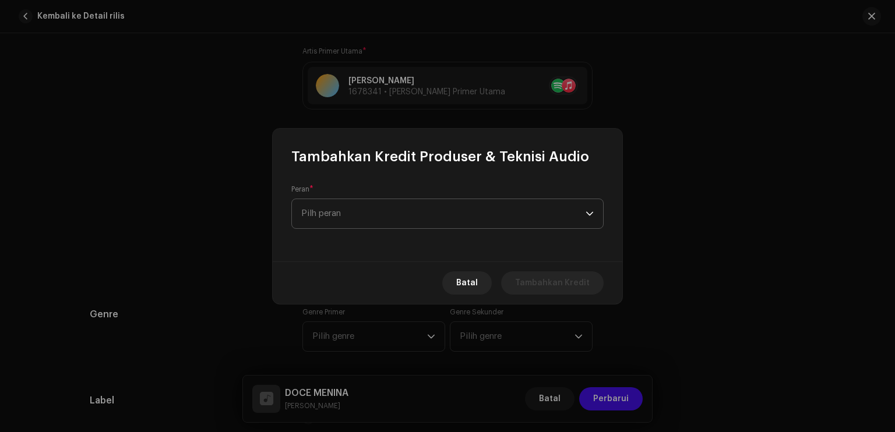
click at [385, 211] on span "Pilh peran" at bounding box center [443, 213] width 284 height 29
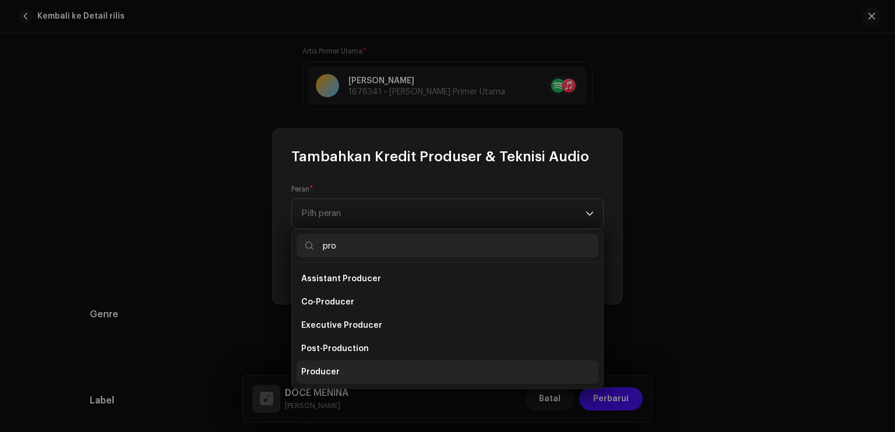
type input "pro"
click at [355, 364] on li "Producer" at bounding box center [448, 372] width 302 height 23
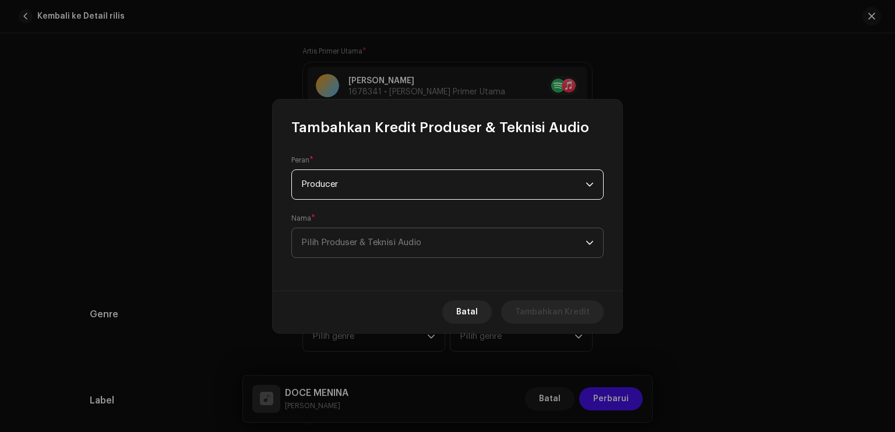
click at [360, 243] on span "Pilih Produser & Teknisi Audio" at bounding box center [361, 242] width 120 height 9
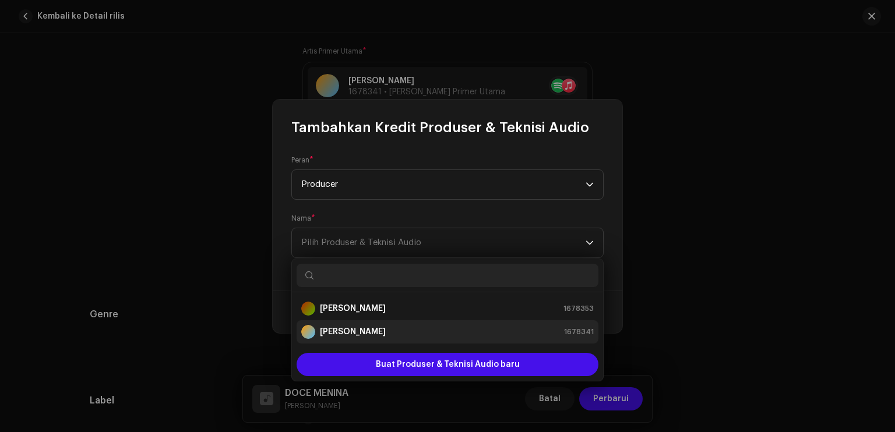
click at [370, 325] on div "[PERSON_NAME]" at bounding box center [343, 332] width 85 height 14
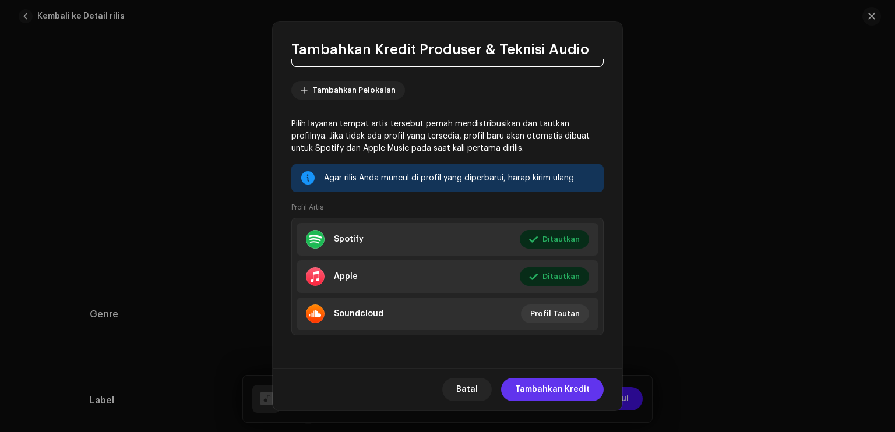
scroll to position [114, 0]
click at [546, 390] on span "Tambahkan Kredit" at bounding box center [552, 389] width 75 height 23
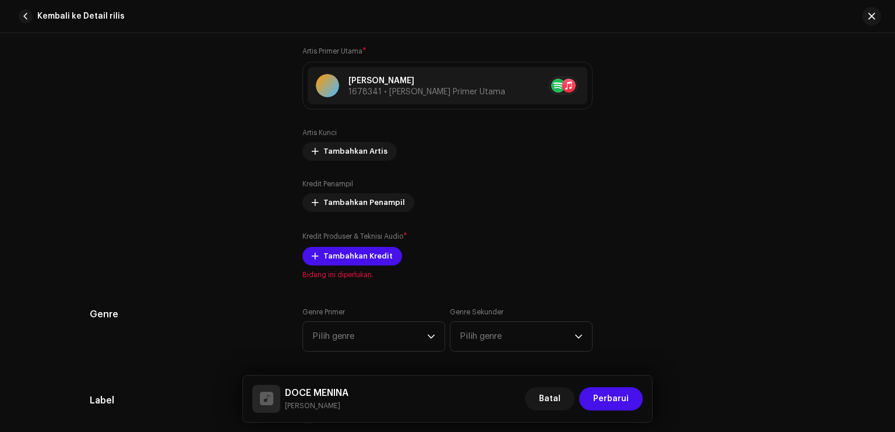
scroll to position [933, 0]
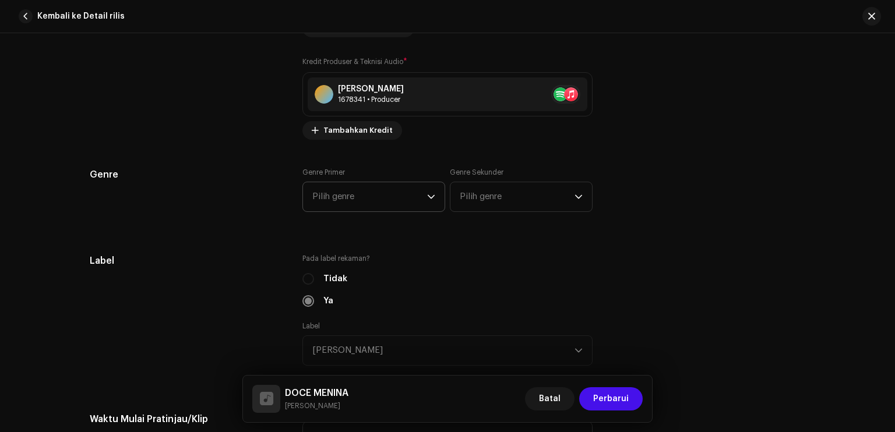
click at [347, 193] on span "Pilih genre" at bounding box center [369, 196] width 115 height 29
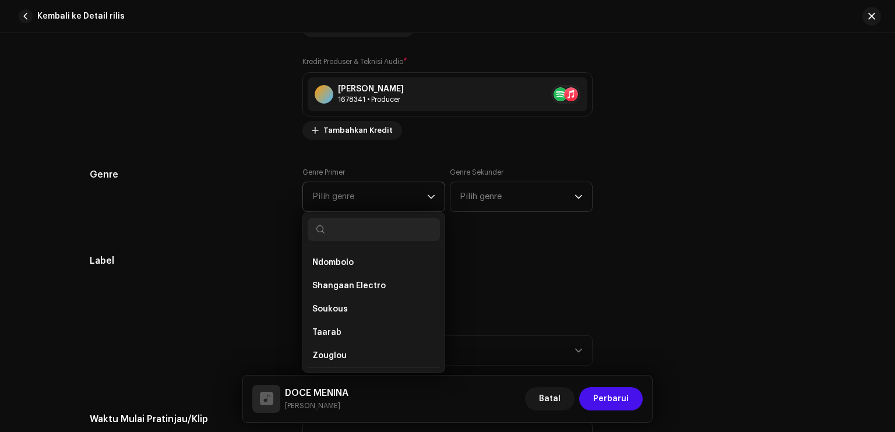
scroll to position [350, 0]
click at [346, 289] on li "Kizomba" at bounding box center [374, 286] width 132 height 23
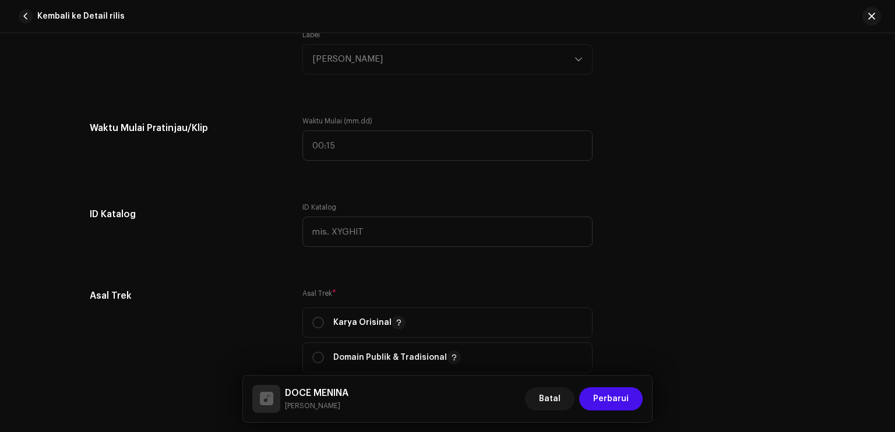
scroll to position [1282, 0]
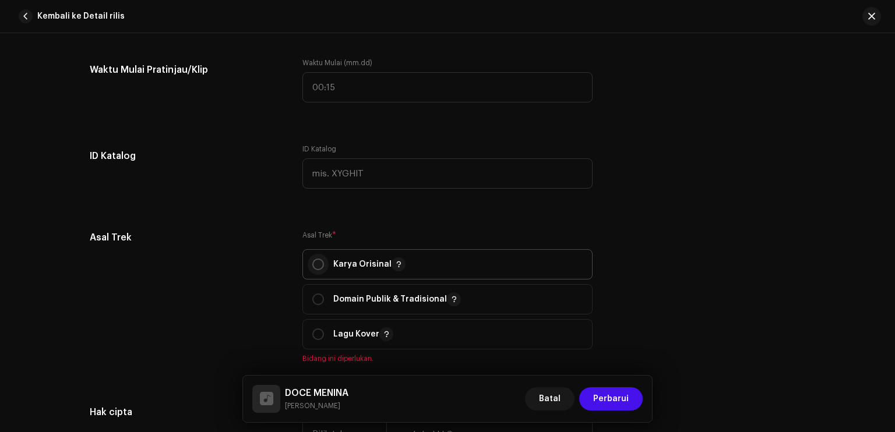
click at [318, 263] on input "radio" at bounding box center [318, 265] width 12 height 12
radio input "true"
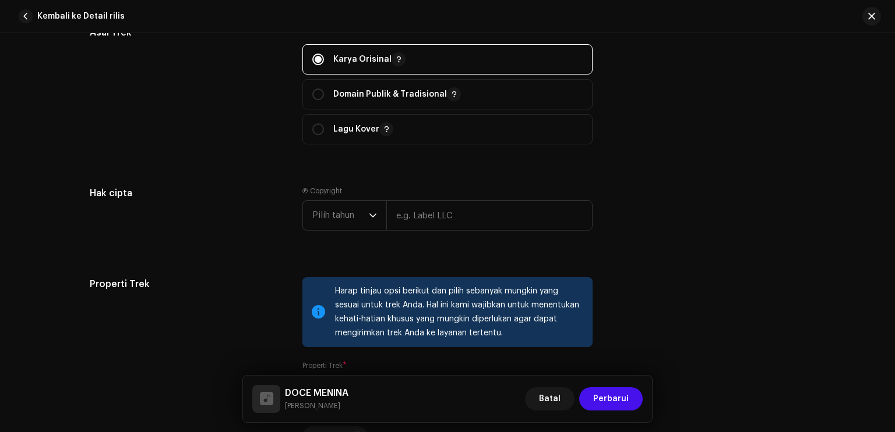
scroll to position [1515, 0]
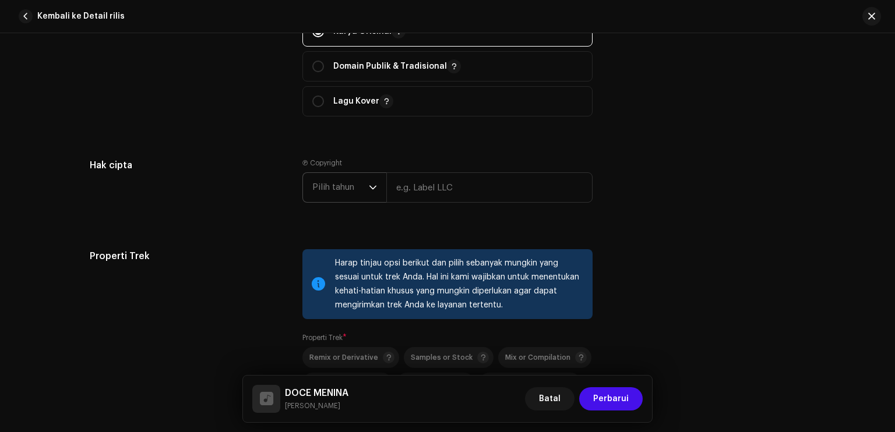
click at [326, 185] on span "Pilih tahun" at bounding box center [340, 187] width 57 height 29
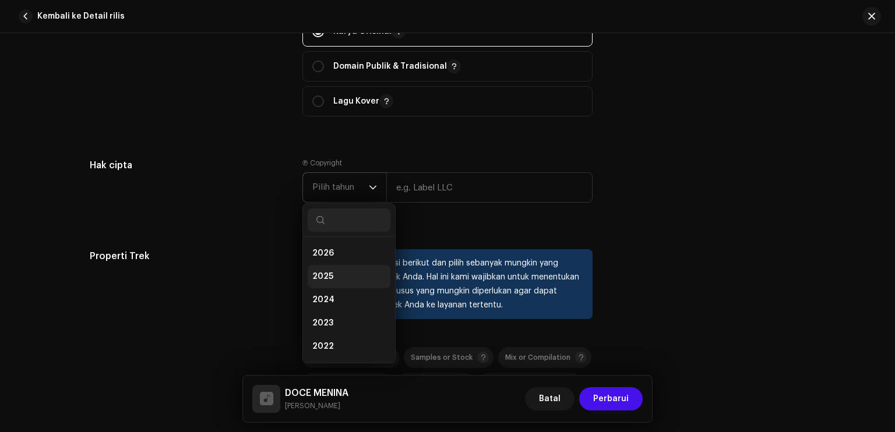
click at [326, 271] on li "2025" at bounding box center [349, 276] width 83 height 23
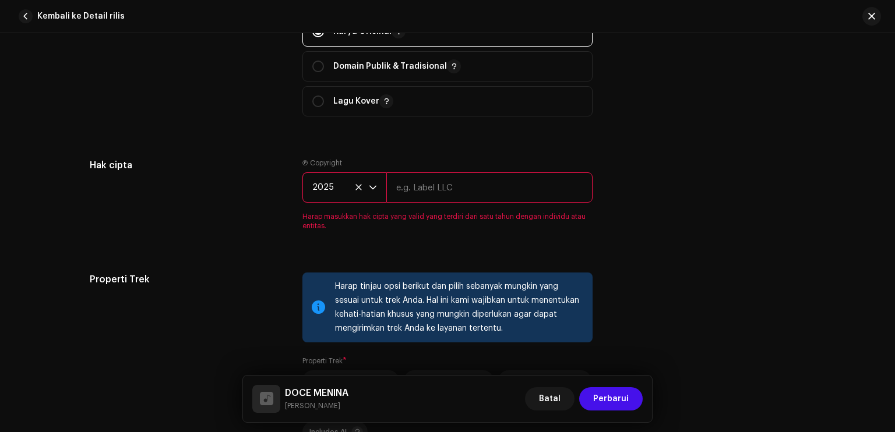
click at [420, 182] on input "text" at bounding box center [489, 188] width 206 height 30
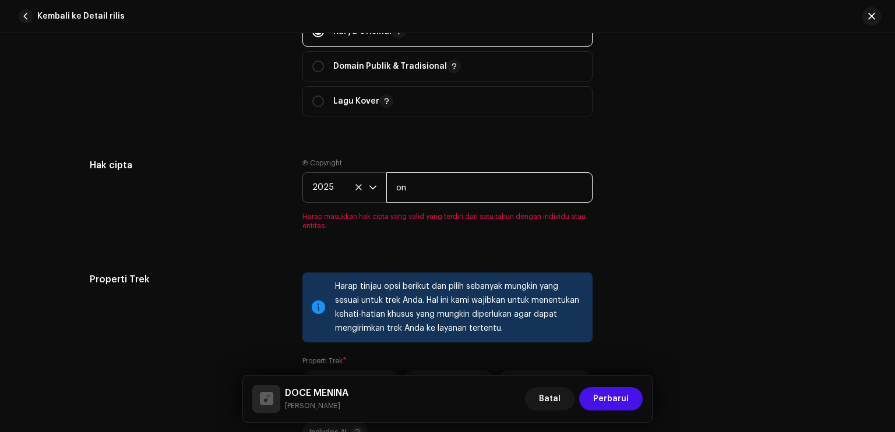
type input "[PERSON_NAME]"
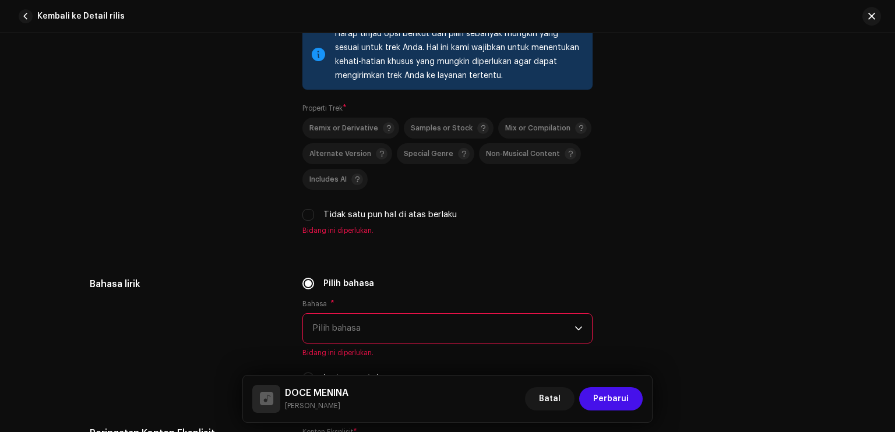
scroll to position [1749, 0]
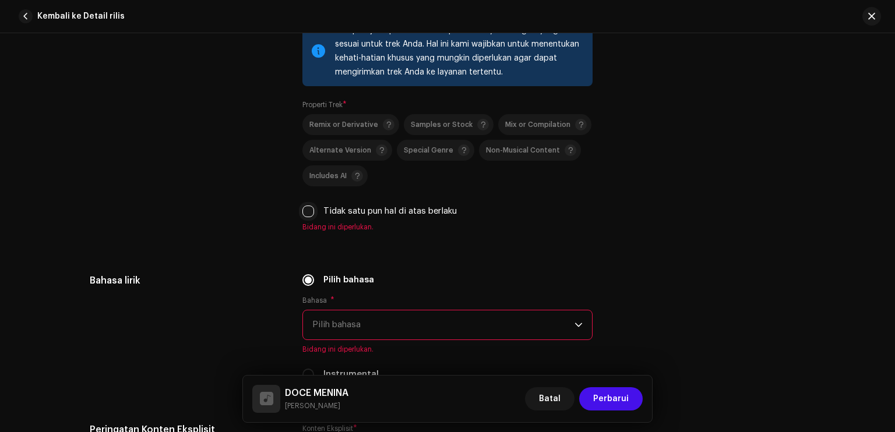
click at [305, 213] on input "Tidak satu pun hal di atas berlaku" at bounding box center [309, 212] width 12 height 12
checkbox input "true"
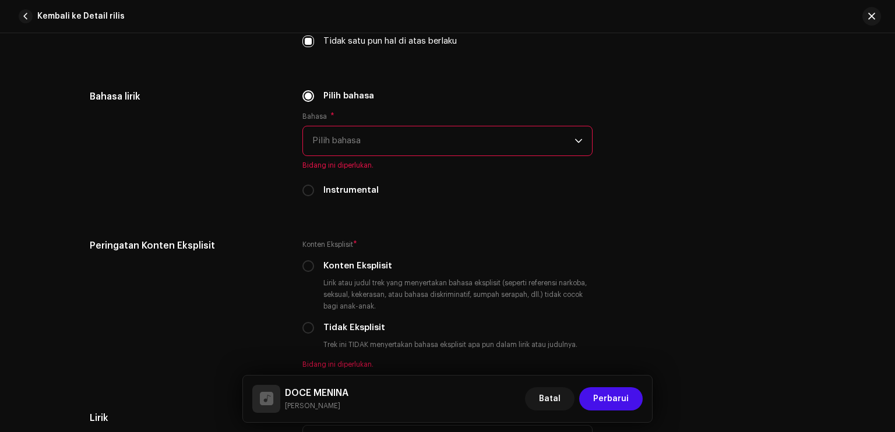
scroll to position [1924, 0]
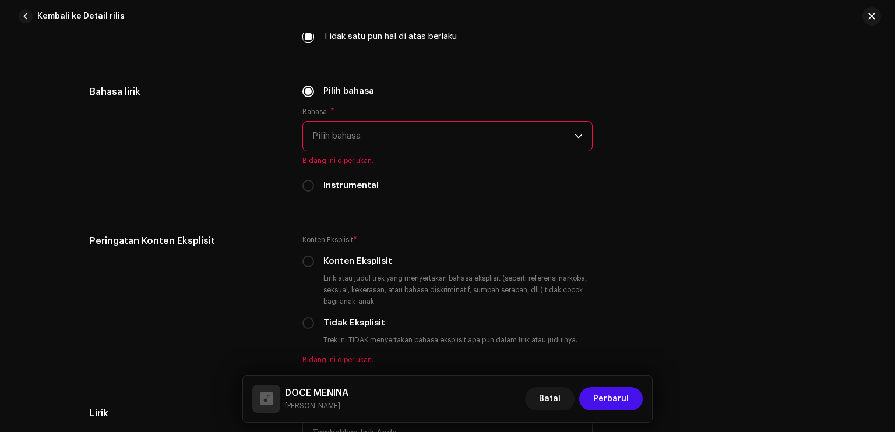
click at [336, 146] on span "Pilih bahasa" at bounding box center [443, 136] width 262 height 29
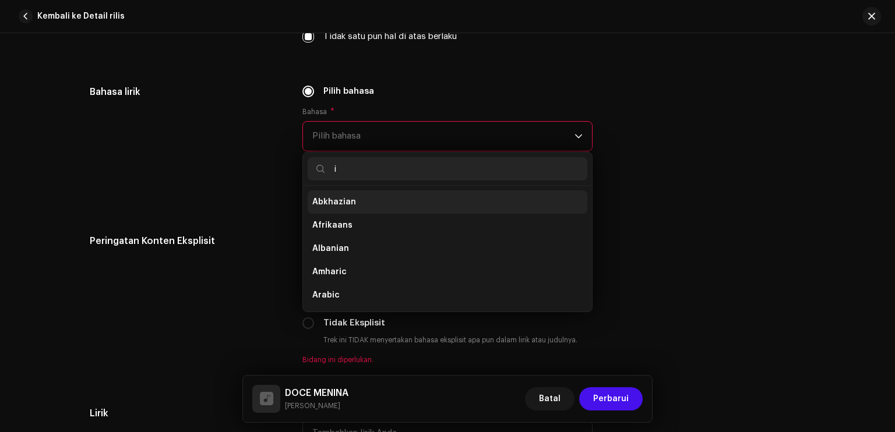
scroll to position [5, 0]
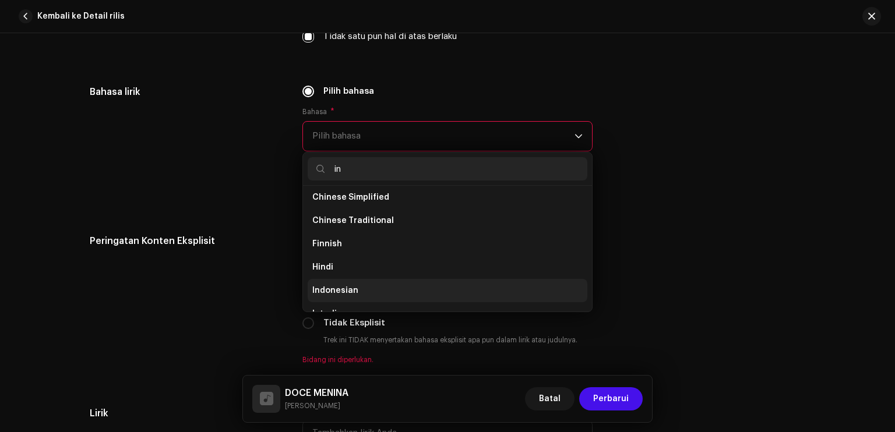
type input "in"
click at [355, 282] on li "Indonesian" at bounding box center [448, 290] width 280 height 23
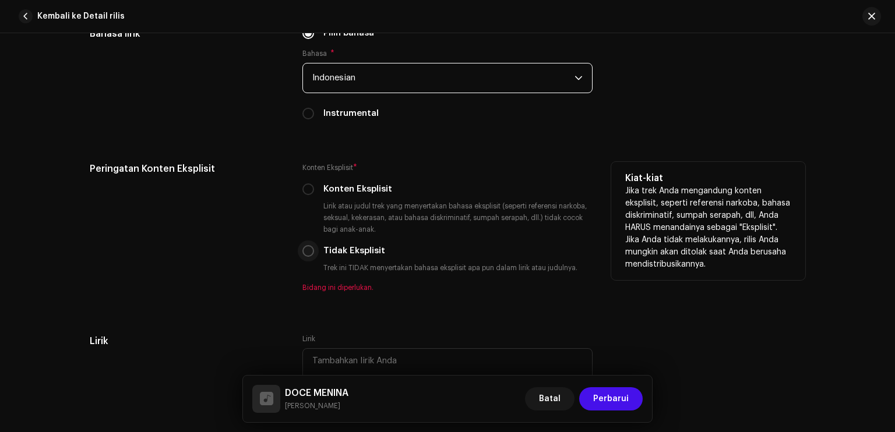
click at [308, 256] on input "Tidak Eksplisit" at bounding box center [309, 251] width 12 height 12
radio input "true"
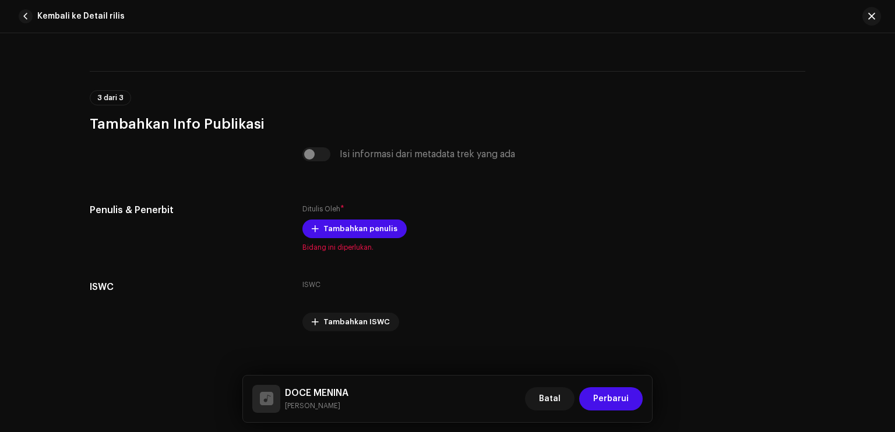
scroll to position [2346, 0]
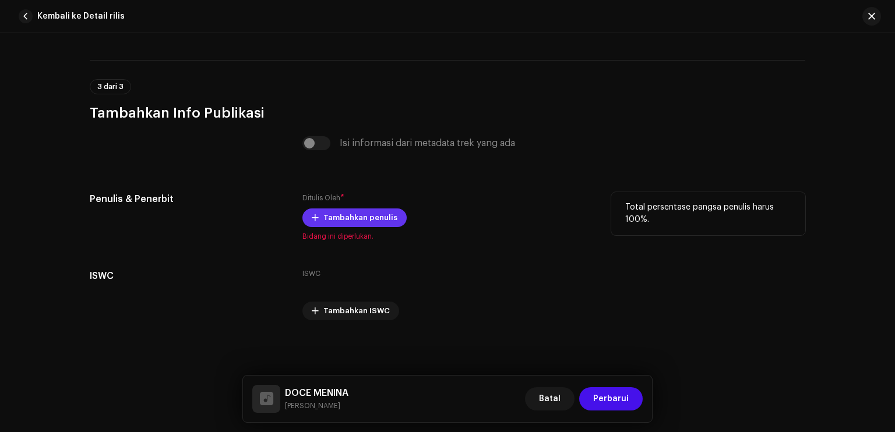
click at [357, 216] on span "Tambahkan penulis" at bounding box center [361, 217] width 74 height 23
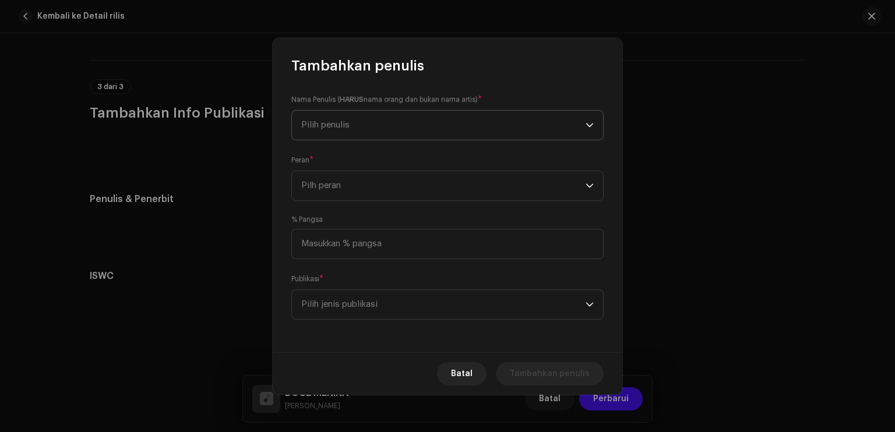
click at [350, 122] on span "Pilih penulis" at bounding box center [443, 125] width 284 height 29
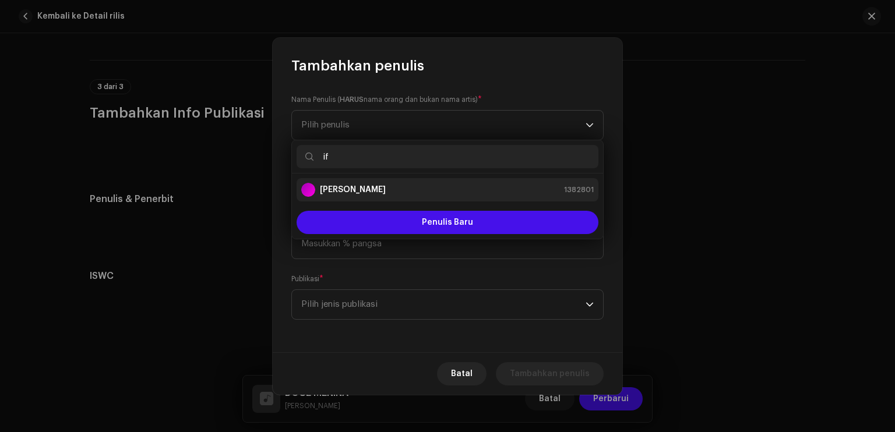
type input "if"
click at [353, 179] on li "[PERSON_NAME] 1382801" at bounding box center [448, 189] width 302 height 23
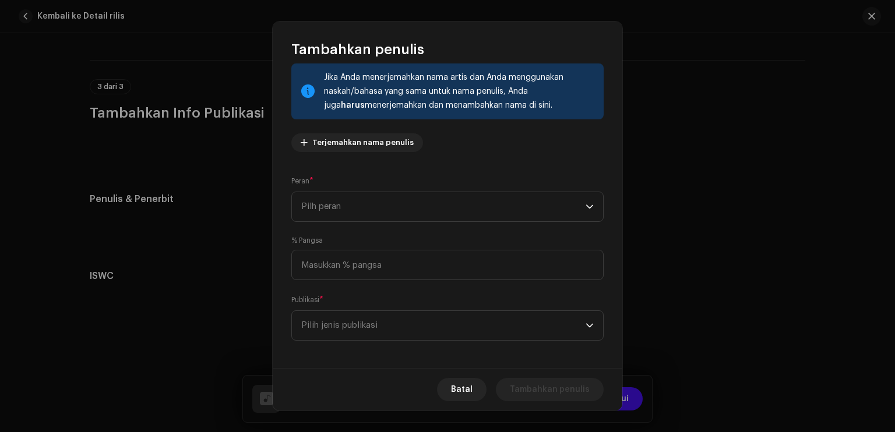
scroll to position [75, 0]
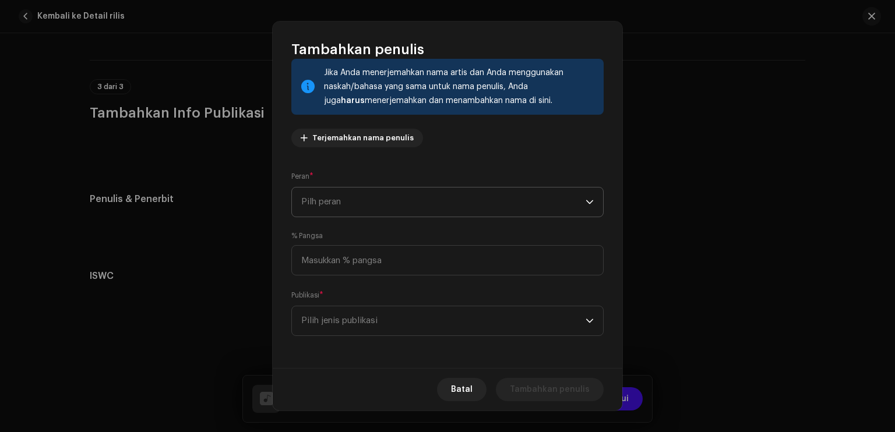
click at [394, 211] on span "Pilh peran" at bounding box center [443, 202] width 284 height 29
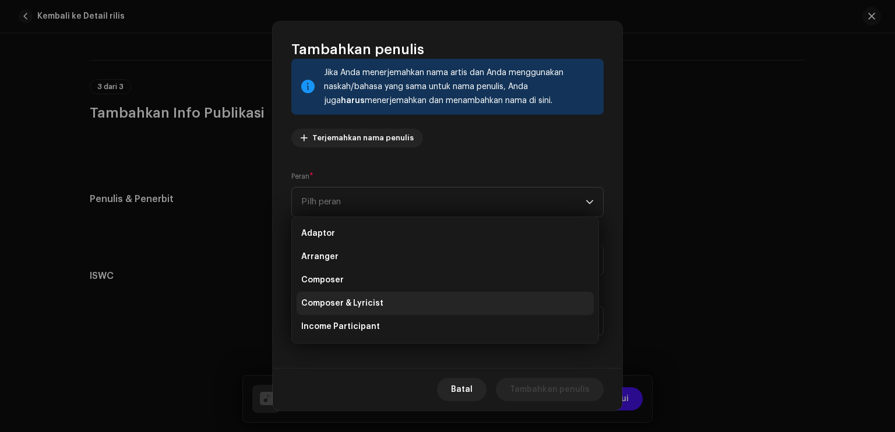
click at [382, 299] on li "Composer & Lyricist" at bounding box center [445, 303] width 297 height 23
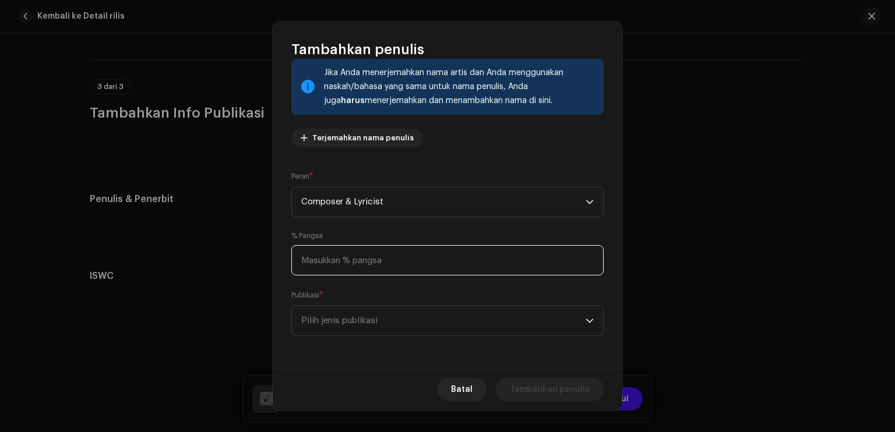
click at [378, 261] on input at bounding box center [447, 260] width 312 height 30
type input "100,00"
click at [385, 315] on span "Pilih jenis publikasi" at bounding box center [443, 321] width 284 height 29
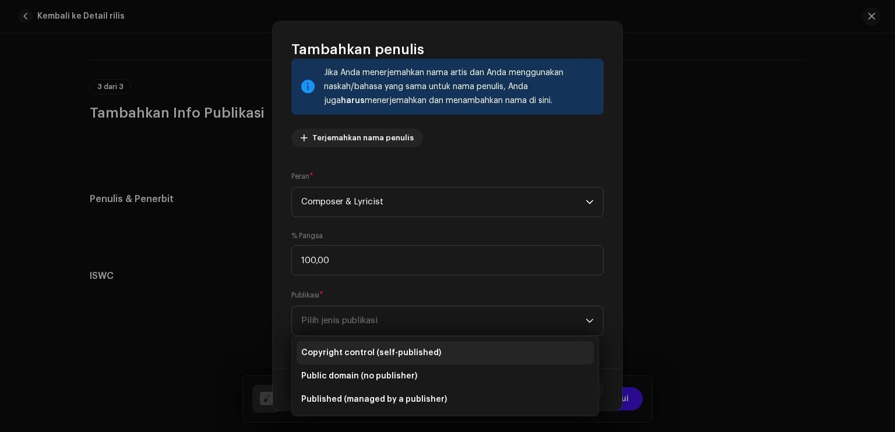
click at [401, 355] on span "Copyright control (self-published)" at bounding box center [371, 353] width 140 height 12
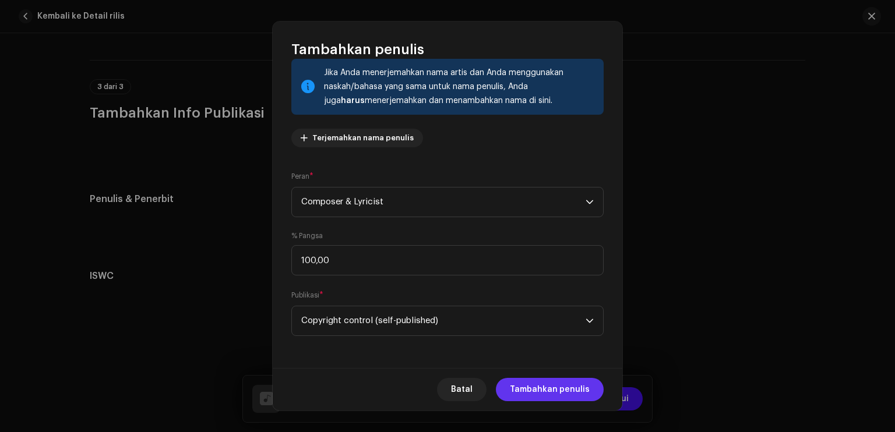
click at [542, 387] on span "Tambahkan penulis" at bounding box center [550, 389] width 80 height 23
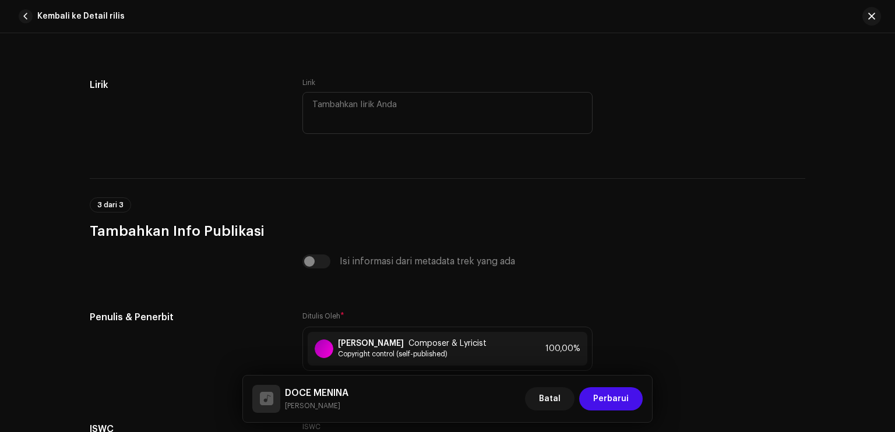
scroll to position [2380, 0]
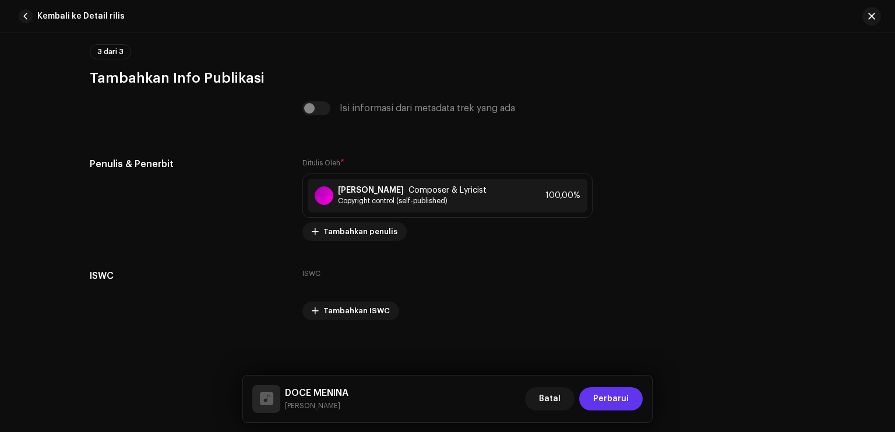
click at [617, 396] on span "Perbarui" at bounding box center [611, 399] width 36 height 23
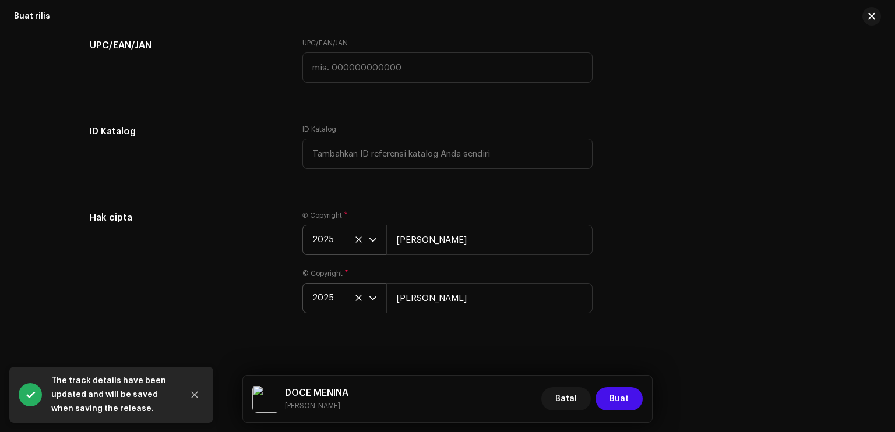
scroll to position [1956, 0]
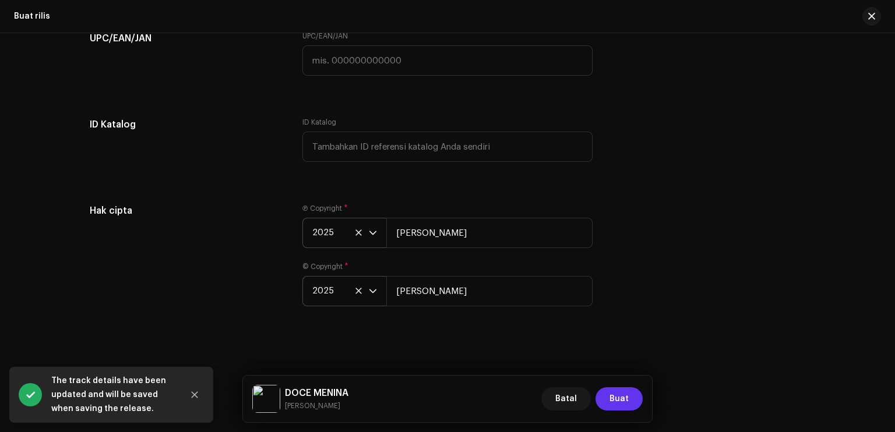
click at [623, 399] on span "Buat" at bounding box center [619, 399] width 19 height 23
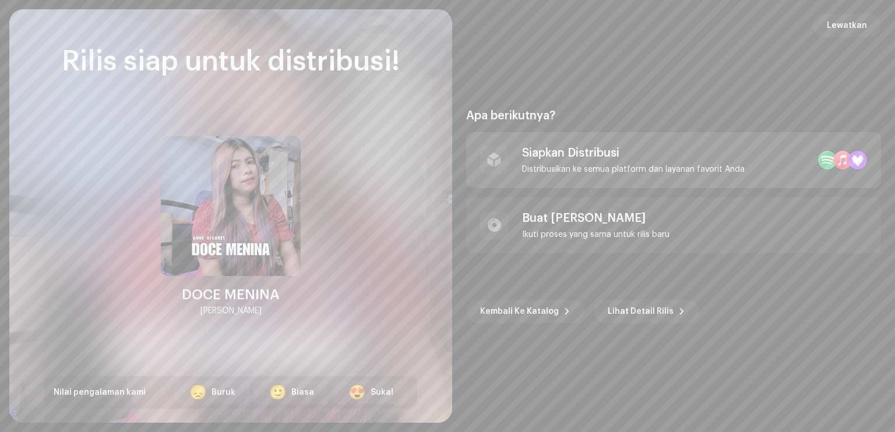
click at [590, 157] on div "Siapkan Distribusi" at bounding box center [633, 153] width 223 height 14
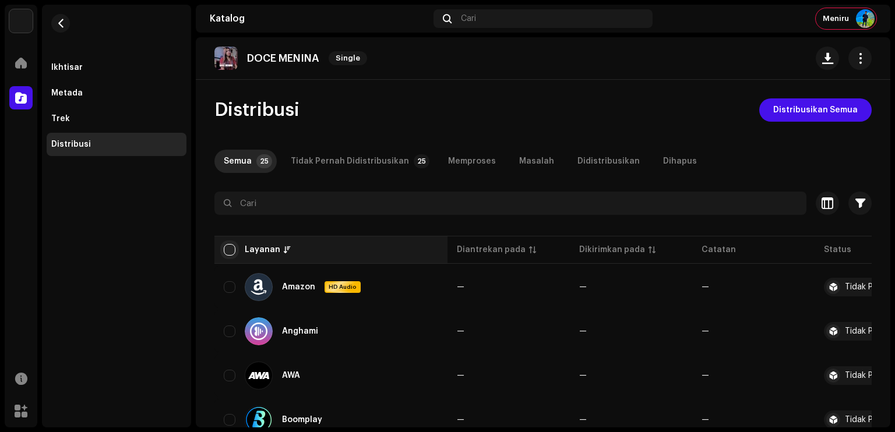
click at [228, 249] on input "checkbox" at bounding box center [230, 250] width 12 height 12
checkbox input "true"
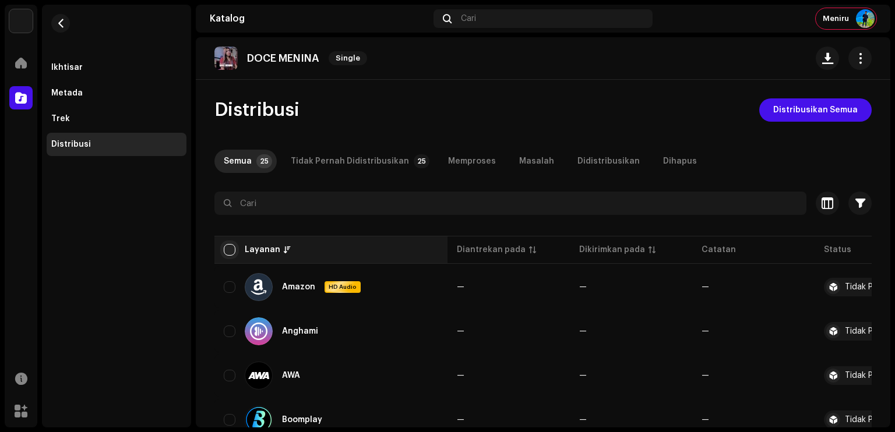
checkbox input "true"
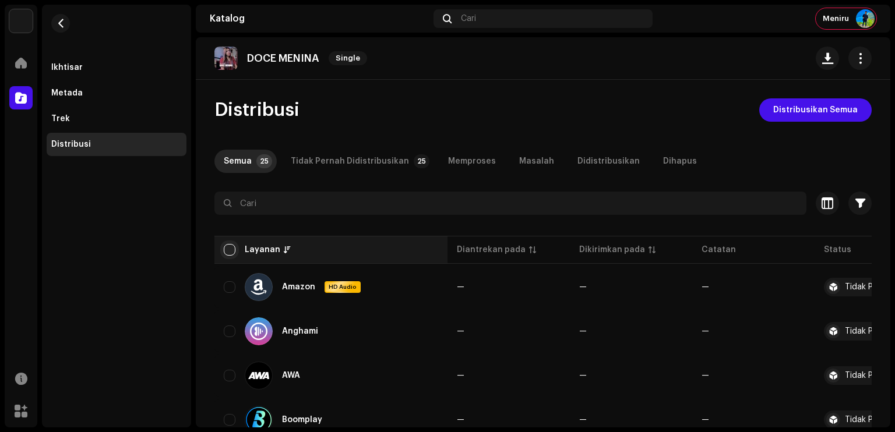
checkbox input "true"
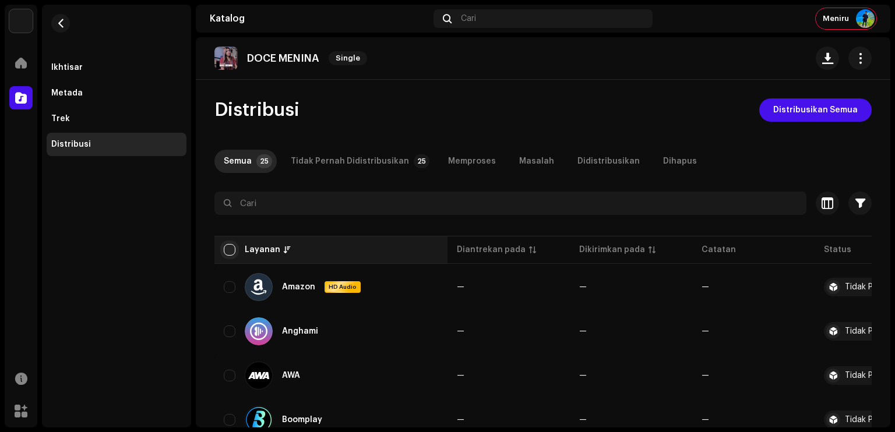
checkbox input "true"
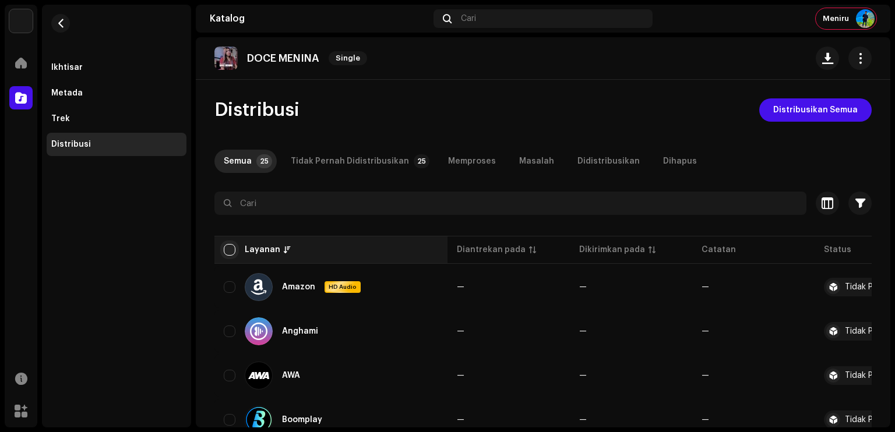
checkbox input "true"
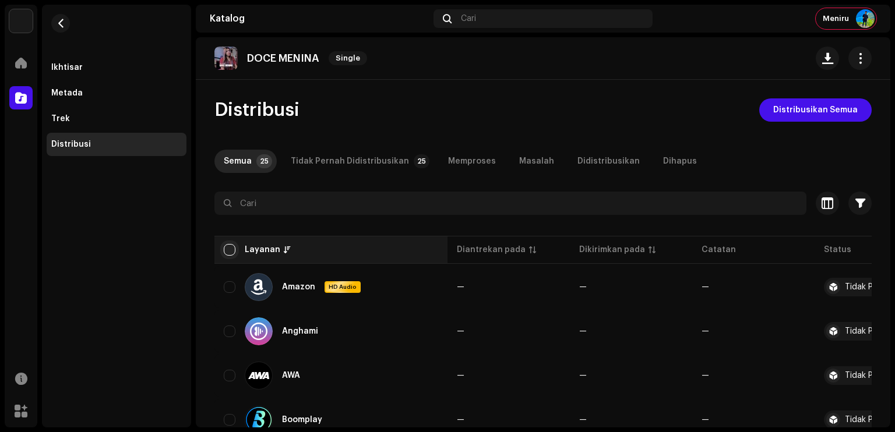
checkbox input "true"
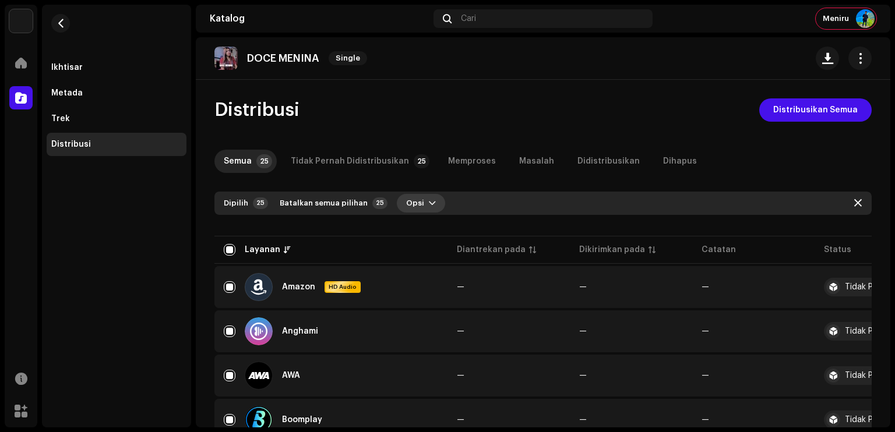
click at [413, 202] on span "Opsi" at bounding box center [415, 203] width 18 height 23
click at [425, 237] on div "Distribusikan" at bounding box center [454, 229] width 118 height 23
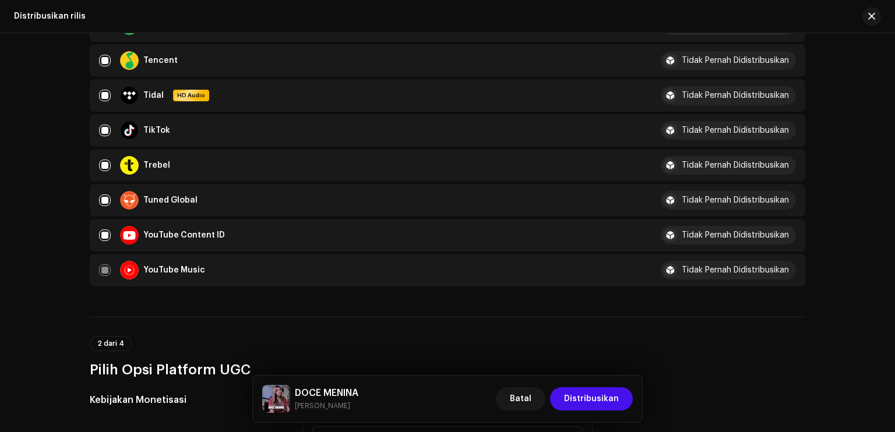
scroll to position [1282, 0]
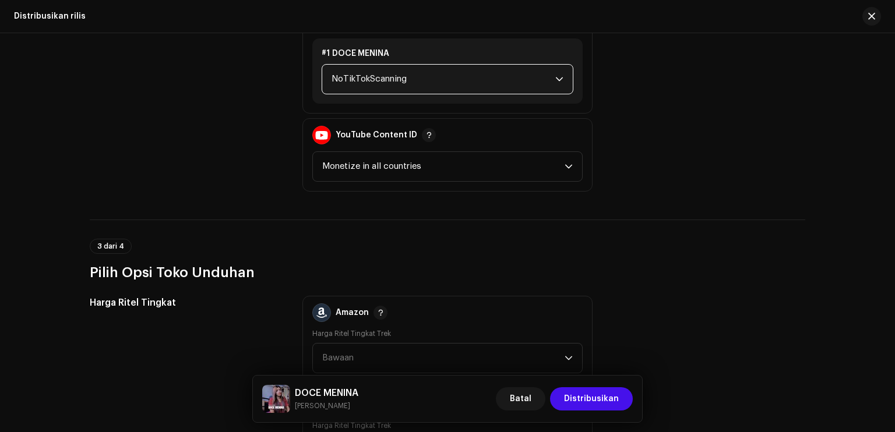
click at [354, 68] on span "NoTikTokScanning" at bounding box center [444, 79] width 224 height 29
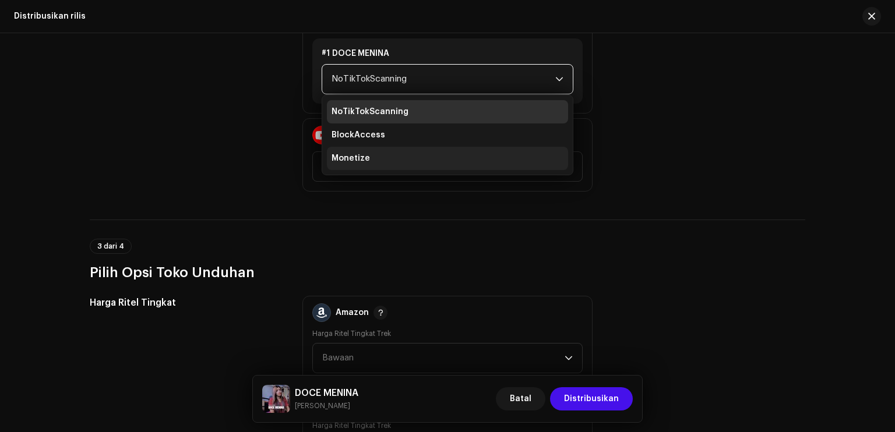
click at [361, 157] on span "Monetize" at bounding box center [351, 159] width 38 height 12
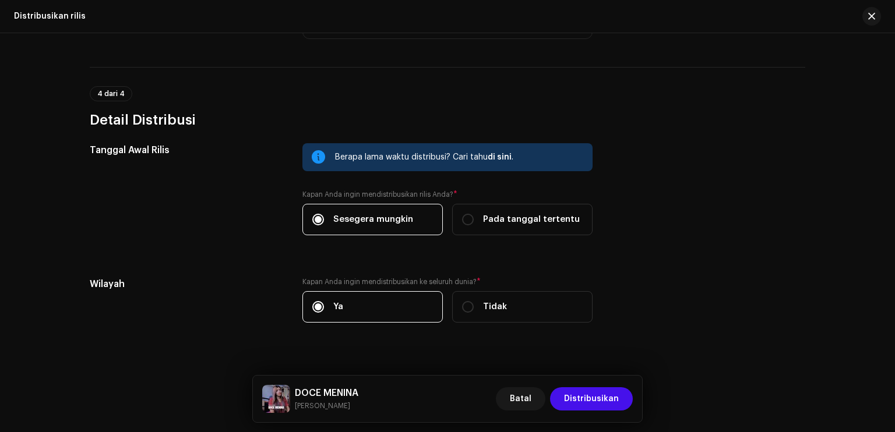
scroll to position [1734, 0]
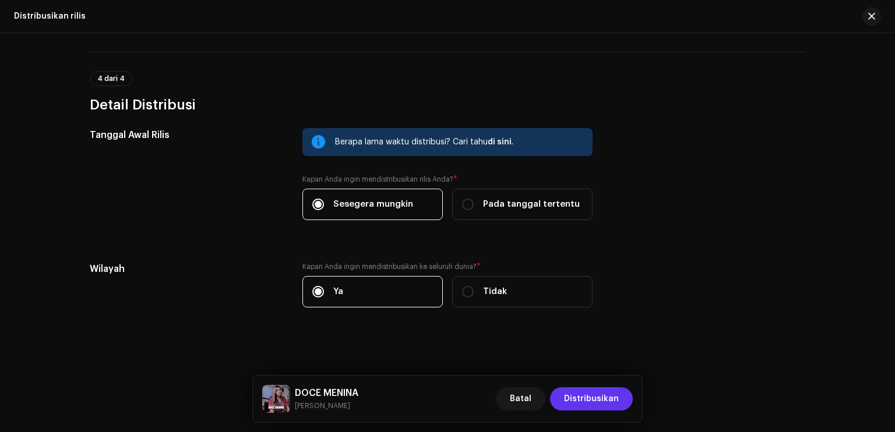
click at [596, 399] on span "Distribusikan" at bounding box center [591, 399] width 55 height 23
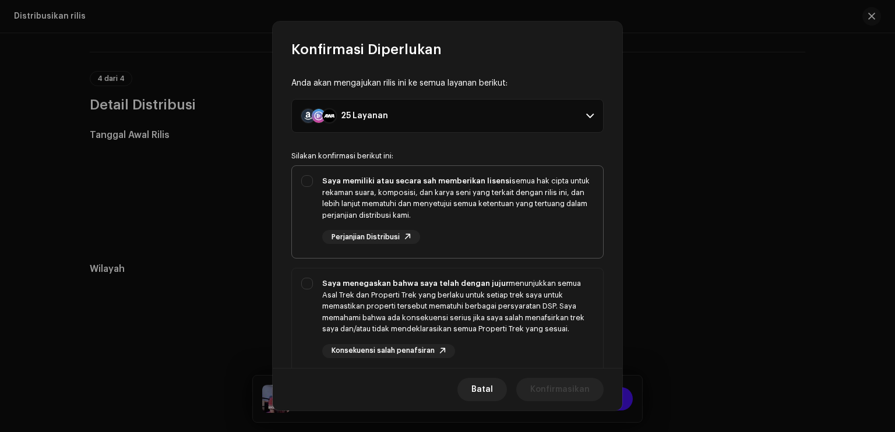
click at [310, 181] on div "Saya memiliki atau secara sah memberikan lisensi semua hak cipta untuk rekaman …" at bounding box center [447, 209] width 311 height 87
checkbox input "true"
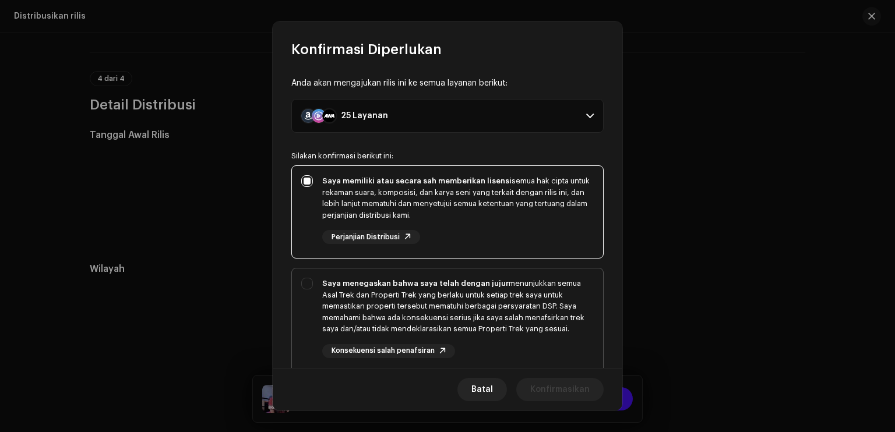
click at [307, 287] on div "Saya menegaskan bahwa saya telah dengan jujur menunjukkan semua Asal Trek dan P…" at bounding box center [447, 318] width 311 height 99
checkbox input "true"
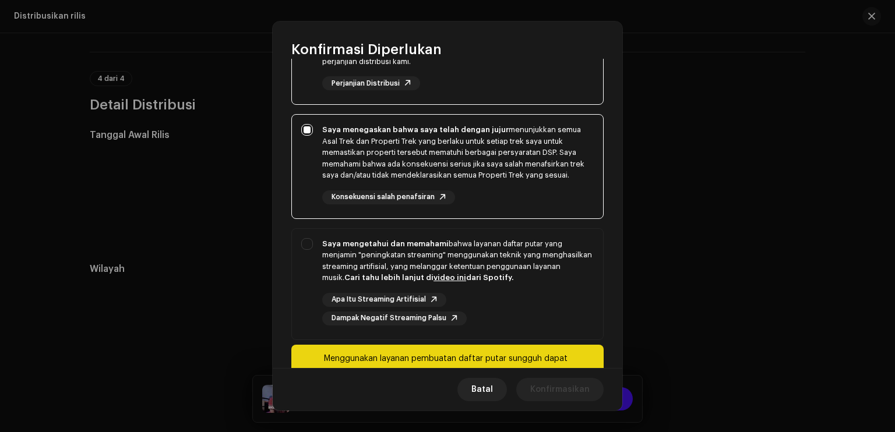
scroll to position [199, 0]
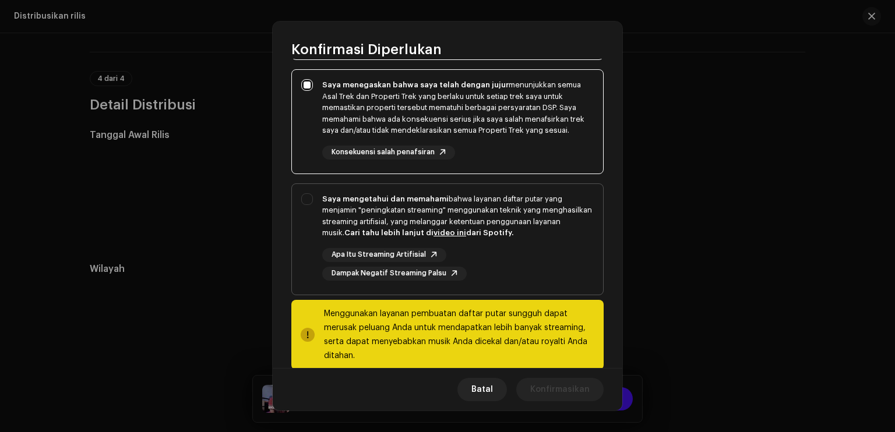
click at [307, 203] on div "Saya mengetahui dan memahami bahwa layanan daftar putar yang menjamin "peningka…" at bounding box center [447, 237] width 311 height 106
checkbox input "true"
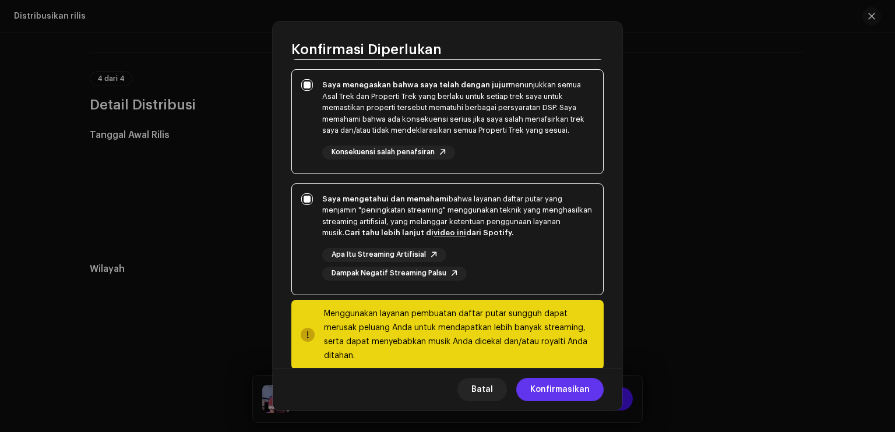
click at [583, 393] on span "Konfirmasikan" at bounding box center [559, 389] width 59 height 23
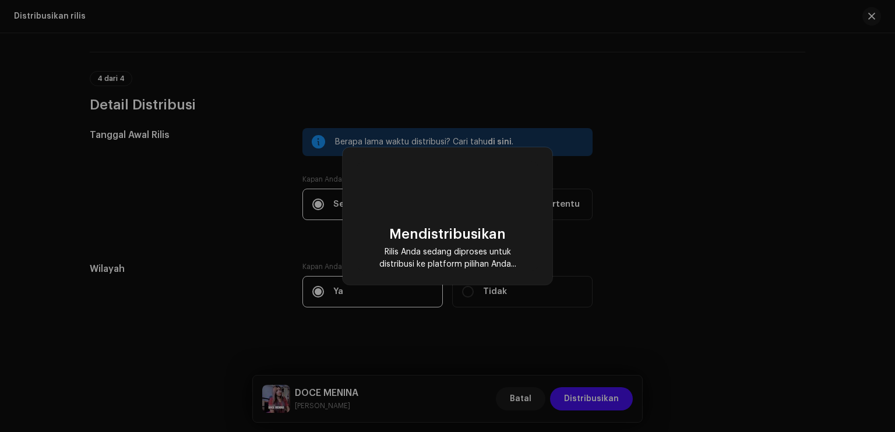
checkbox input "false"
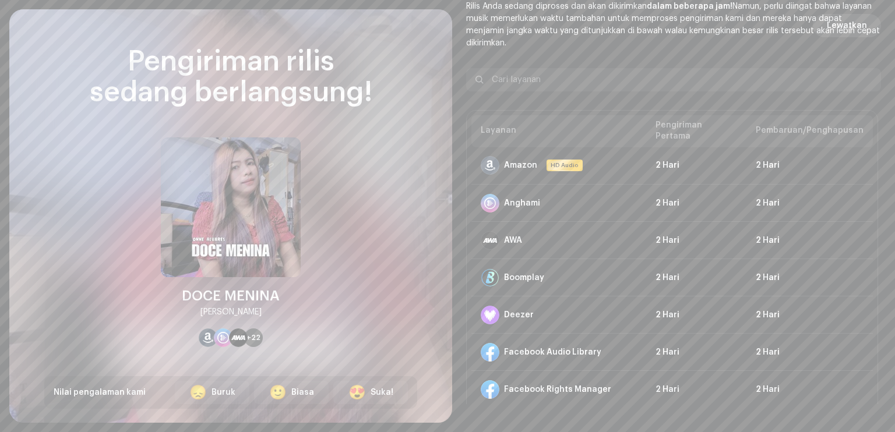
click at [840, 30] on span "Lewatkan" at bounding box center [847, 25] width 40 height 23
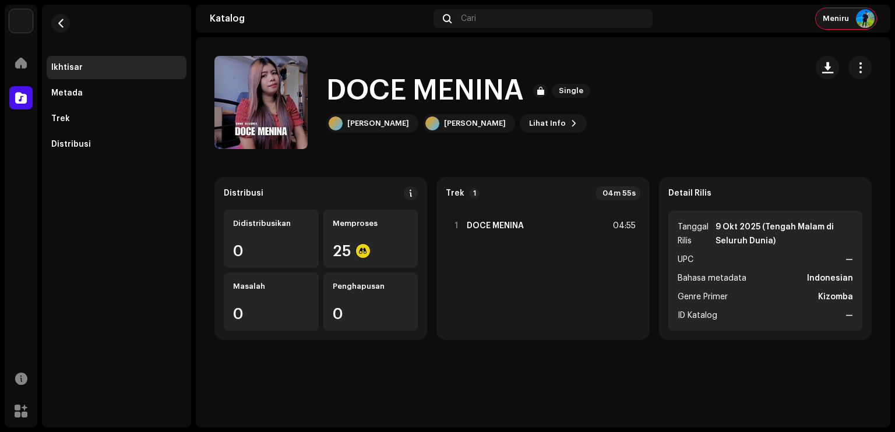
click at [842, 16] on span "Meniru" at bounding box center [836, 18] width 26 height 9
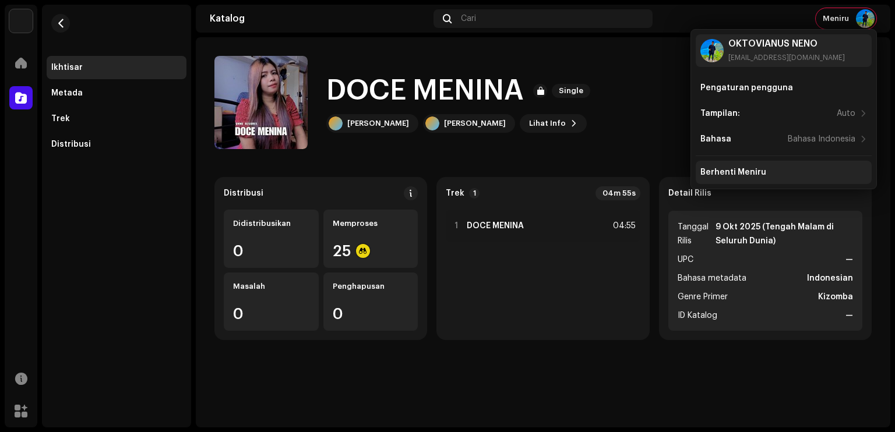
click at [744, 168] on div "Berhenti Meniru" at bounding box center [734, 172] width 66 height 9
